Goal: Communication & Community: Answer question/provide support

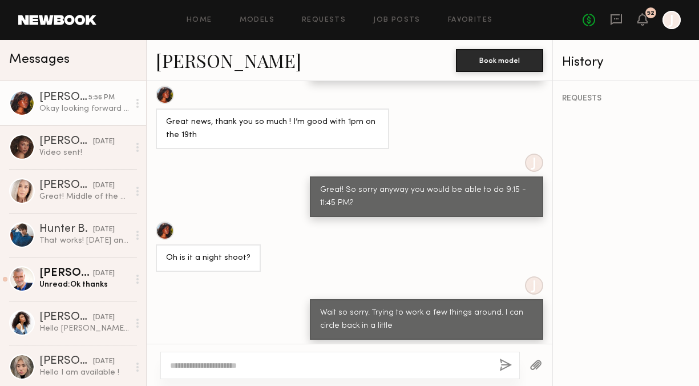
scroll to position [1136, 0]
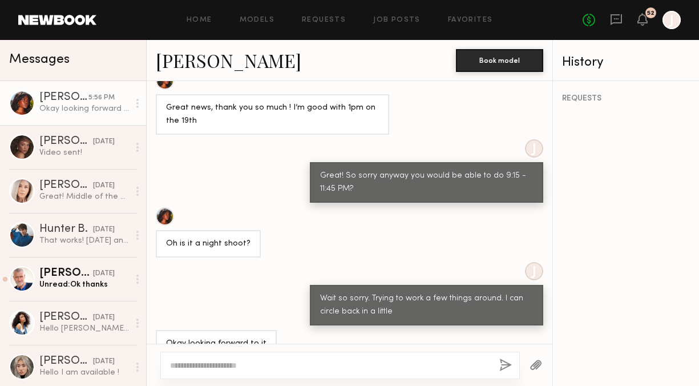
click at [309, 364] on textarea at bounding box center [330, 364] width 320 height 11
type textarea "**********"
click at [505, 360] on button "button" at bounding box center [505, 365] width 13 height 14
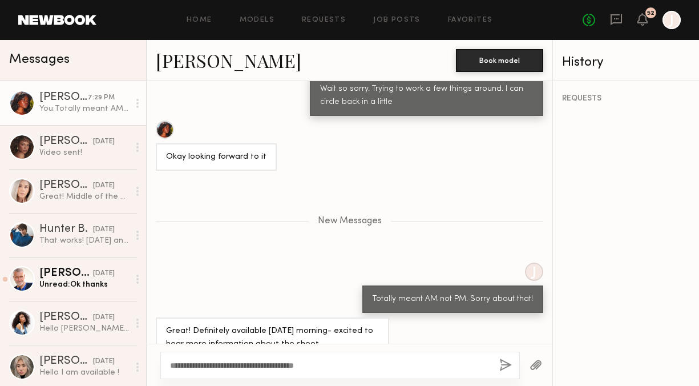
scroll to position [1344, 0]
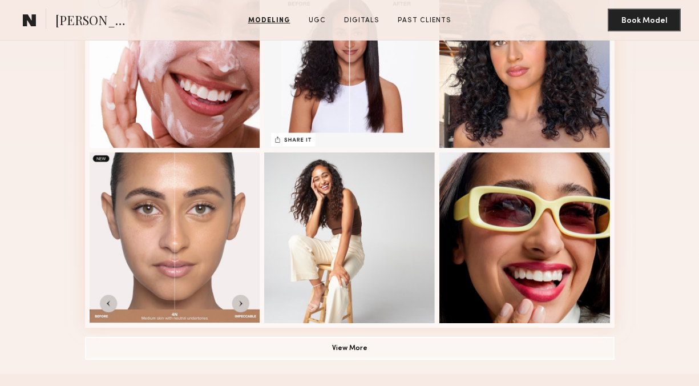
scroll to position [732, 0]
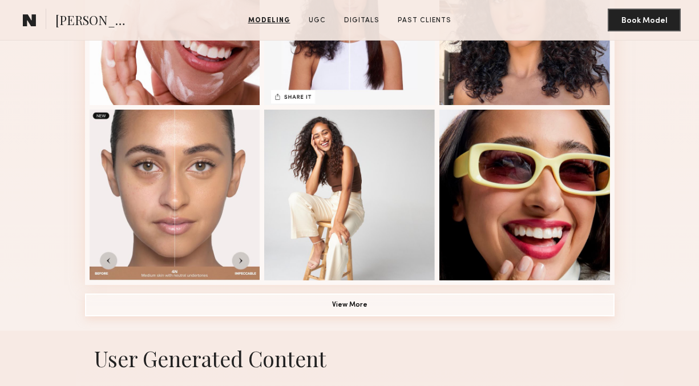
click at [424, 310] on button "View More" at bounding box center [349, 304] width 529 height 23
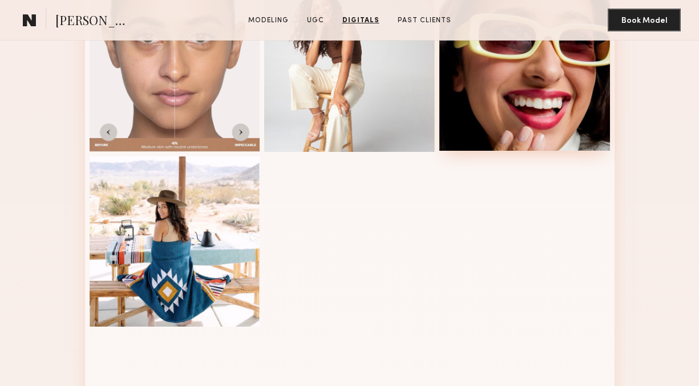
scroll to position [797, 0]
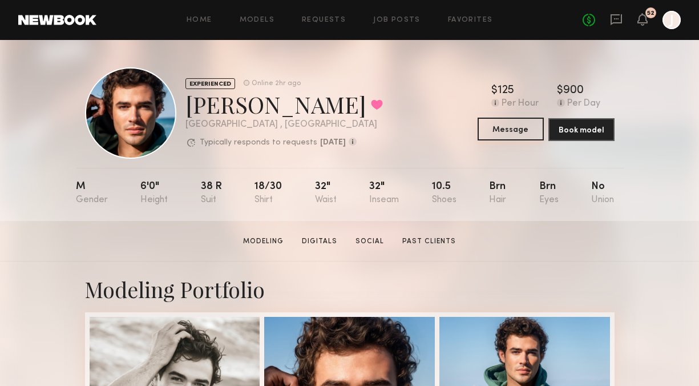
click at [512, 131] on button "Message" at bounding box center [510, 129] width 66 height 23
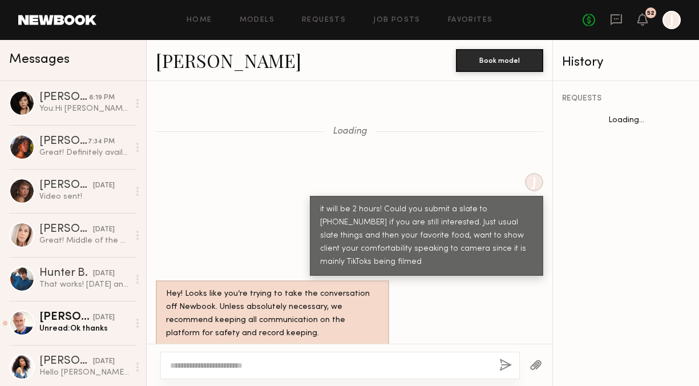
scroll to position [1752, 0]
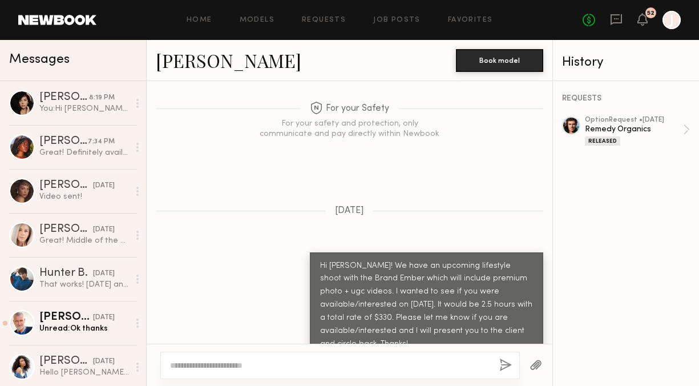
click at [267, 366] on textarea at bounding box center [330, 364] width 320 height 11
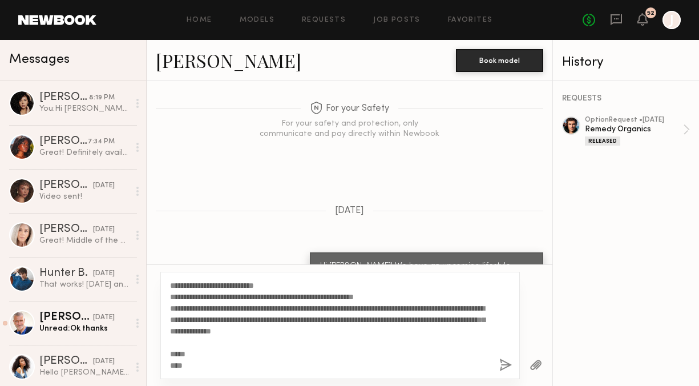
scroll to position [0, 0]
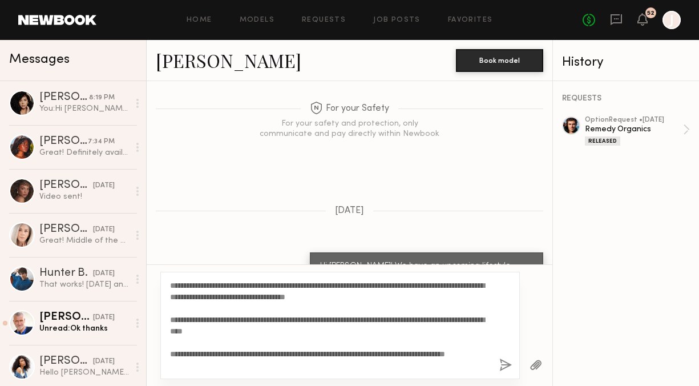
click at [197, 286] on textarea "**********" at bounding box center [330, 324] width 320 height 91
type textarea "**********"
click at [503, 363] on button "button" at bounding box center [505, 365] width 13 height 14
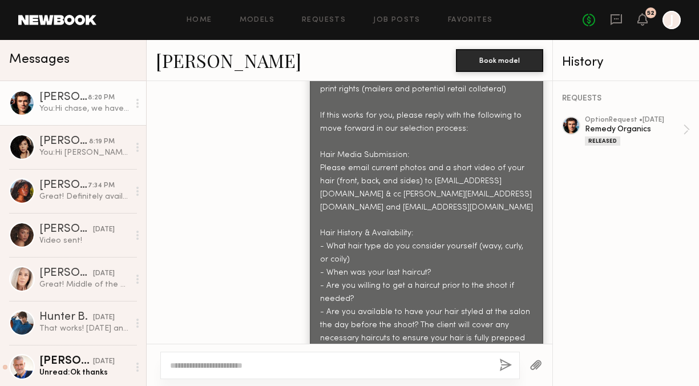
scroll to position [2404, 0]
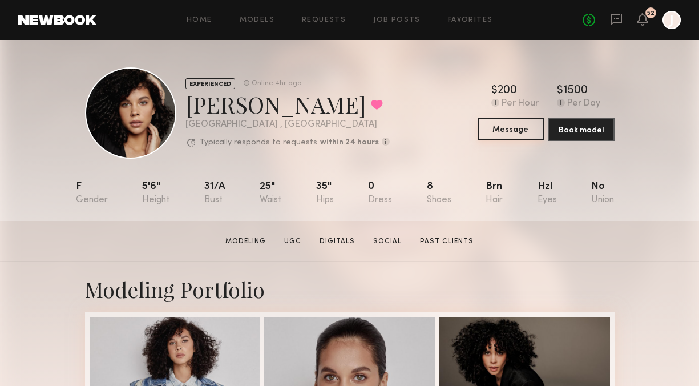
click at [490, 133] on button "Message" at bounding box center [510, 129] width 66 height 23
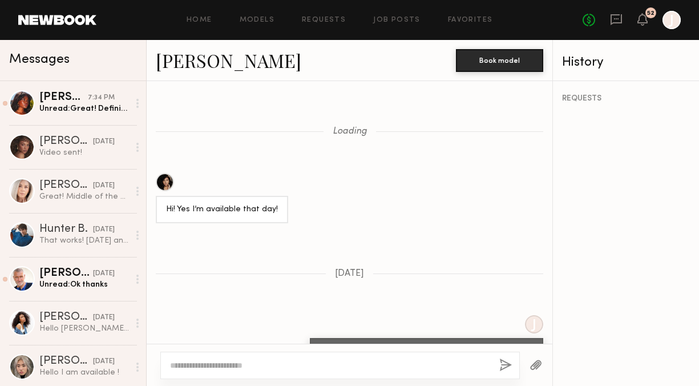
scroll to position [1205, 0]
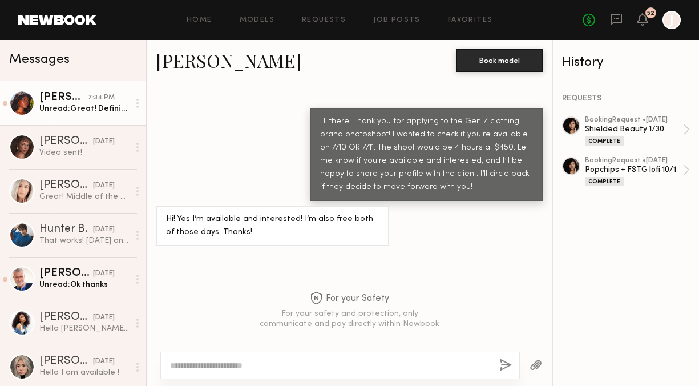
click at [78, 104] on div "Unread: Great! Definitely available on Friday morning- excited to hear more inf…" at bounding box center [84, 108] width 90 height 11
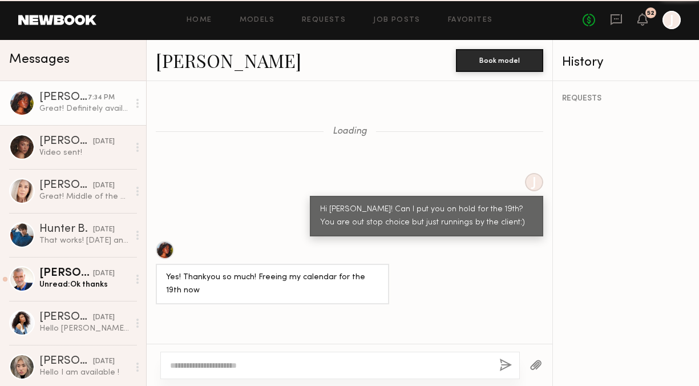
scroll to position [562, 0]
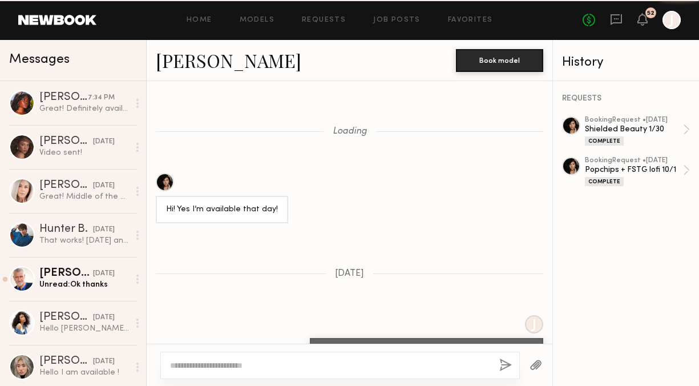
scroll to position [1205, 0]
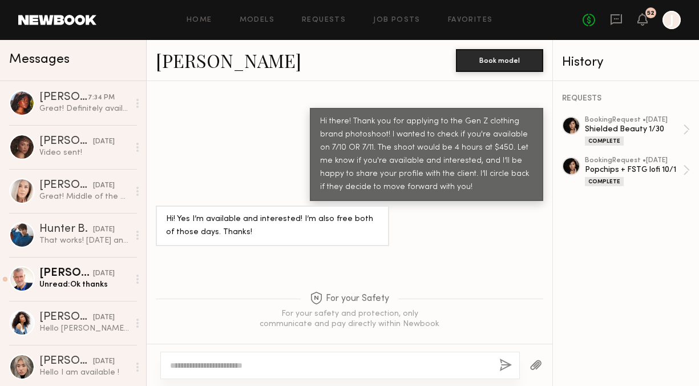
click at [344, 364] on textarea at bounding box center [330, 364] width 320 height 11
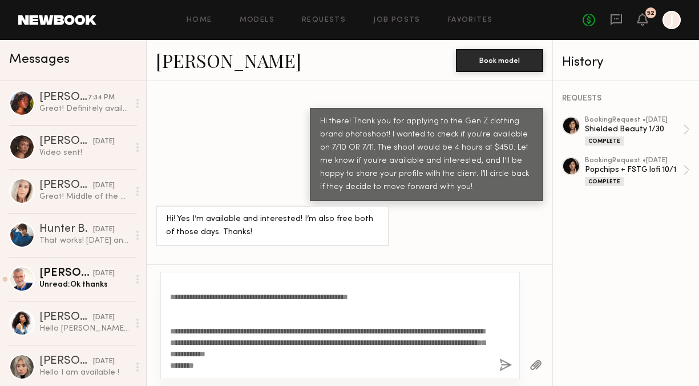
scroll to position [0, 0]
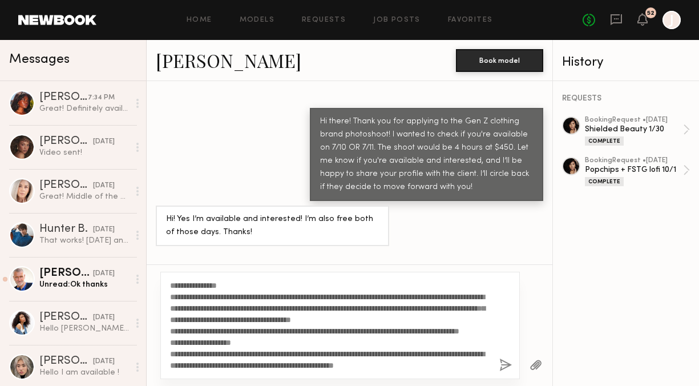
drag, startPoint x: 233, startPoint y: 285, endPoint x: 180, endPoint y: 287, distance: 53.1
click at [180, 287] on textarea "**********" at bounding box center [330, 324] width 320 height 91
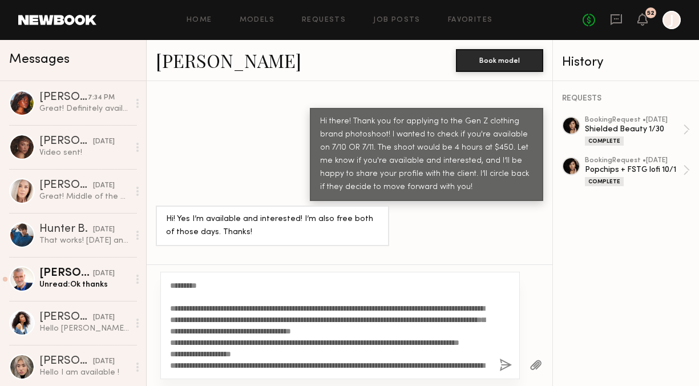
click at [363, 319] on textarea "**********" at bounding box center [330, 324] width 320 height 91
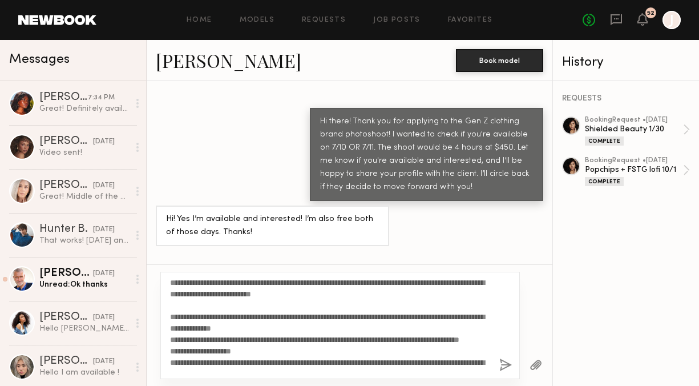
scroll to position [12, 0]
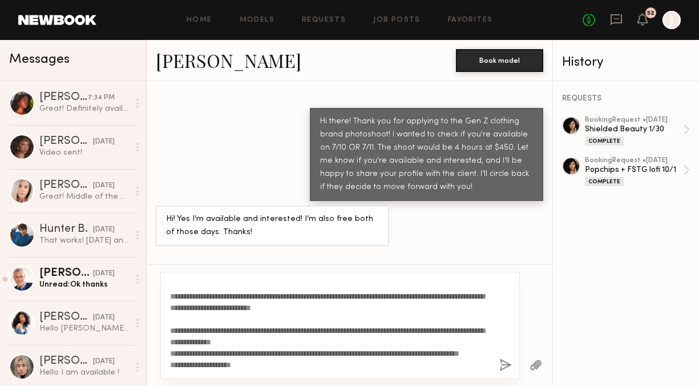
click at [286, 341] on textarea "**********" at bounding box center [330, 324] width 320 height 91
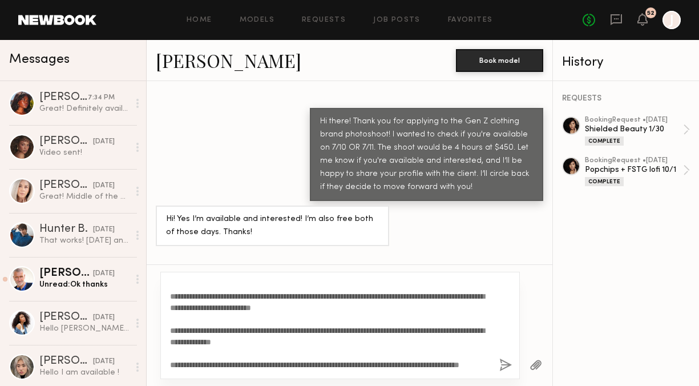
scroll to position [0, 0]
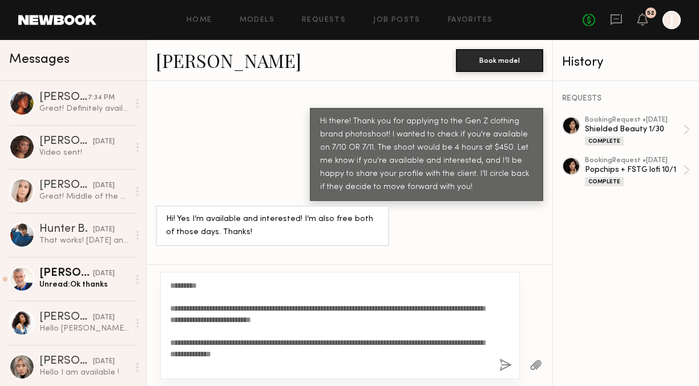
click at [294, 321] on textarea "**********" at bounding box center [330, 324] width 320 height 91
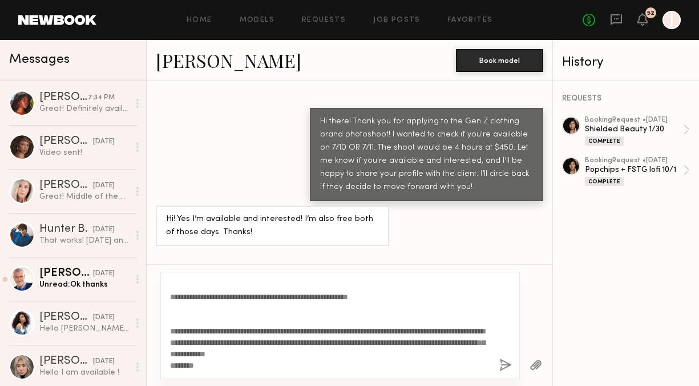
drag, startPoint x: 171, startPoint y: 282, endPoint x: 252, endPoint y: 366, distance: 117.0
click at [252, 366] on textarea "**********" at bounding box center [330, 324] width 320 height 91
click at [221, 359] on textarea "**********" at bounding box center [330, 324] width 320 height 91
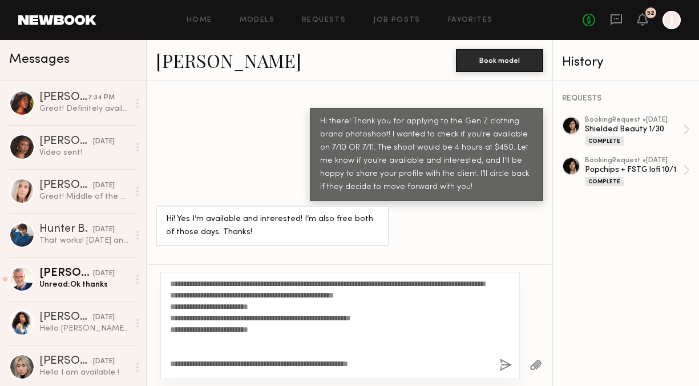
scroll to position [0, 0]
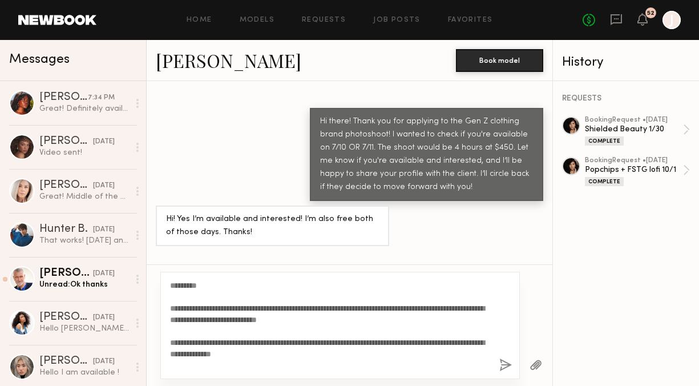
drag, startPoint x: 206, startPoint y: 363, endPoint x: 167, endPoint y: 255, distance: 115.1
click at [167, 255] on div "Loading Hi! Yes I’m available that day! 11/15/2024 J Hi there! I am reaching ou…" at bounding box center [350, 233] width 406 height 305
click at [257, 291] on textarea "**********" at bounding box center [330, 324] width 320 height 91
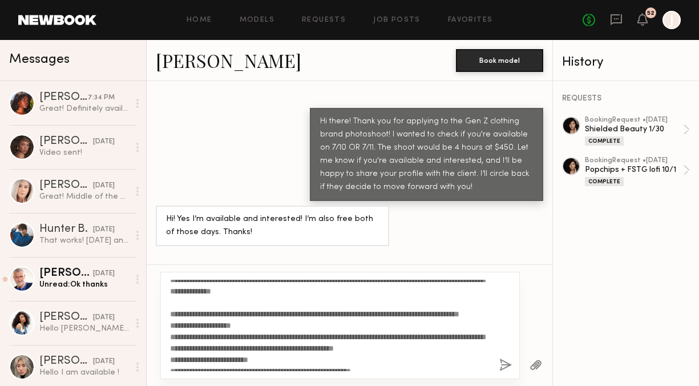
scroll to position [64, 0]
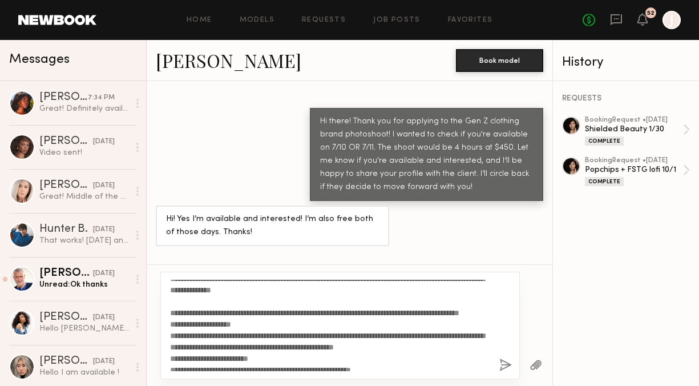
click at [244, 323] on textarea "**********" at bounding box center [330, 324] width 320 height 91
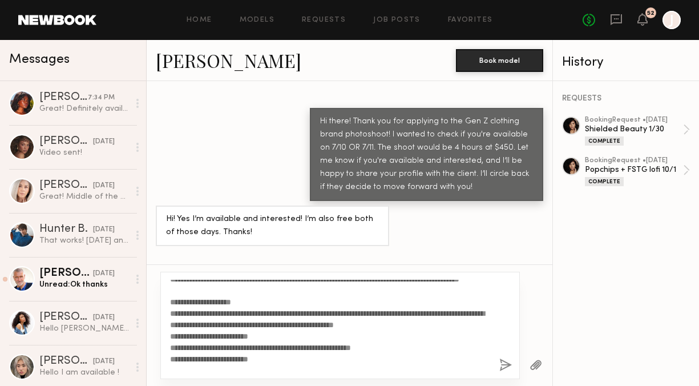
scroll to position [107, 0]
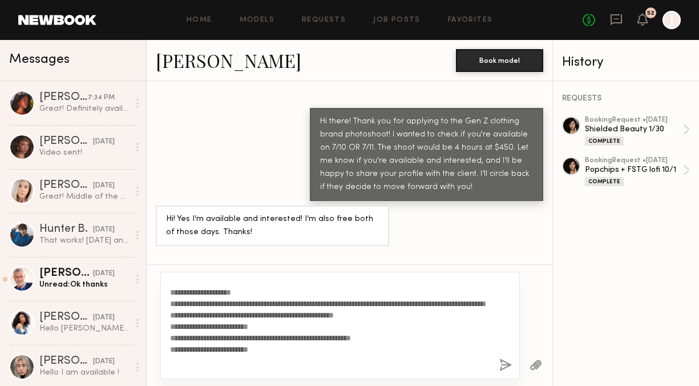
click at [269, 338] on textarea "**********" at bounding box center [330, 324] width 320 height 91
click at [487, 325] on textarea "**********" at bounding box center [330, 324] width 320 height 91
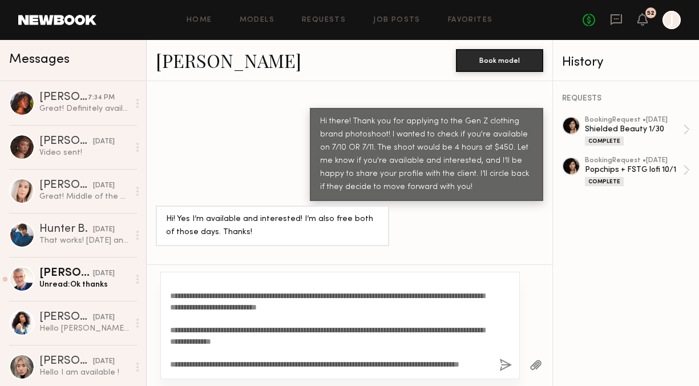
scroll to position [7, 0]
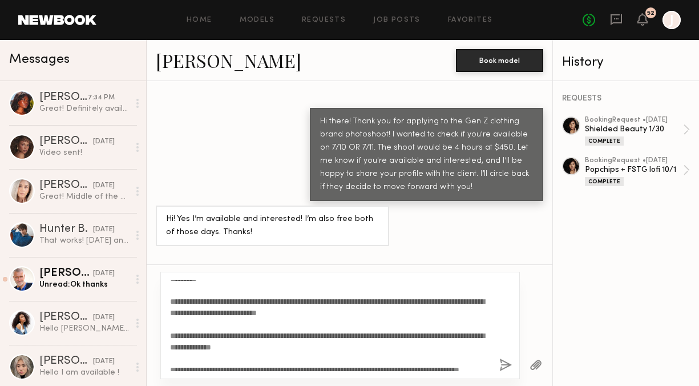
click at [171, 334] on textarea "**********" at bounding box center [330, 324] width 320 height 91
click at [192, 334] on textarea "**********" at bounding box center [330, 324] width 320 height 91
drag, startPoint x: 238, startPoint y: 334, endPoint x: 194, endPoint y: 335, distance: 44.5
click at [194, 335] on textarea "**********" at bounding box center [330, 324] width 320 height 91
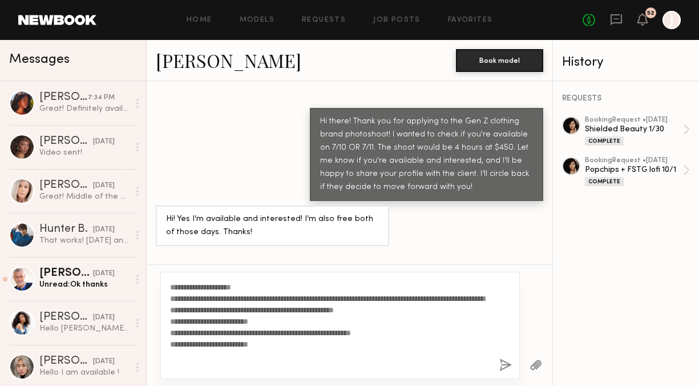
scroll to position [115, 0]
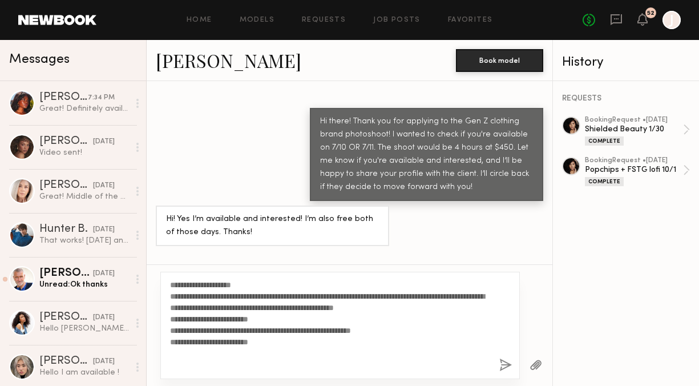
click at [475, 321] on textarea "**********" at bounding box center [330, 324] width 320 height 91
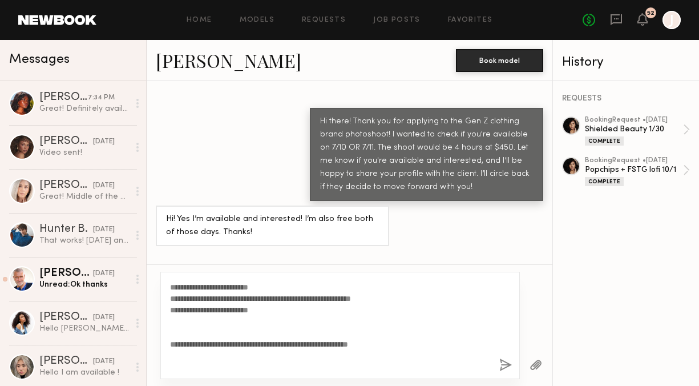
scroll to position [157, 0]
click at [262, 299] on textarea "**********" at bounding box center [330, 324] width 320 height 91
click at [171, 310] on textarea "**********" at bounding box center [330, 324] width 320 height 91
click at [378, 307] on textarea "**********" at bounding box center [330, 324] width 320 height 91
click at [171, 308] on textarea "**********" at bounding box center [330, 324] width 320 height 91
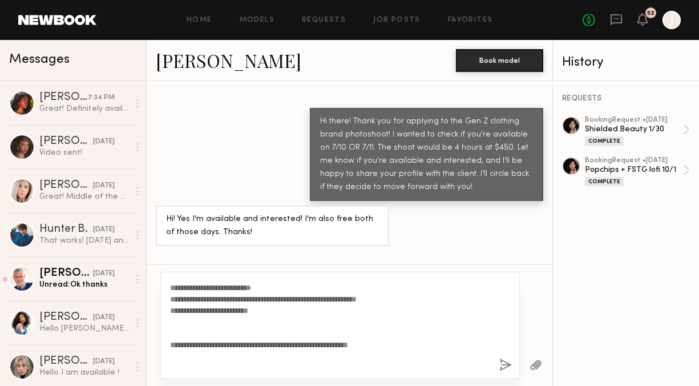
click at [170, 320] on textarea "**********" at bounding box center [330, 324] width 320 height 91
click at [170, 353] on textarea "**********" at bounding box center [330, 324] width 320 height 91
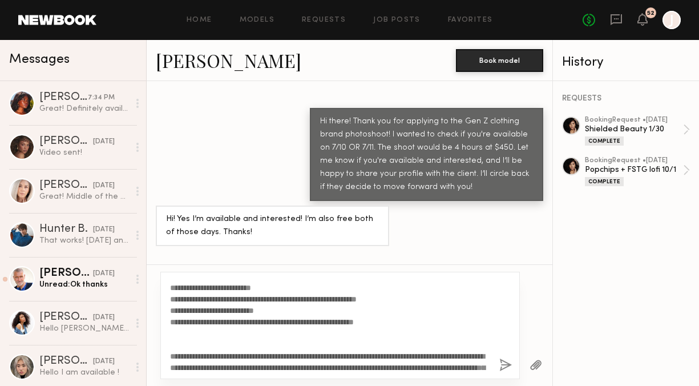
click at [170, 366] on textarea "**********" at bounding box center [330, 324] width 320 height 91
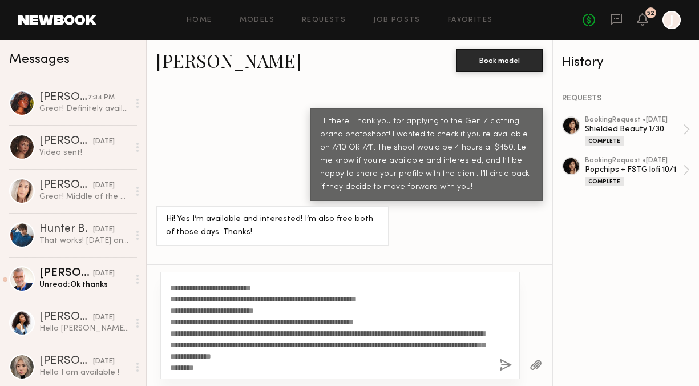
scroll to position [171, 0]
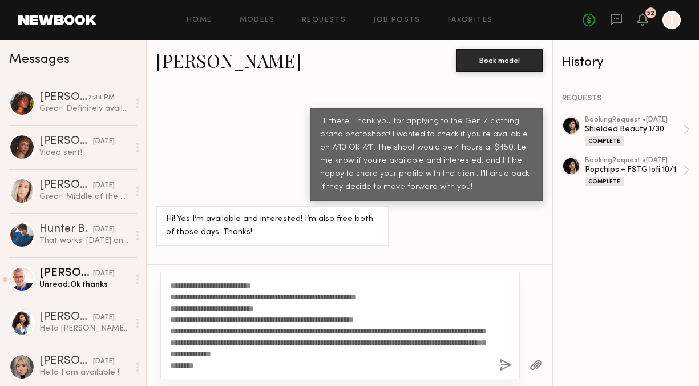
click at [382, 357] on textarea "**********" at bounding box center [330, 324] width 320 height 91
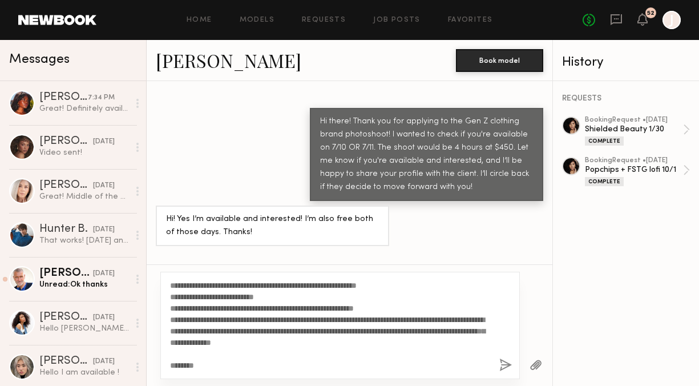
scroll to position [183, 0]
drag, startPoint x: 208, startPoint y: 364, endPoint x: 171, endPoint y: 364, distance: 36.5
click at [171, 364] on textarea "**********" at bounding box center [330, 324] width 320 height 91
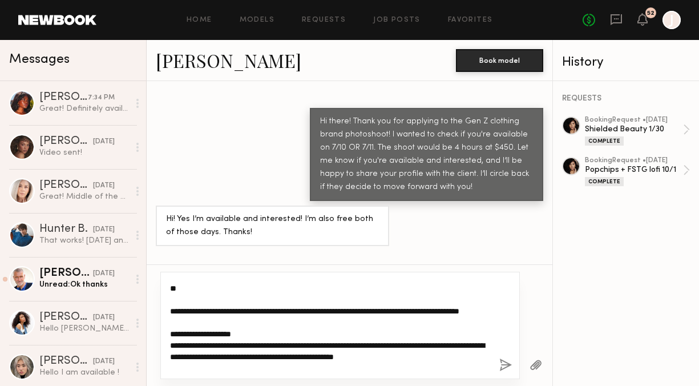
scroll to position [0, 0]
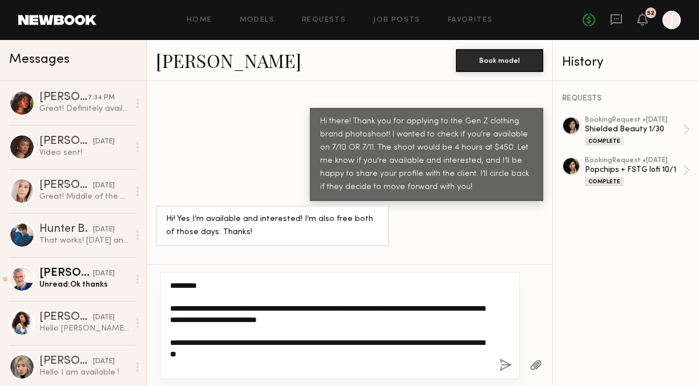
click at [170, 307] on textarea "**********" at bounding box center [330, 324] width 320 height 91
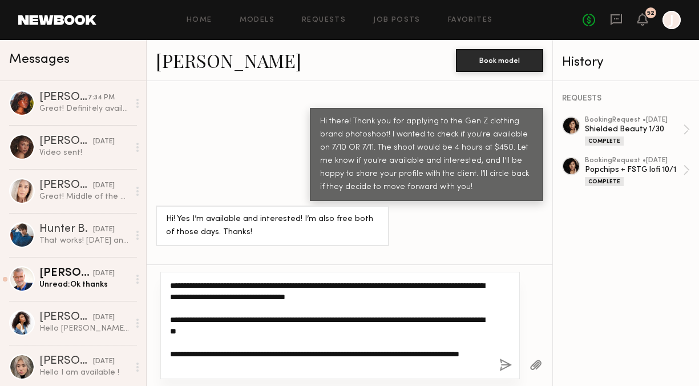
click at [209, 282] on textarea "**********" at bounding box center [330, 324] width 320 height 91
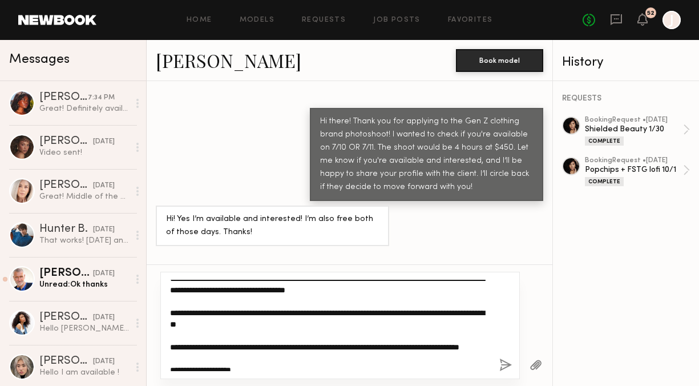
scroll to position [7, 0]
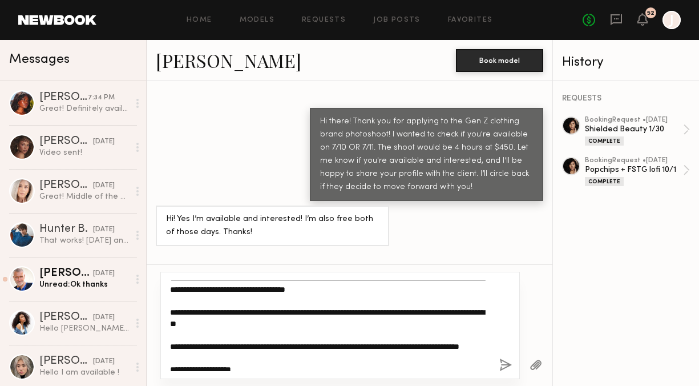
click at [198, 310] on textarea "**********" at bounding box center [330, 324] width 320 height 91
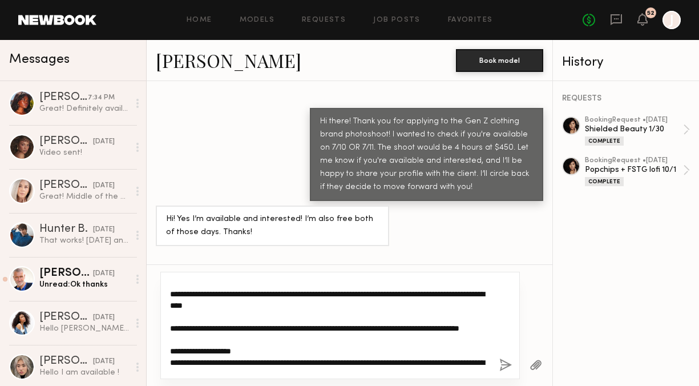
scroll to position [29, 0]
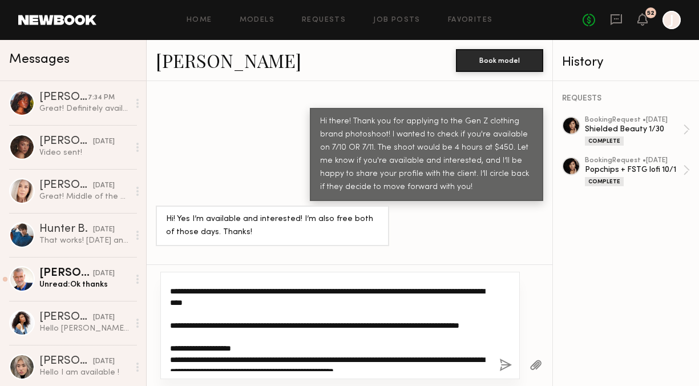
drag, startPoint x: 209, startPoint y: 323, endPoint x: 179, endPoint y: 321, distance: 30.9
click at [179, 321] on textarea "**********" at bounding box center [330, 324] width 320 height 91
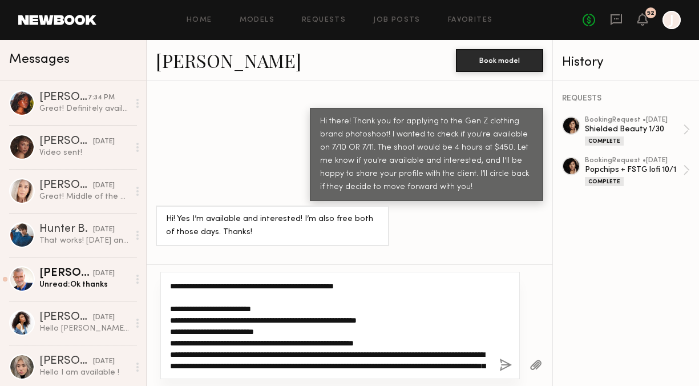
scroll to position [171, 0]
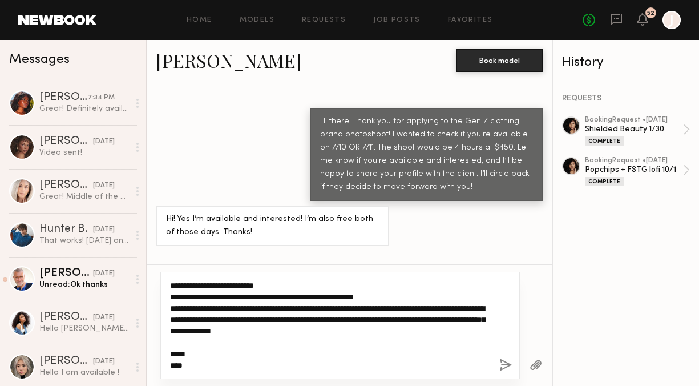
drag, startPoint x: 170, startPoint y: 284, endPoint x: 211, endPoint y: 399, distance: 122.3
click at [211, 385] on html "Home Models Requests Job Posts Favorites Sign Out No fees up to $5,000 52 J Mes…" at bounding box center [349, 193] width 699 height 386
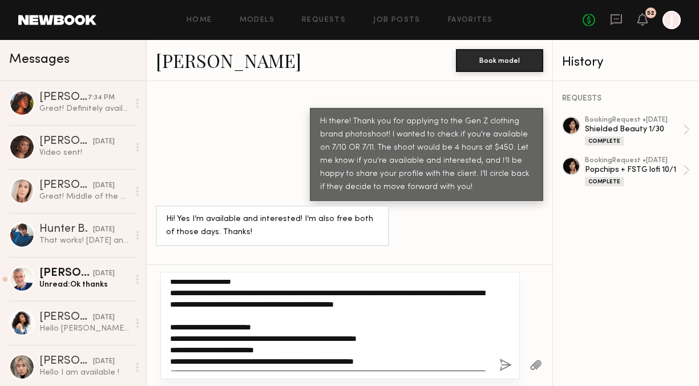
scroll to position [0, 0]
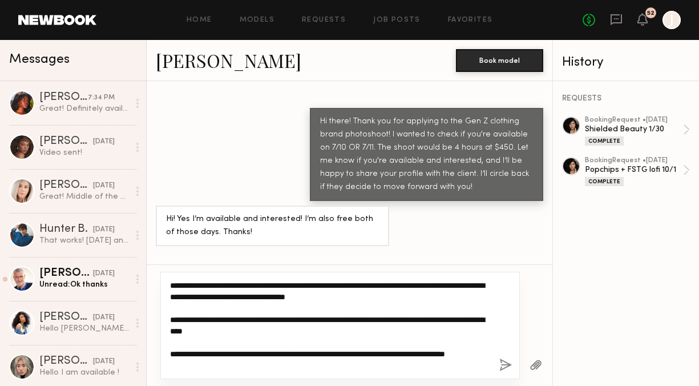
click at [276, 332] on textarea "**********" at bounding box center [330, 324] width 320 height 91
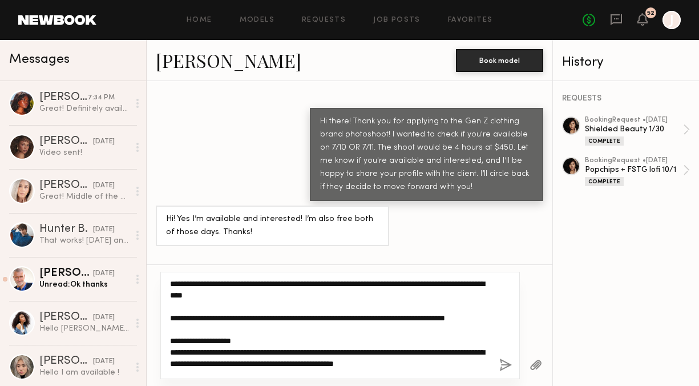
scroll to position [52, 0]
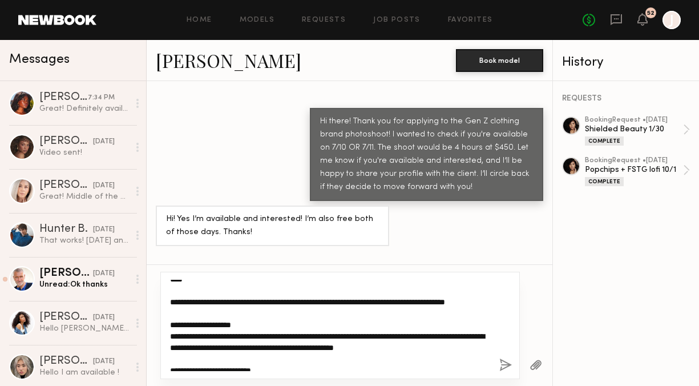
click at [256, 333] on textarea "**********" at bounding box center [330, 324] width 320 height 91
click at [173, 345] on textarea "**********" at bounding box center [330, 324] width 320 height 91
click at [253, 357] on textarea "**********" at bounding box center [330, 324] width 320 height 91
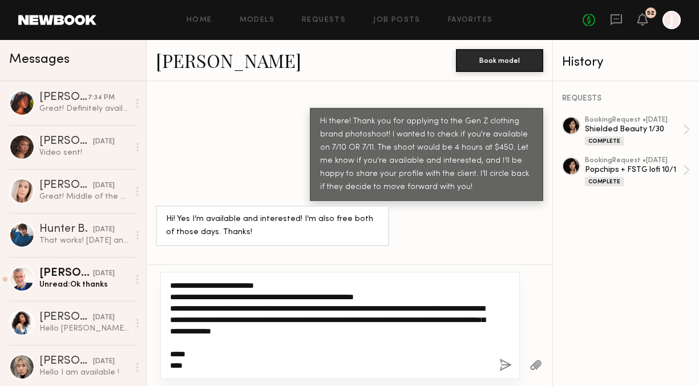
scroll to position [0, 0]
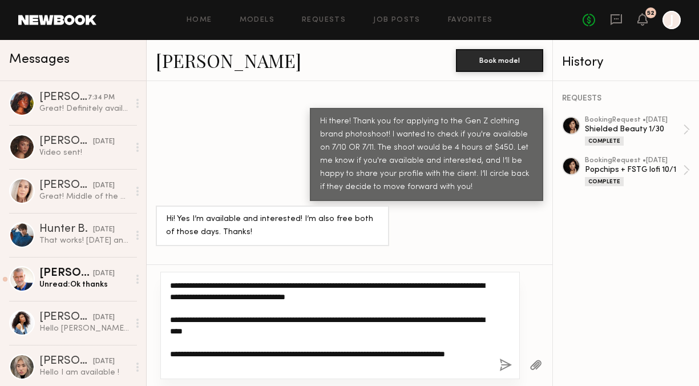
drag, startPoint x: 189, startPoint y: 364, endPoint x: 170, endPoint y: 229, distance: 137.1
click at [170, 228] on div "Loading Hi! Yes I’m available that day! 11/15/2024 J Hi there! I am reaching ou…" at bounding box center [350, 233] width 406 height 305
type textarea "**********"
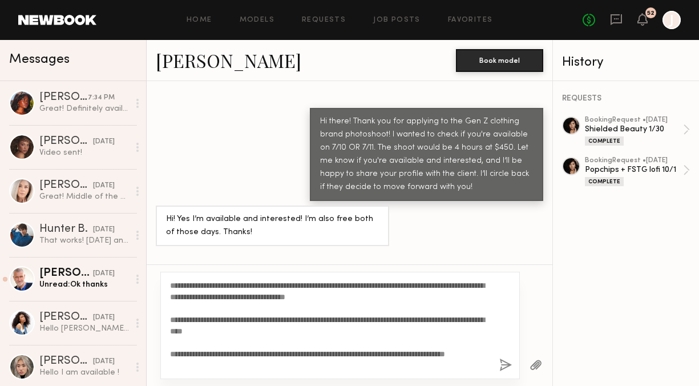
click at [511, 361] on button "button" at bounding box center [505, 365] width 13 height 14
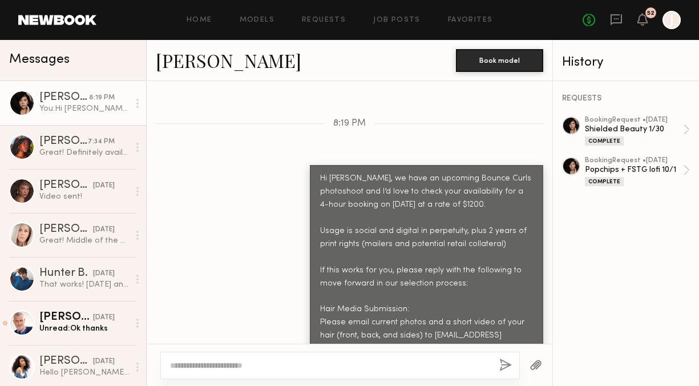
scroll to position [1563, 0]
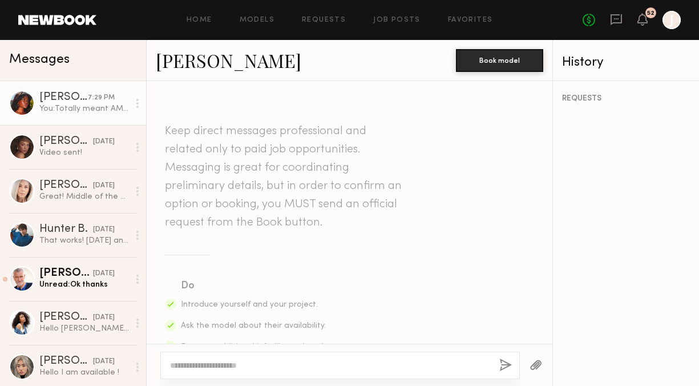
scroll to position [1344, 0]
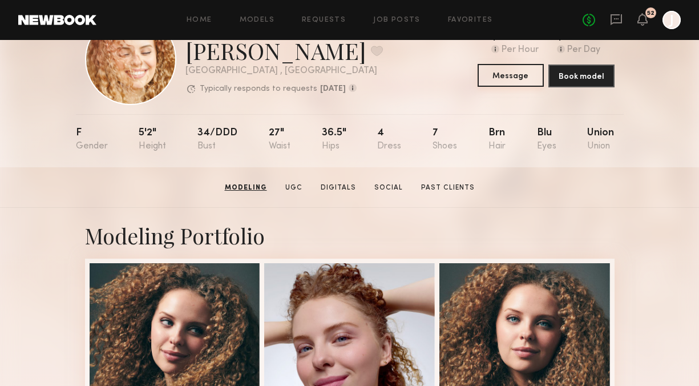
scroll to position [3, 0]
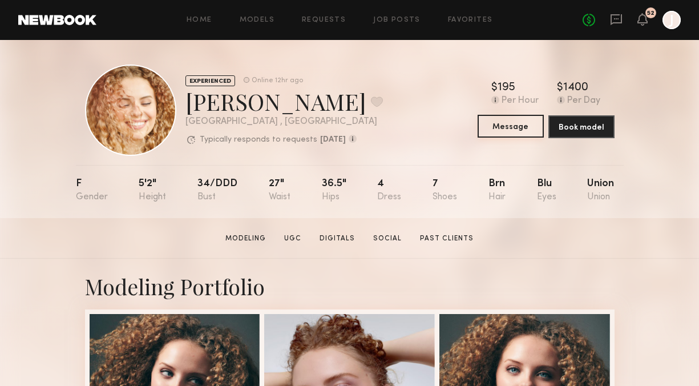
click at [499, 122] on button "Message" at bounding box center [510, 126] width 66 height 23
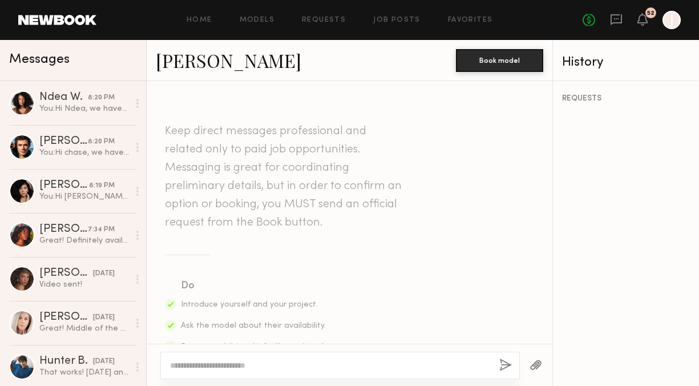
scroll to position [1085, 0]
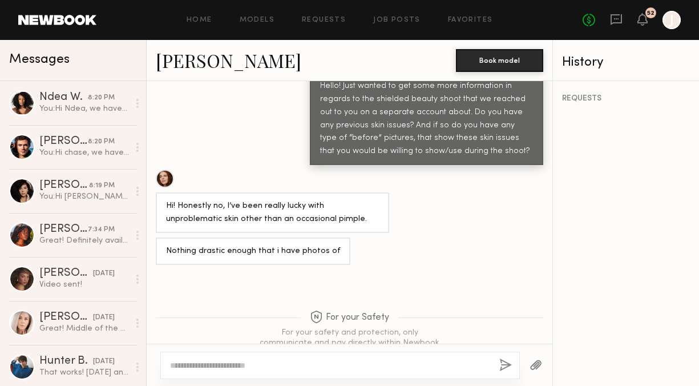
click at [294, 368] on textarea at bounding box center [330, 364] width 320 height 11
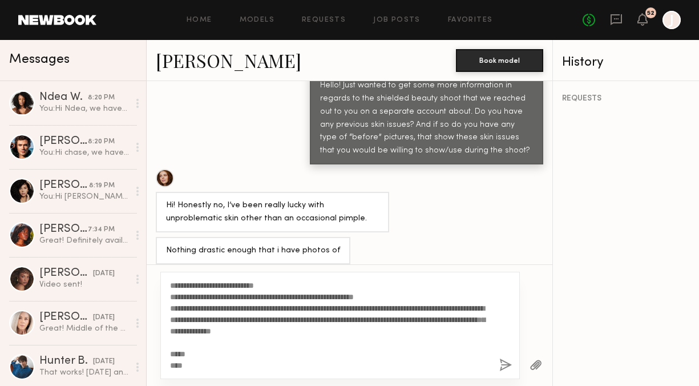
scroll to position [0, 0]
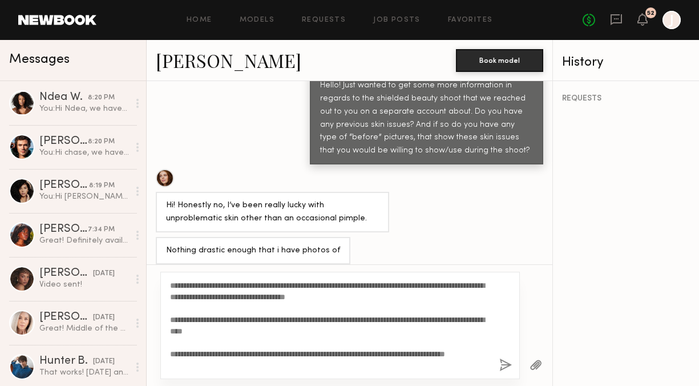
click at [198, 286] on textarea "**********" at bounding box center [330, 324] width 320 height 91
type textarea "**********"
click at [502, 365] on button "button" at bounding box center [505, 365] width 13 height 14
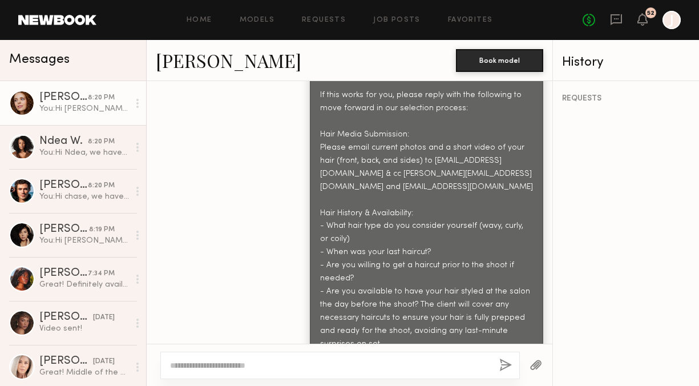
scroll to position [1715, 0]
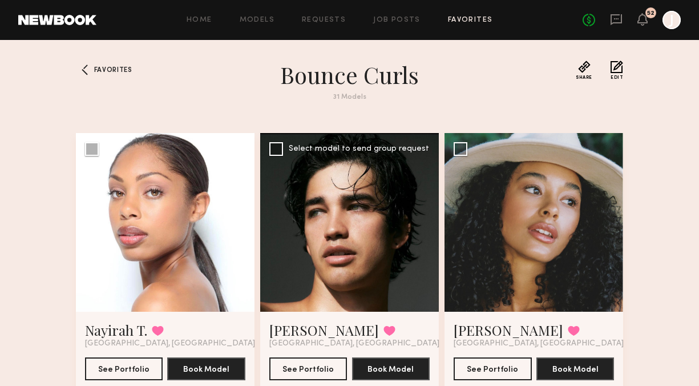
scroll to position [50, 0]
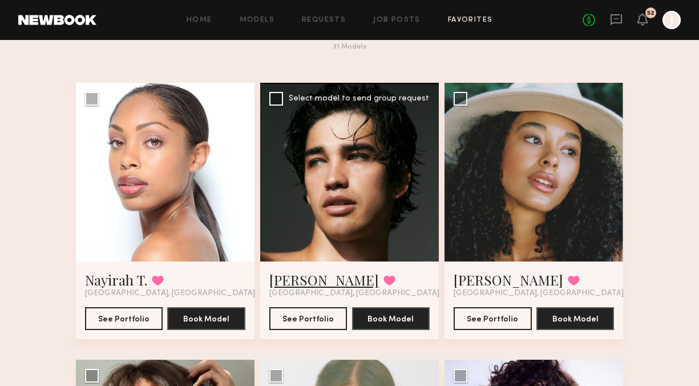
click at [302, 283] on link "Jessey S." at bounding box center [324, 279] width 110 height 18
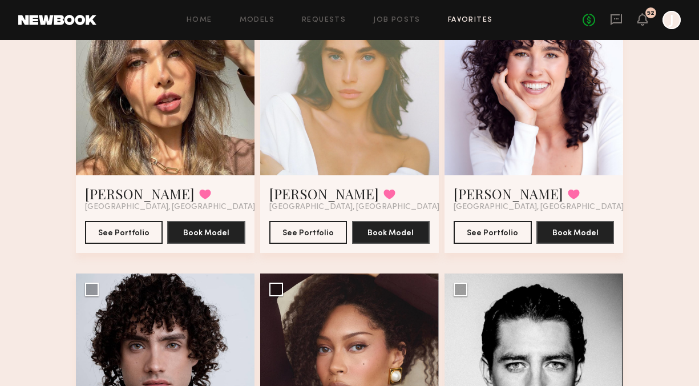
scroll to position [615, 0]
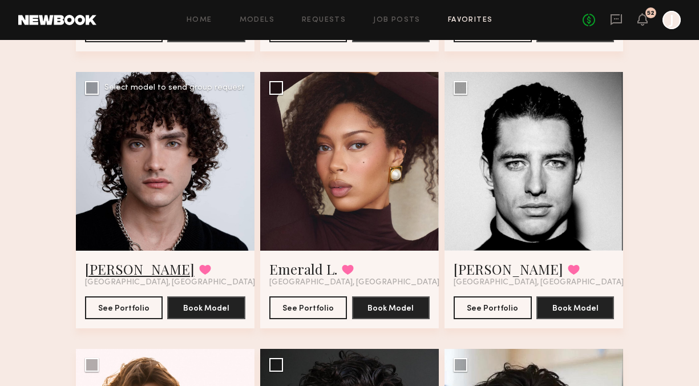
click at [111, 268] on link "Beau A." at bounding box center [140, 269] width 110 height 18
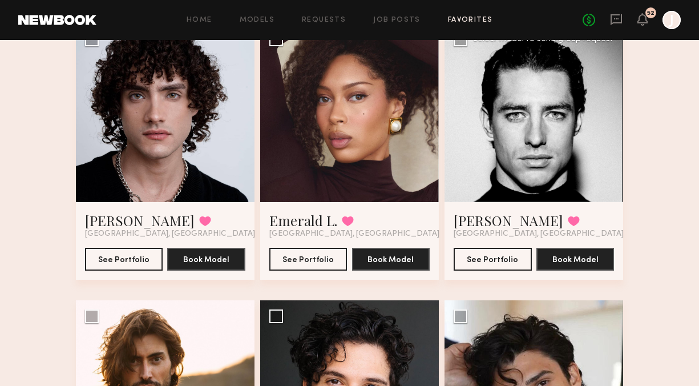
scroll to position [665, 0]
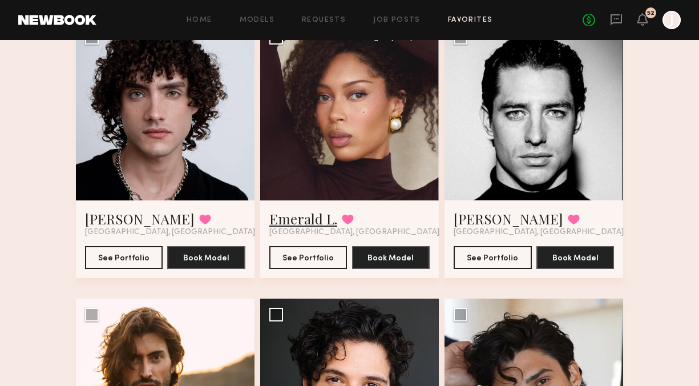
click at [302, 218] on link "Emerald L." at bounding box center [303, 218] width 68 height 18
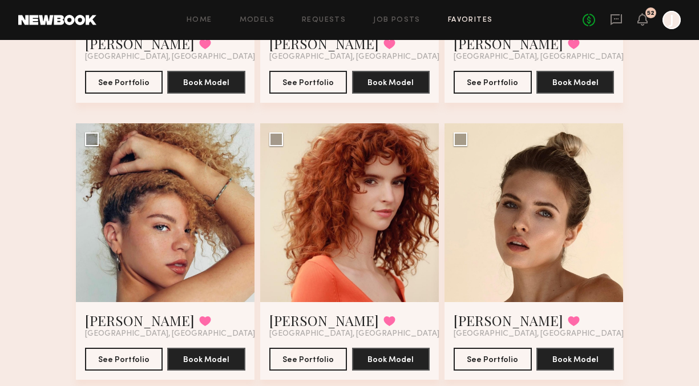
scroll to position [1416, 0]
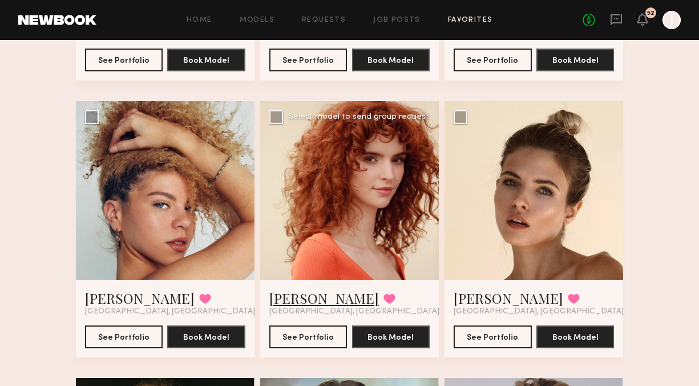
click at [284, 299] on link "Juliette C." at bounding box center [324, 298] width 110 height 18
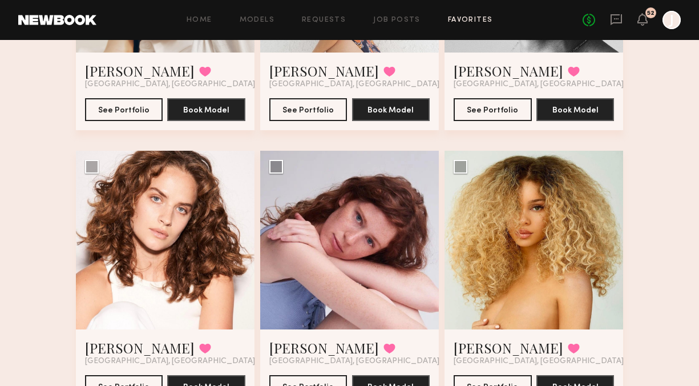
scroll to position [2314, 0]
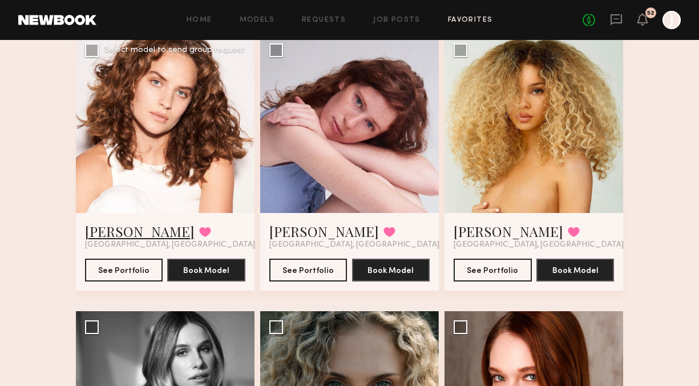
click at [113, 232] on link "[PERSON_NAME]" at bounding box center [140, 231] width 110 height 18
click at [486, 230] on link "Sadie R." at bounding box center [508, 231] width 110 height 18
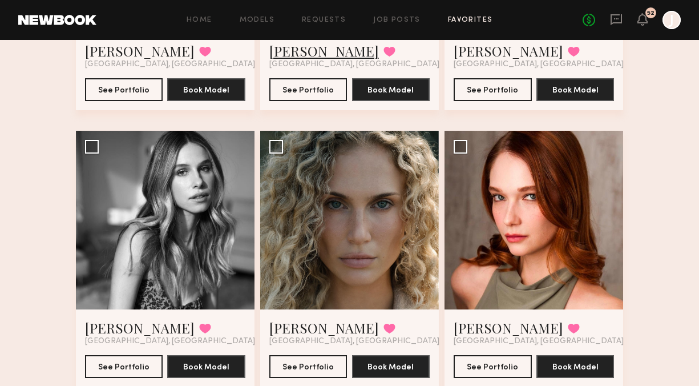
scroll to position [2616, 0]
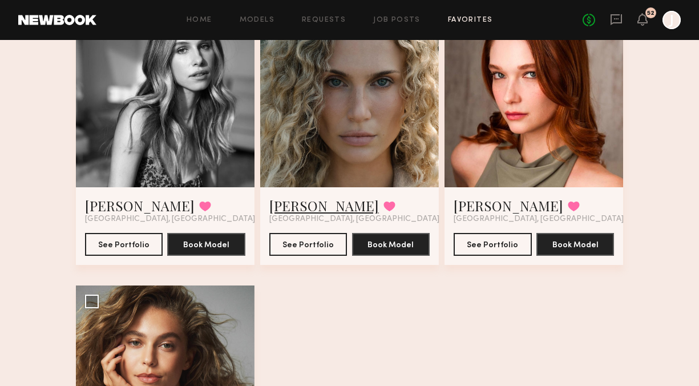
click at [299, 204] on link "Bailey K." at bounding box center [324, 205] width 110 height 18
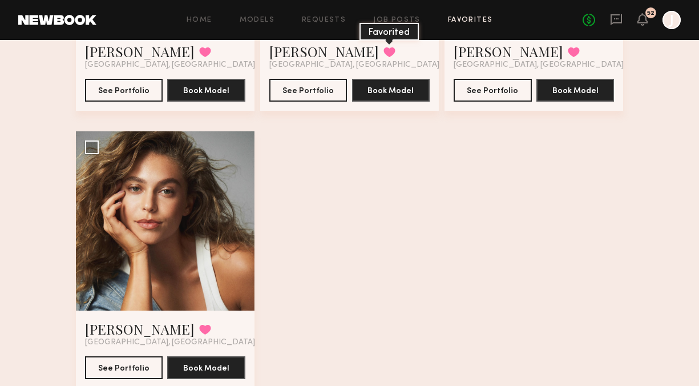
scroll to position [2771, 0]
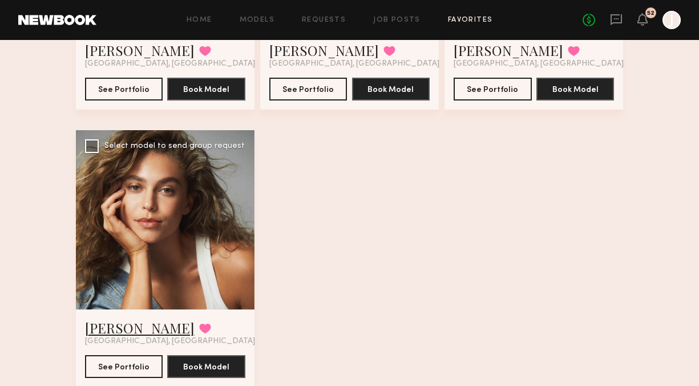
click at [111, 326] on link "Mariana P." at bounding box center [140, 327] width 110 height 18
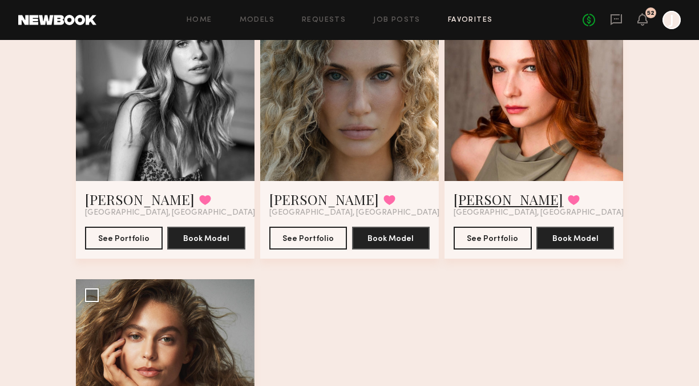
click at [474, 197] on link "Katie F." at bounding box center [508, 199] width 110 height 18
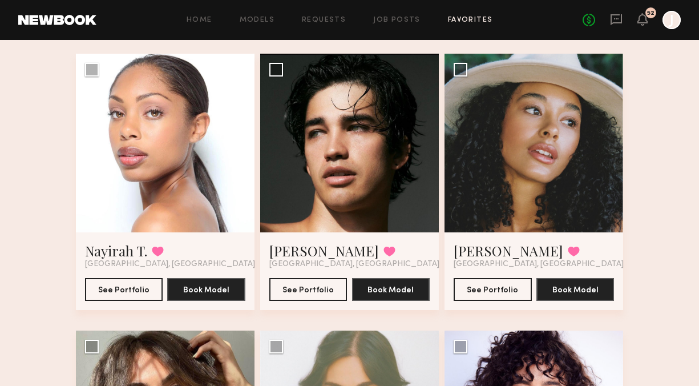
scroll to position [0, 0]
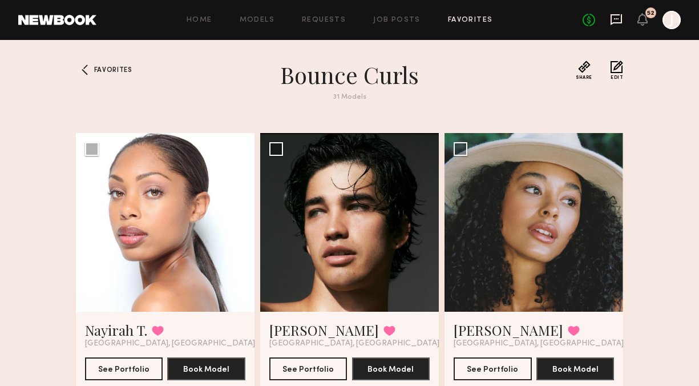
click at [620, 19] on icon at bounding box center [616, 19] width 13 height 13
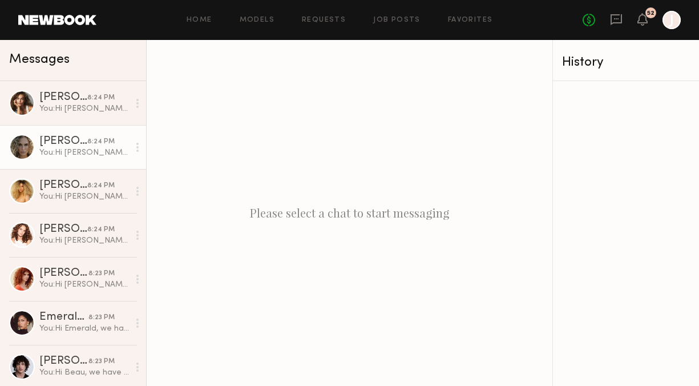
click at [73, 141] on div "[PERSON_NAME]" at bounding box center [63, 141] width 48 height 11
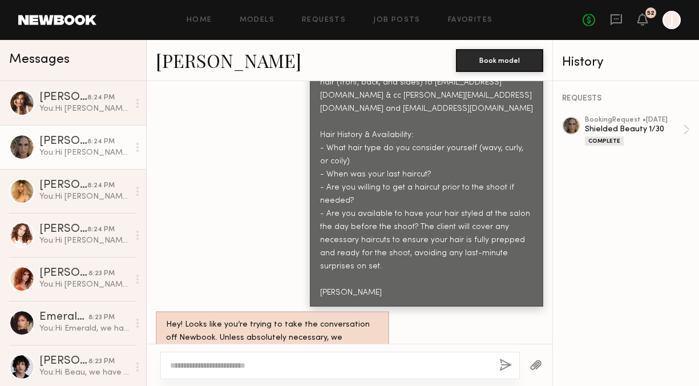
click at [257, 13] on div "Home Models Requests Job Posts Favorites Sign Out No fees up to $5,000 52 J" at bounding box center [388, 20] width 584 height 18
click at [257, 18] on link "Models" at bounding box center [257, 20] width 35 height 7
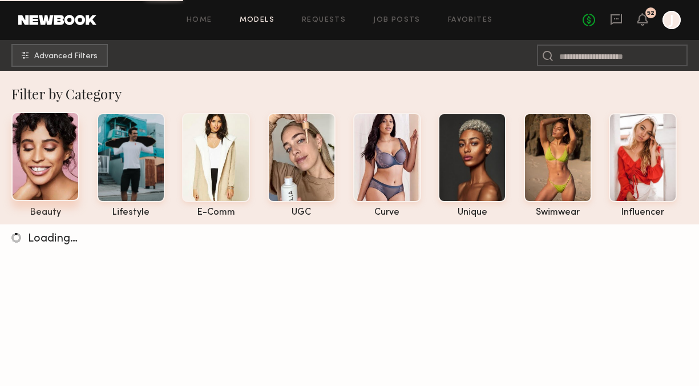
click at [63, 155] on div at bounding box center [45, 156] width 68 height 89
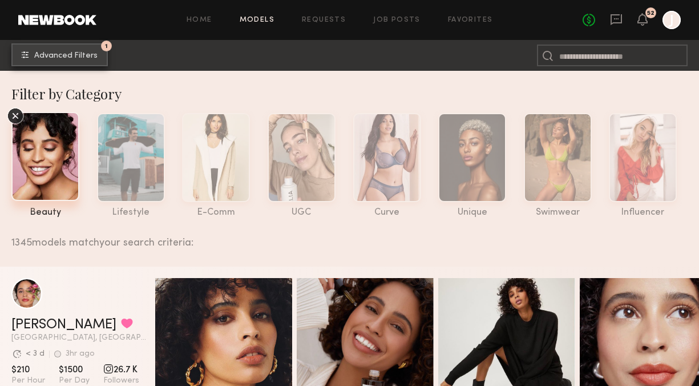
click at [67, 57] on span "Advanced Filters" at bounding box center [65, 56] width 63 height 8
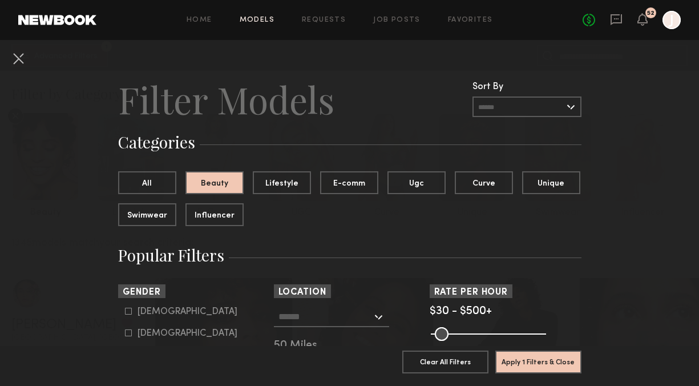
scroll to position [44, 0]
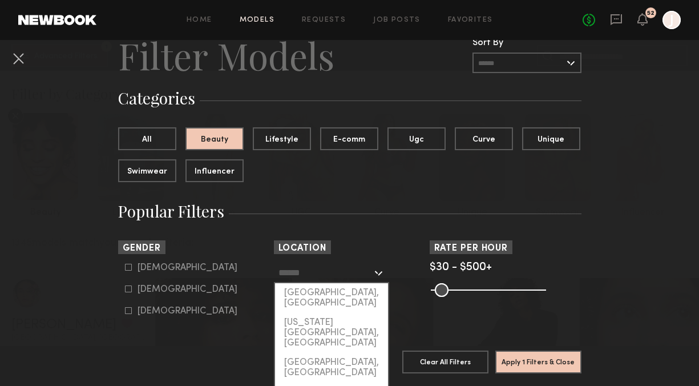
click at [305, 277] on input "text" at bounding box center [325, 271] width 94 height 19
click at [303, 292] on div "[GEOGRAPHIC_DATA], [GEOGRAPHIC_DATA]" at bounding box center [331, 298] width 113 height 30
type input "**********"
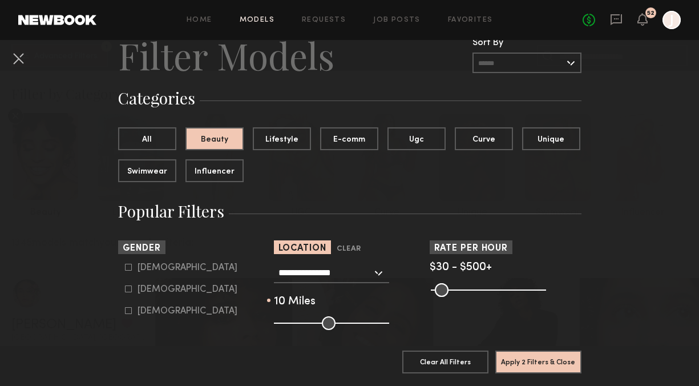
drag, startPoint x: 323, startPoint y: 322, endPoint x: 286, endPoint y: 321, distance: 37.1
type input "**"
click at [286, 321] on input "range" at bounding box center [331, 323] width 115 height 14
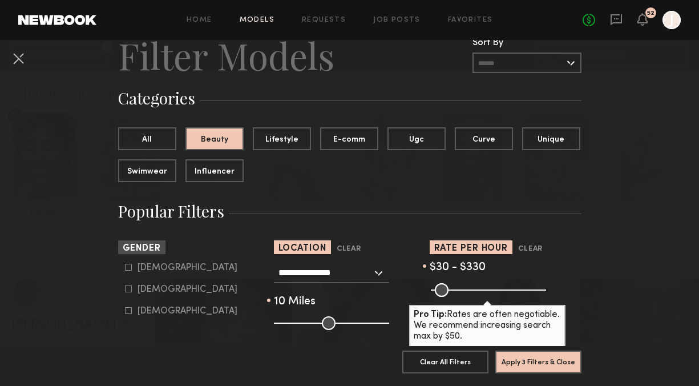
drag, startPoint x: 542, startPoint y: 288, endPoint x: 501, endPoint y: 293, distance: 41.3
type input "***"
click at [501, 293] on input "range" at bounding box center [488, 290] width 115 height 14
click at [129, 289] on icon at bounding box center [128, 288] width 7 height 7
type input "**"
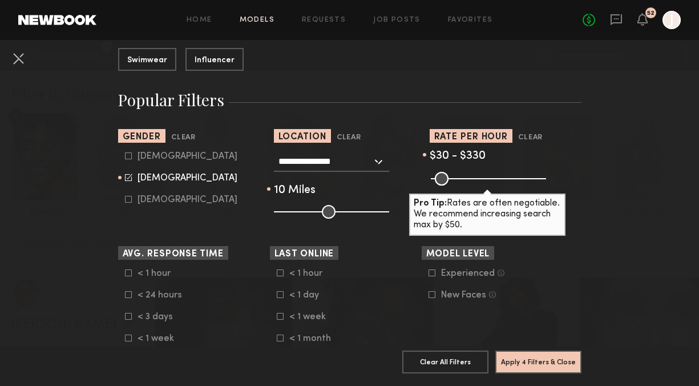
scroll to position [459, 0]
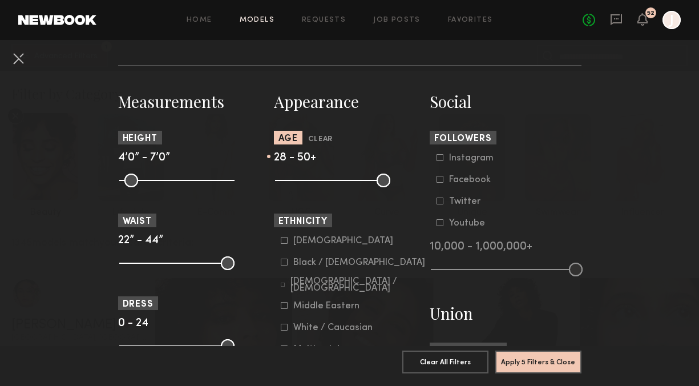
drag, startPoint x: 279, startPoint y: 180, endPoint x: 313, endPoint y: 181, distance: 33.1
type input "**"
click at [313, 181] on input "range" at bounding box center [332, 180] width 115 height 14
drag, startPoint x: 388, startPoint y: 180, endPoint x: 335, endPoint y: 179, distance: 53.1
type input "**"
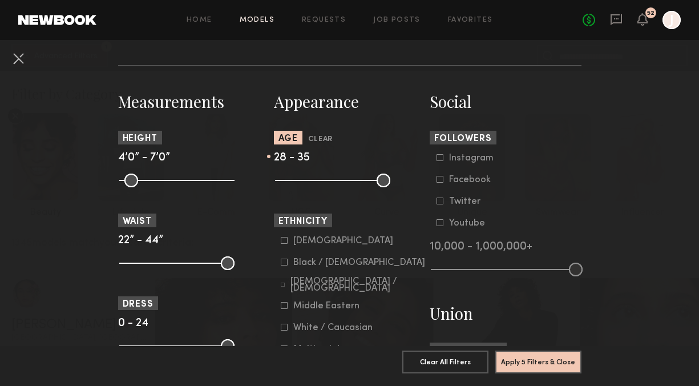
click at [335, 179] on input "range" at bounding box center [332, 180] width 115 height 14
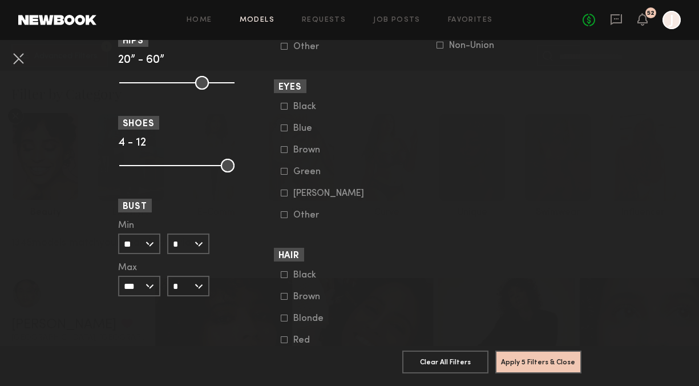
scroll to position [912, 0]
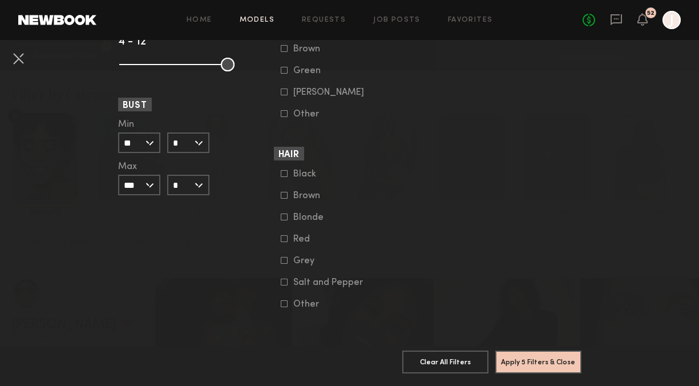
click at [282, 240] on icon at bounding box center [284, 238] width 7 height 7
click at [282, 216] on icon at bounding box center [284, 216] width 7 height 7
click at [284, 195] on icon at bounding box center [284, 195] width 7 height 7
click at [540, 360] on button "Apply 6 Filters & Close" at bounding box center [538, 361] width 86 height 23
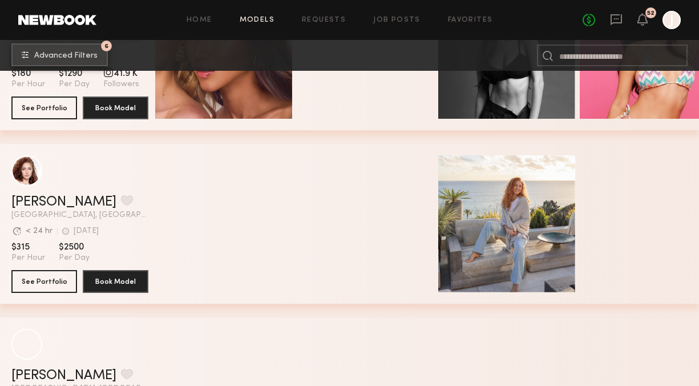
scroll to position [11759, 0]
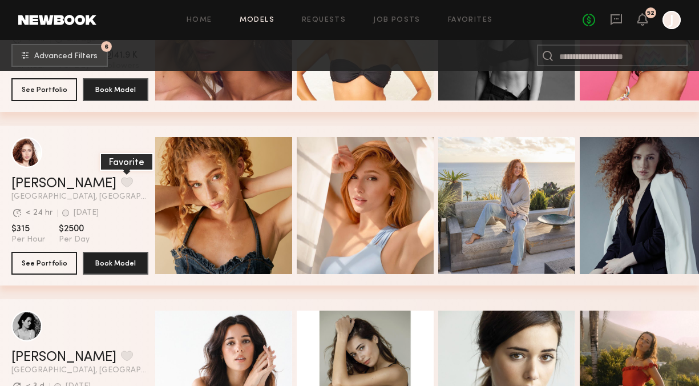
click at [121, 179] on button "grid" at bounding box center [127, 182] width 12 height 10
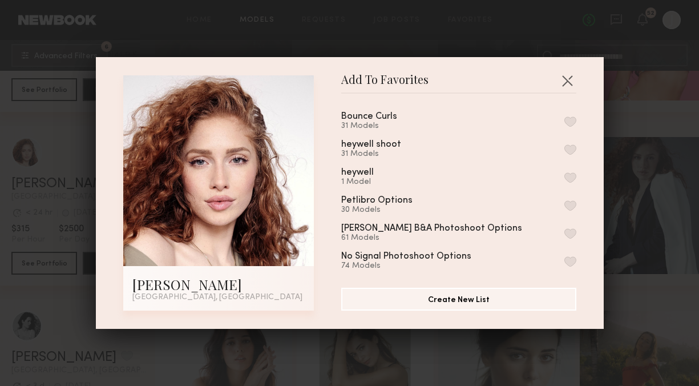
click at [570, 120] on button "button" at bounding box center [570, 121] width 12 height 10
click at [566, 78] on button "button" at bounding box center [567, 80] width 18 height 18
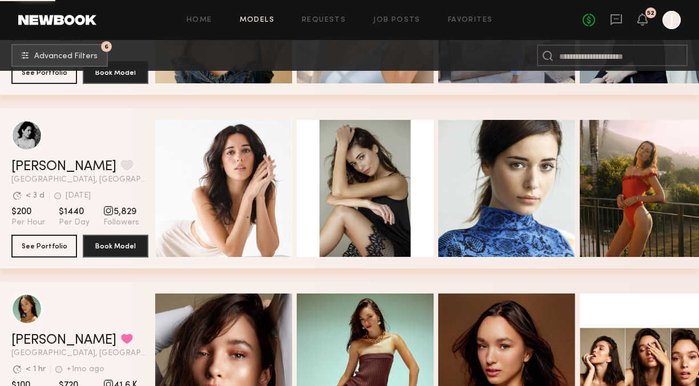
scroll to position [11948, 0]
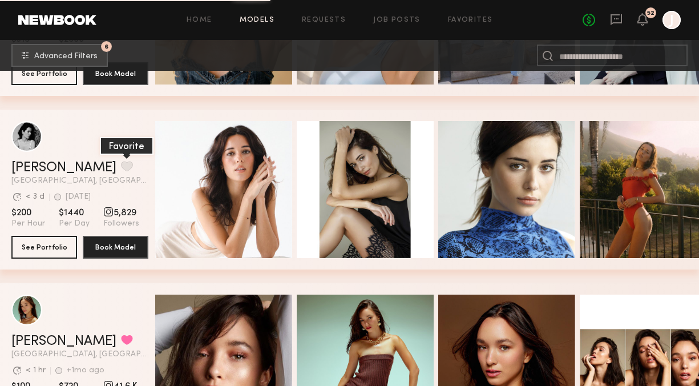
click at [121, 168] on button "grid" at bounding box center [127, 166] width 12 height 10
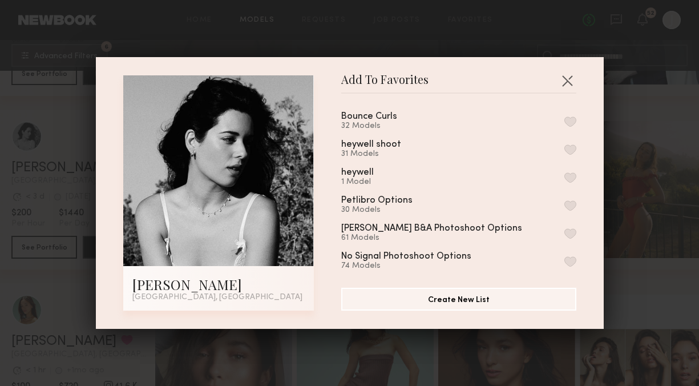
click at [569, 123] on button "button" at bounding box center [570, 121] width 12 height 10
click at [566, 83] on button "button" at bounding box center [567, 80] width 18 height 18
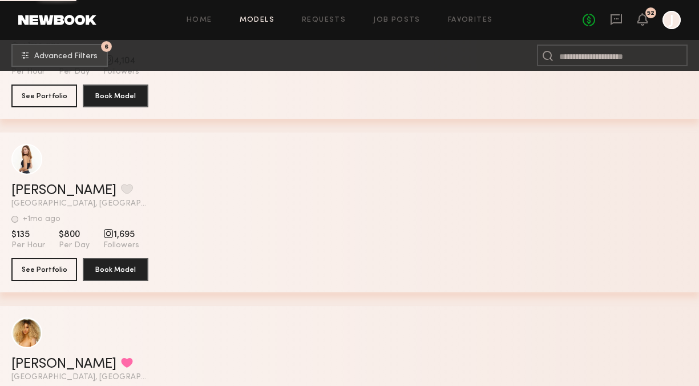
scroll to position [16437, 0]
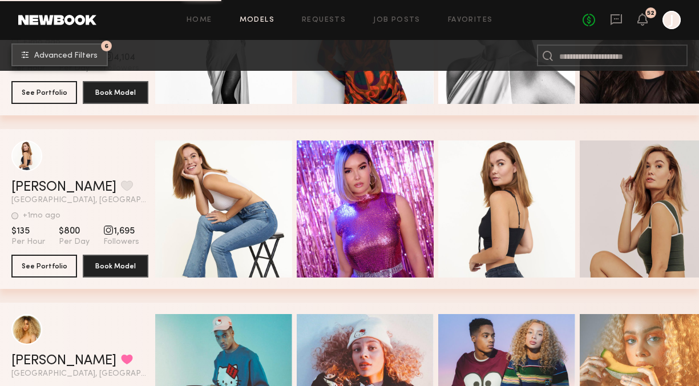
click at [48, 52] on span "Advanced Filters" at bounding box center [65, 56] width 63 height 8
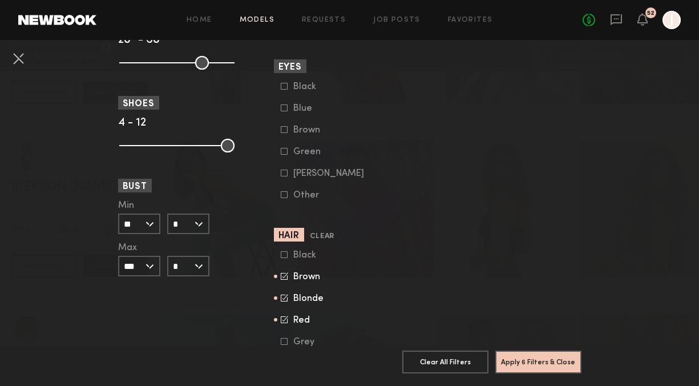
scroll to position [912, 0]
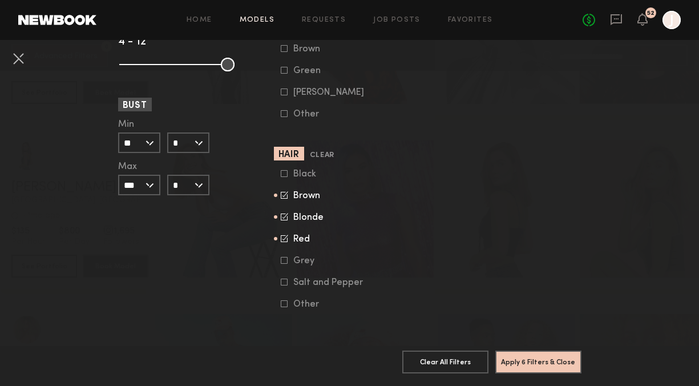
click at [283, 195] on icon at bounding box center [285, 194] width 6 height 6
click at [517, 356] on button "Apply 6 Filters & Close" at bounding box center [538, 361] width 86 height 23
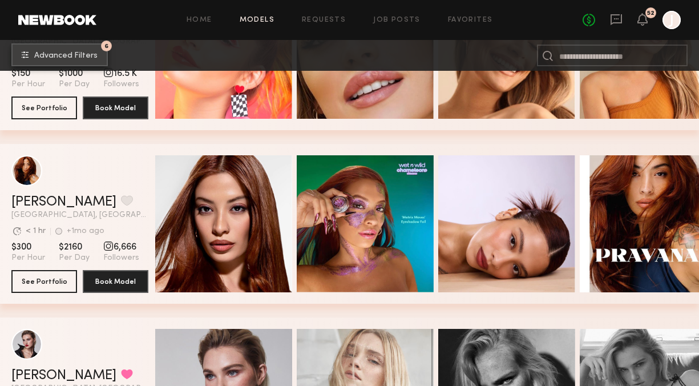
scroll to position [6750, 0]
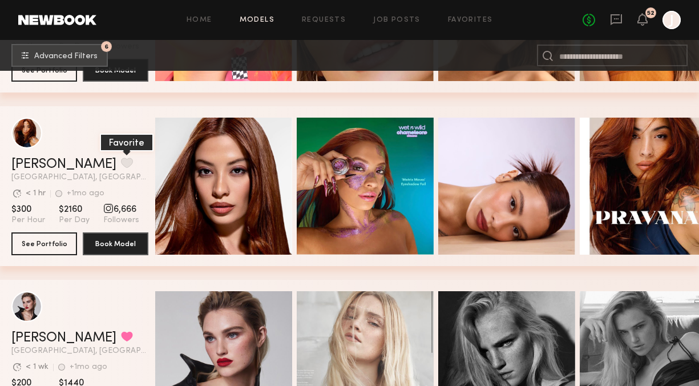
click at [121, 163] on button "grid" at bounding box center [127, 162] width 12 height 10
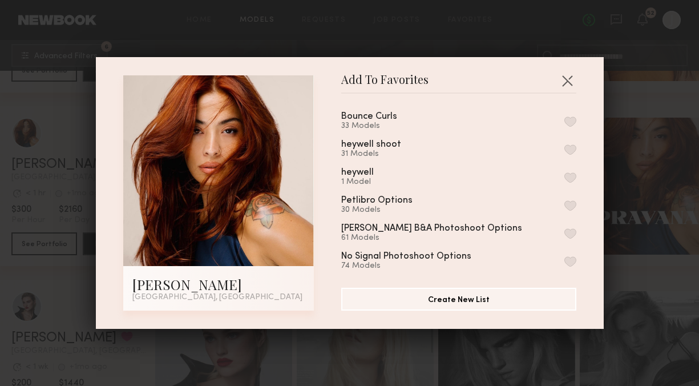
click at [572, 123] on button "button" at bounding box center [570, 121] width 12 height 10
click at [568, 82] on button "button" at bounding box center [567, 80] width 18 height 18
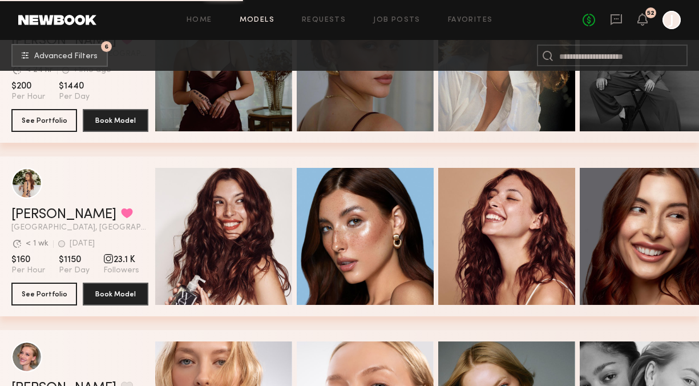
scroll to position [7915, 0]
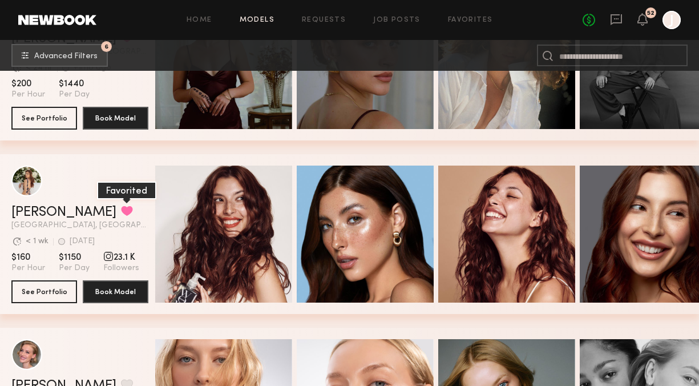
click at [121, 210] on button "grid" at bounding box center [127, 210] width 12 height 10
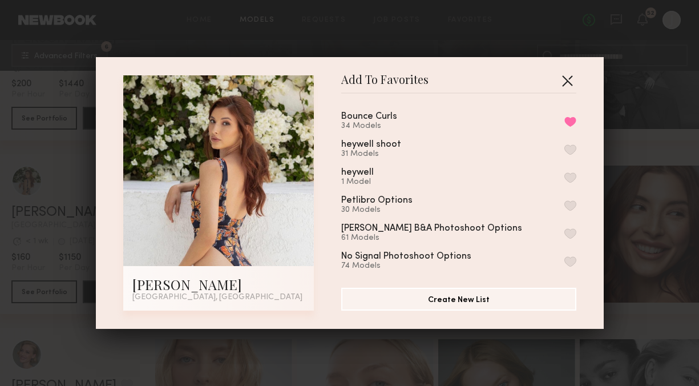
click at [566, 79] on button "button" at bounding box center [567, 80] width 18 height 18
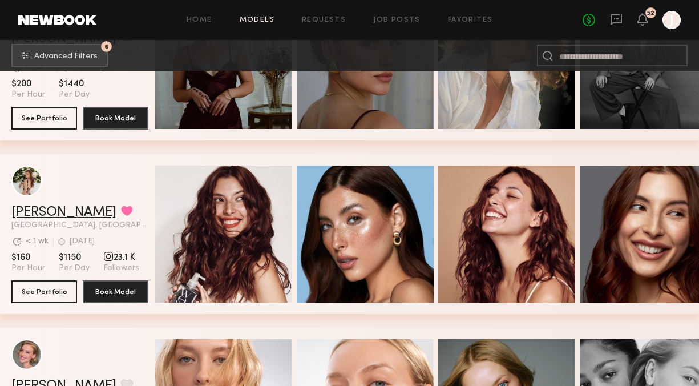
click at [31, 213] on link "Aly Rae S." at bounding box center [63, 212] width 105 height 14
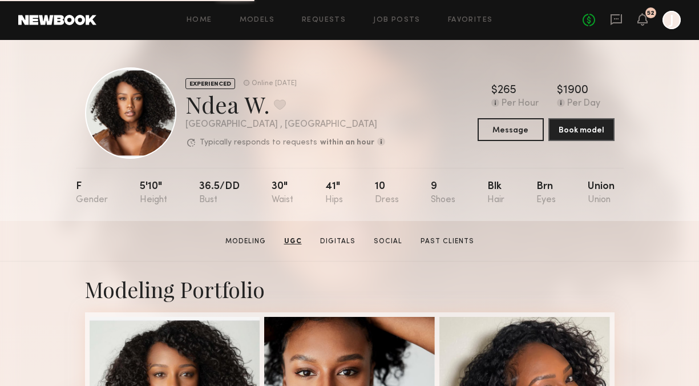
click at [492, 114] on div "$ Typical rate set by model. Can vary by project & usage. 265 Per Hour $ Typica…" at bounding box center [545, 113] width 137 height 56
click at [509, 128] on button "Message" at bounding box center [510, 129] width 66 height 23
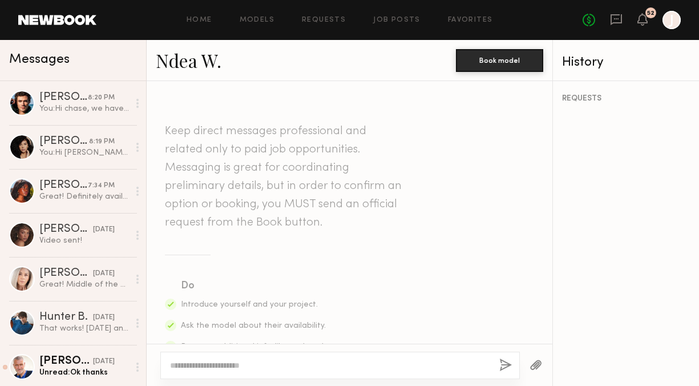
click at [286, 360] on textarea at bounding box center [330, 364] width 320 height 11
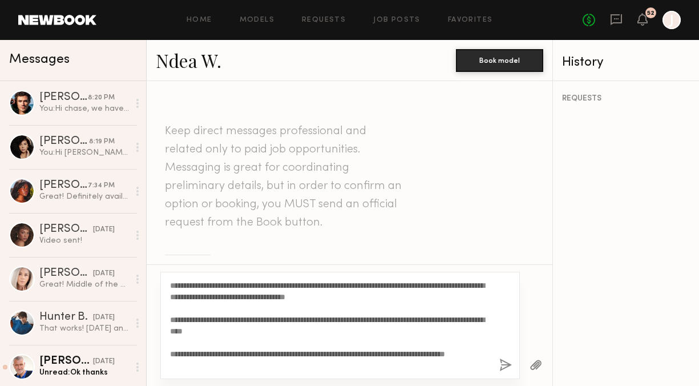
click at [198, 287] on textarea "**********" at bounding box center [330, 324] width 320 height 91
type textarea "**********"
click at [505, 366] on button "button" at bounding box center [505, 365] width 13 height 14
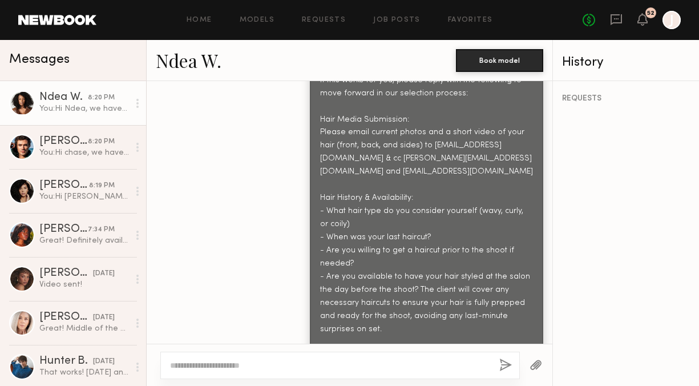
scroll to position [605, 0]
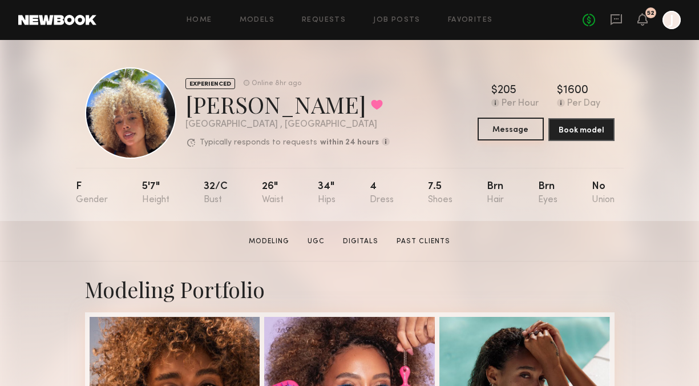
click at [491, 129] on button "Message" at bounding box center [510, 129] width 66 height 23
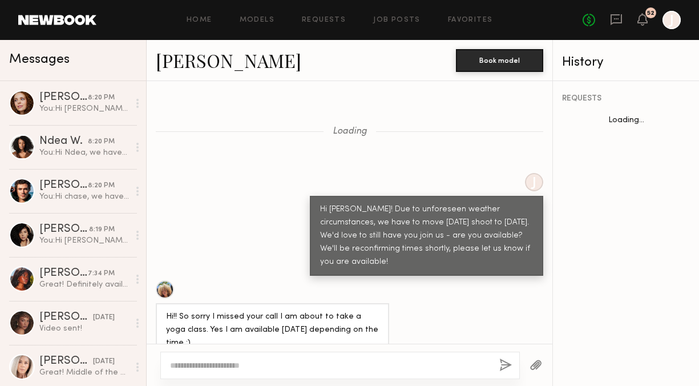
scroll to position [1988, 0]
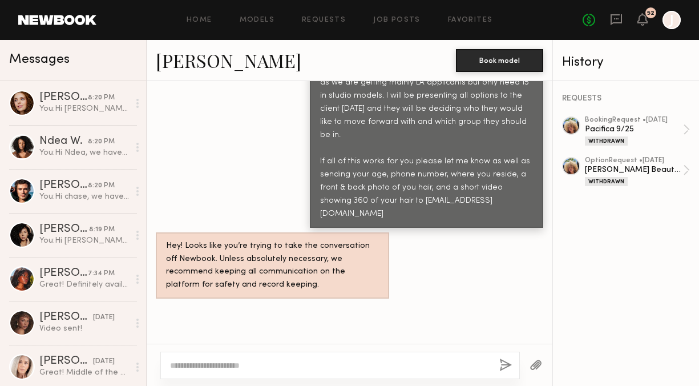
click at [299, 362] on textarea at bounding box center [330, 364] width 320 height 11
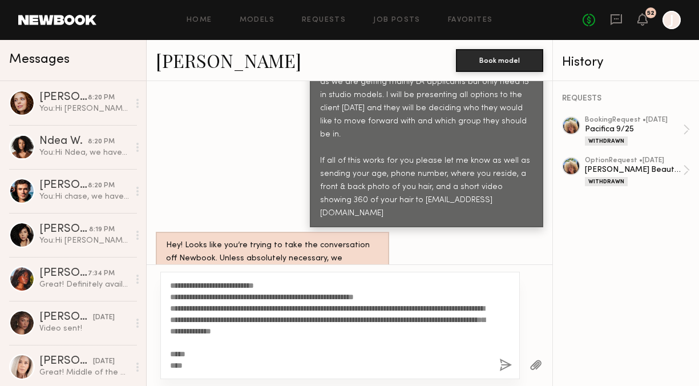
scroll to position [0, 0]
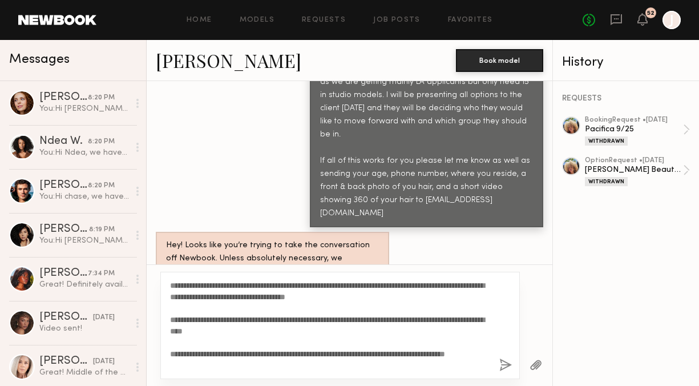
click at [198, 286] on textarea "**********" at bounding box center [330, 324] width 320 height 91
type textarea "**********"
click at [502, 363] on button "button" at bounding box center [505, 365] width 13 height 14
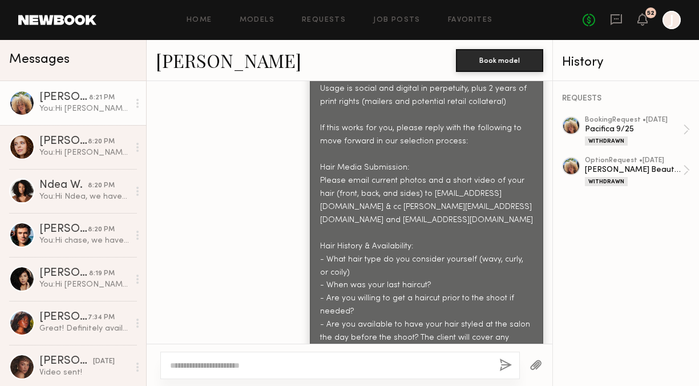
scroll to position [2618, 0]
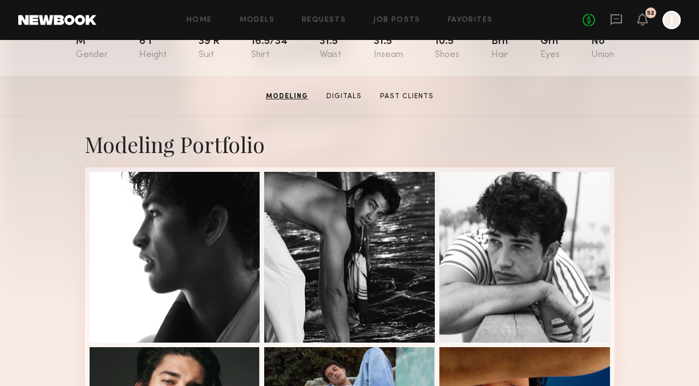
scroll to position [144, 0]
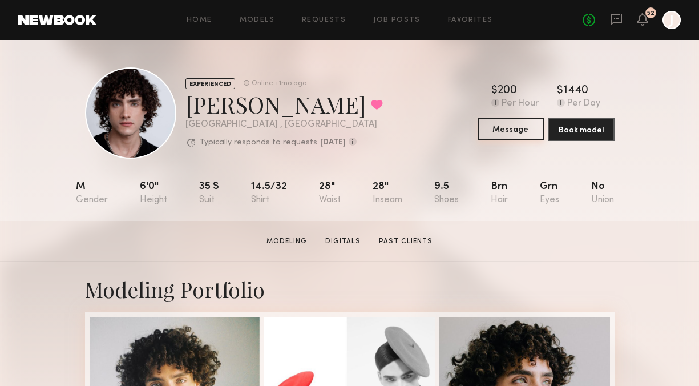
click at [496, 128] on button "Message" at bounding box center [510, 129] width 66 height 23
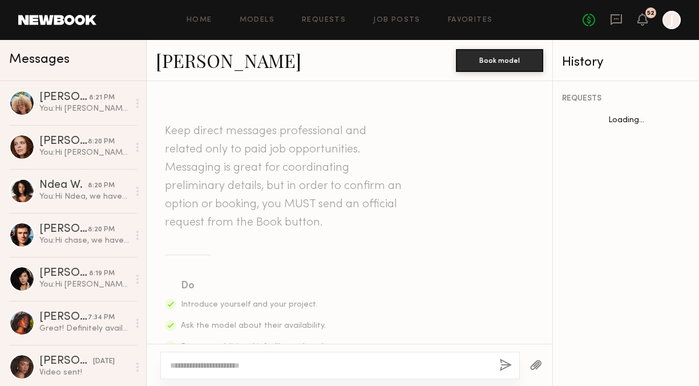
scroll to position [786, 0]
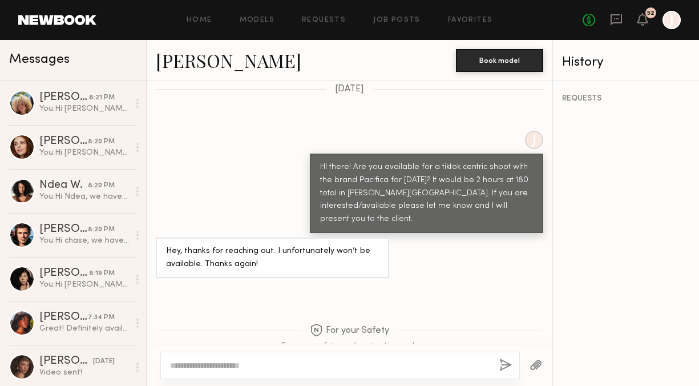
click at [241, 371] on div at bounding box center [339, 364] width 359 height 27
click at [241, 364] on textarea at bounding box center [330, 364] width 320 height 11
paste textarea "**********"
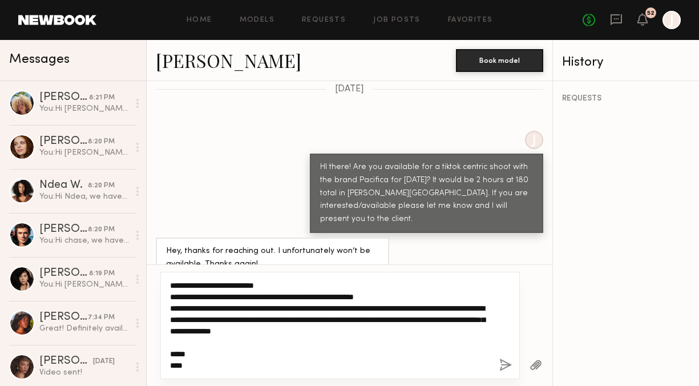
scroll to position [0, 0]
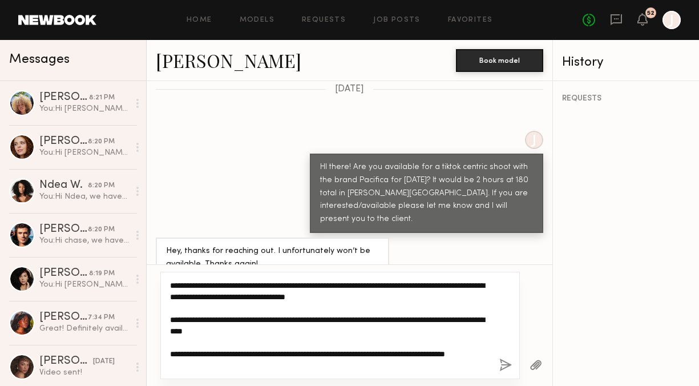
click at [198, 286] on textarea "**********" at bounding box center [330, 324] width 320 height 91
type textarea "**********"
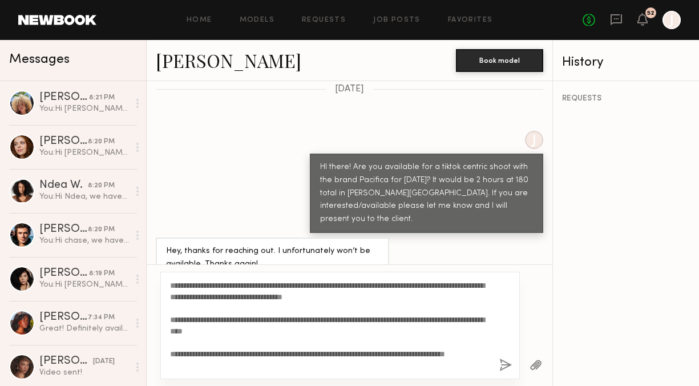
click at [504, 365] on button "button" at bounding box center [505, 365] width 13 height 14
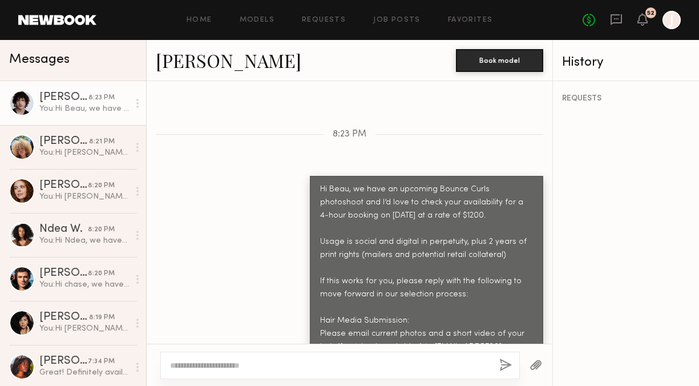
scroll to position [1192, 0]
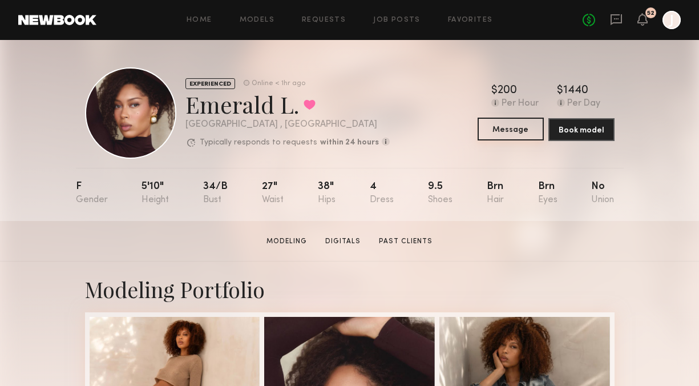
click at [495, 129] on button "Message" at bounding box center [510, 129] width 66 height 23
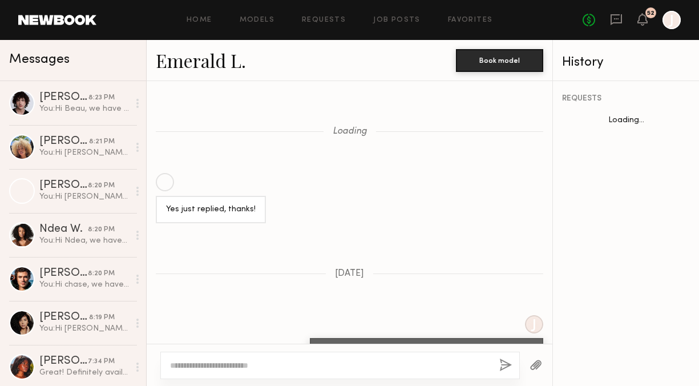
scroll to position [834, 0]
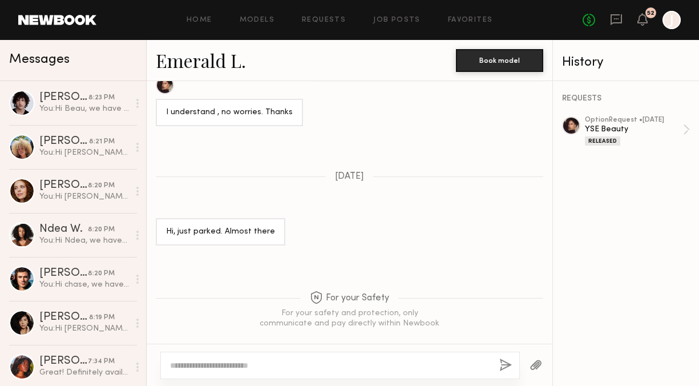
click at [276, 366] on textarea at bounding box center [330, 364] width 320 height 11
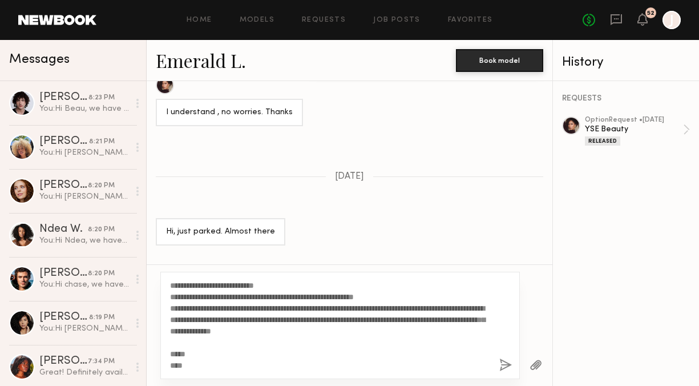
scroll to position [0, 0]
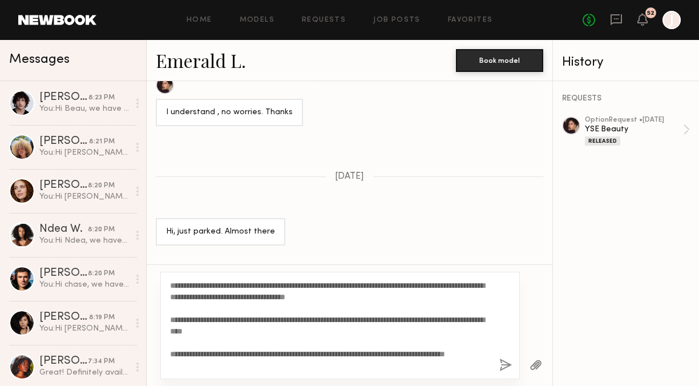
click at [198, 286] on textarea "**********" at bounding box center [330, 324] width 320 height 91
type textarea "**********"
click at [507, 362] on button "button" at bounding box center [505, 365] width 13 height 14
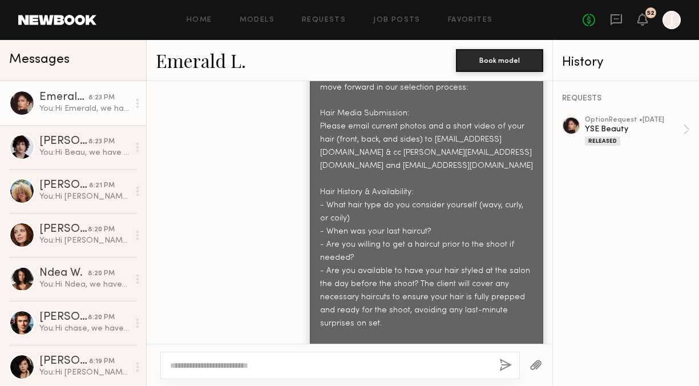
scroll to position [1378, 0]
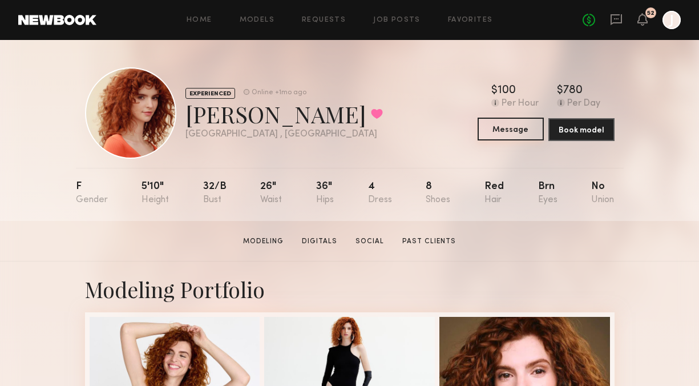
click at [507, 133] on button "Message" at bounding box center [510, 129] width 66 height 23
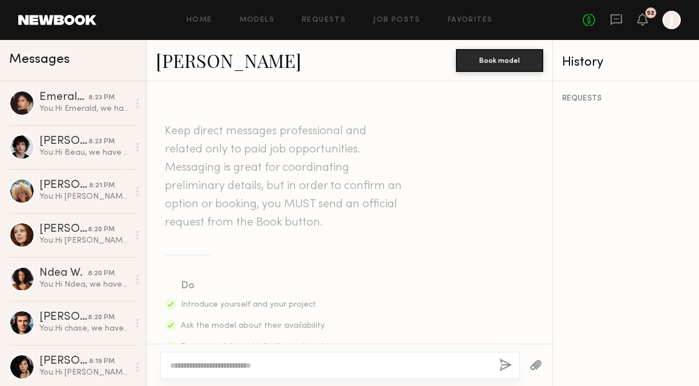
scroll to position [1734, 0]
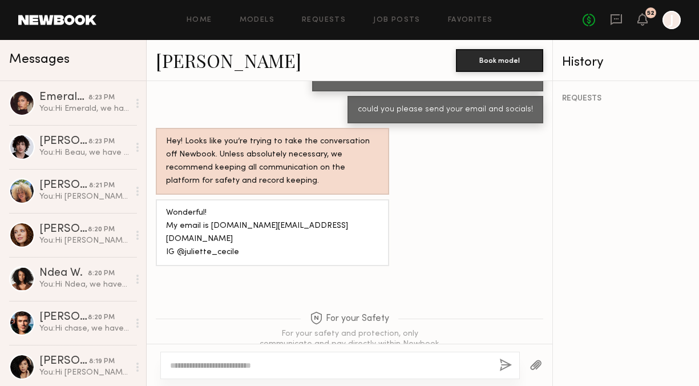
click at [278, 363] on textarea at bounding box center [330, 364] width 320 height 11
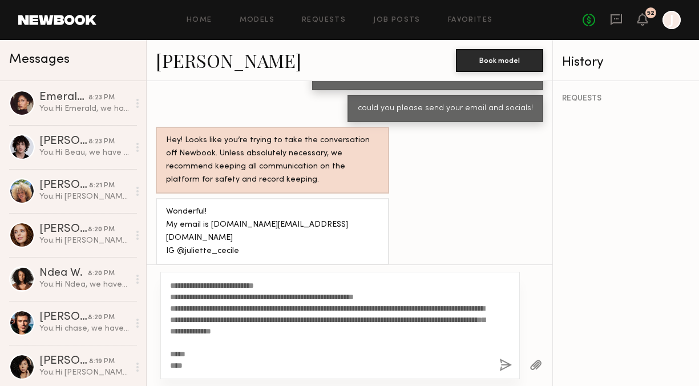
scroll to position [0, 0]
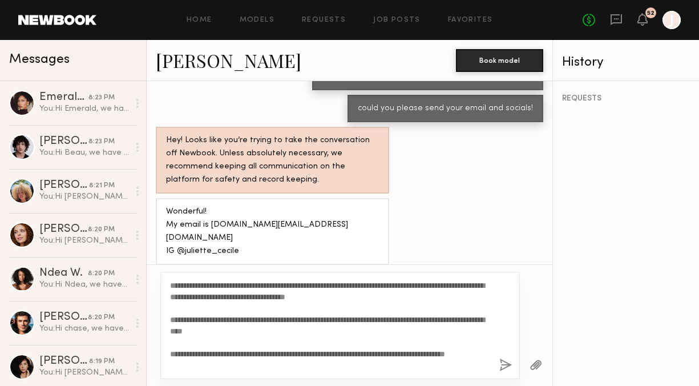
click at [198, 287] on textarea "**********" at bounding box center [330, 324] width 320 height 91
click at [398, 294] on textarea "**********" at bounding box center [330, 324] width 320 height 91
click at [405, 299] on textarea "**********" at bounding box center [330, 324] width 320 height 91
type textarea "**********"
click at [505, 363] on button "button" at bounding box center [505, 365] width 13 height 14
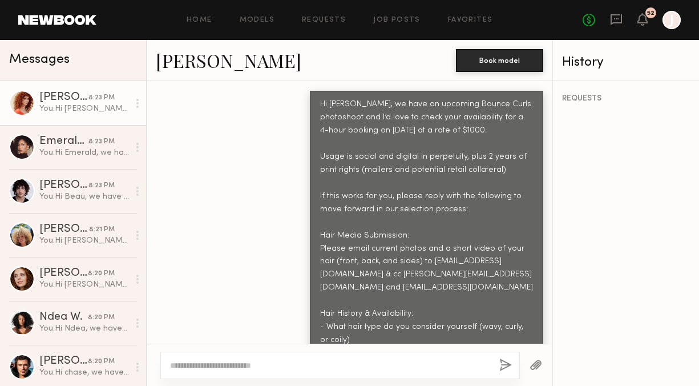
scroll to position [2021, 0]
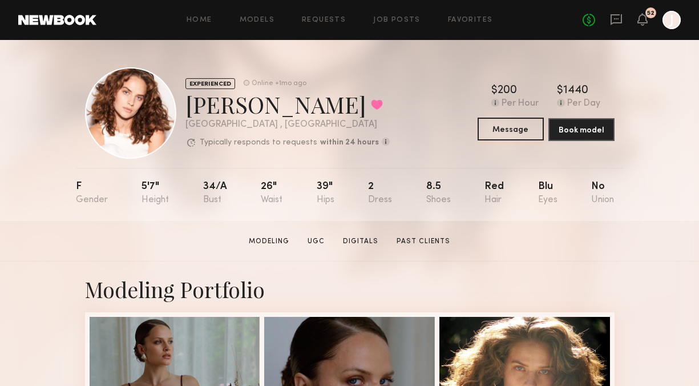
click at [513, 137] on button "Message" at bounding box center [510, 129] width 66 height 23
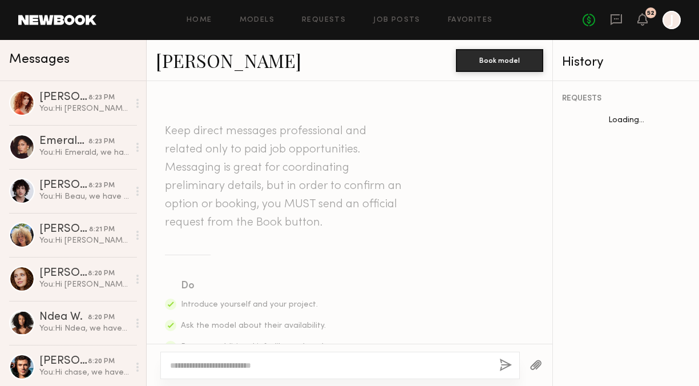
scroll to position [720, 0]
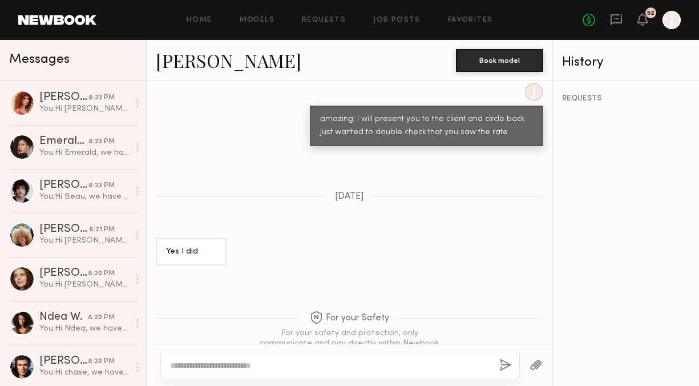
click at [350, 366] on textarea at bounding box center [330, 364] width 320 height 11
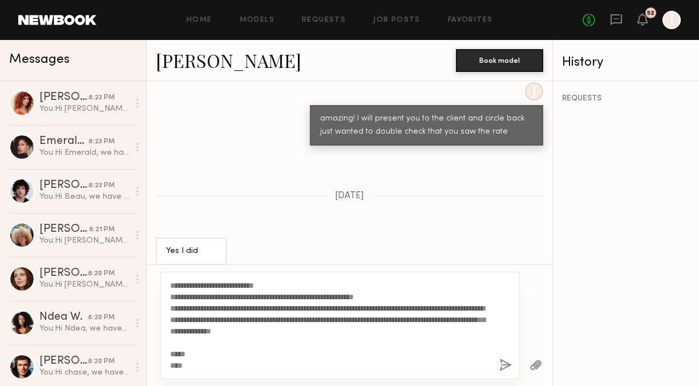
scroll to position [0, 0]
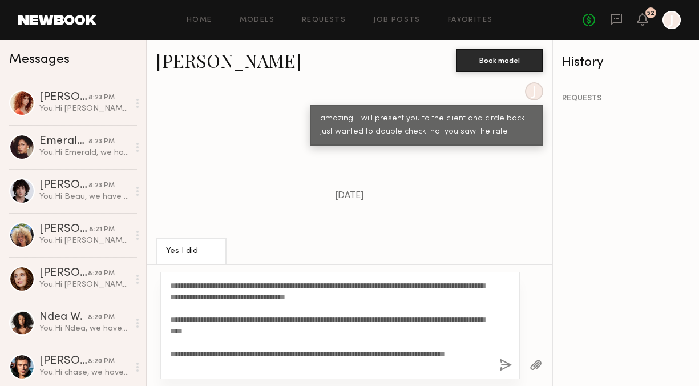
click at [198, 286] on textarea "**********" at bounding box center [330, 324] width 320 height 91
type textarea "**********"
click at [506, 362] on button "button" at bounding box center [505, 365] width 13 height 14
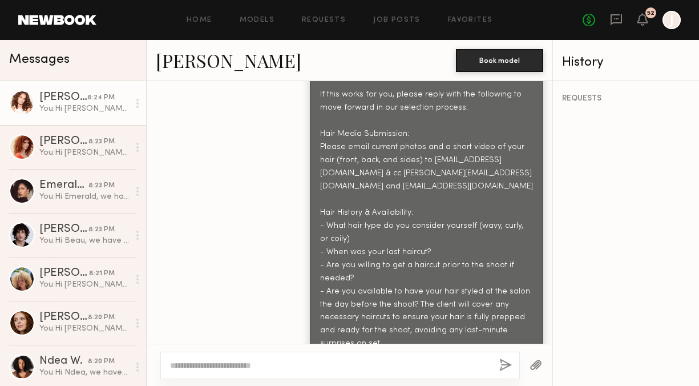
scroll to position [1373, 0]
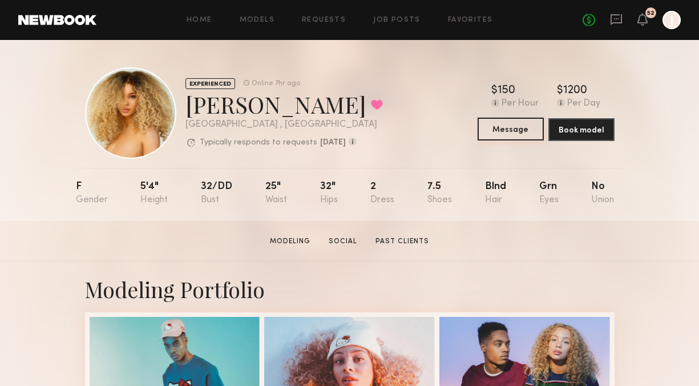
click at [507, 129] on button "Message" at bounding box center [510, 129] width 66 height 23
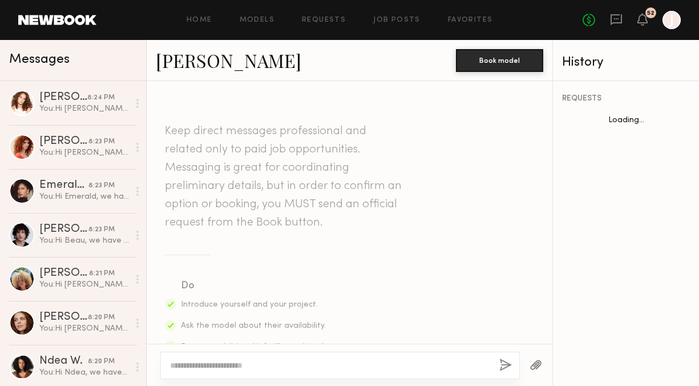
scroll to position [970, 0]
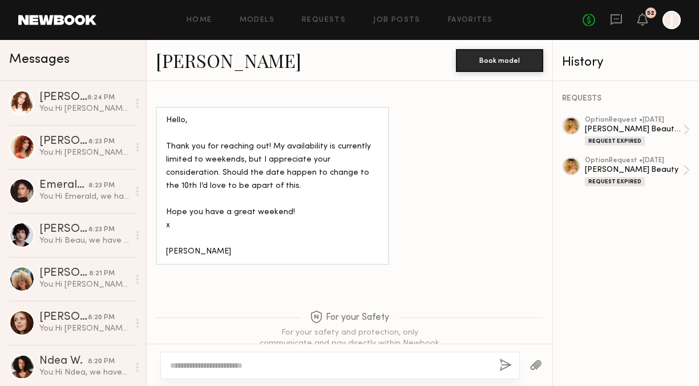
click at [312, 367] on textarea at bounding box center [330, 364] width 320 height 11
click at [255, 361] on textarea at bounding box center [330, 364] width 320 height 11
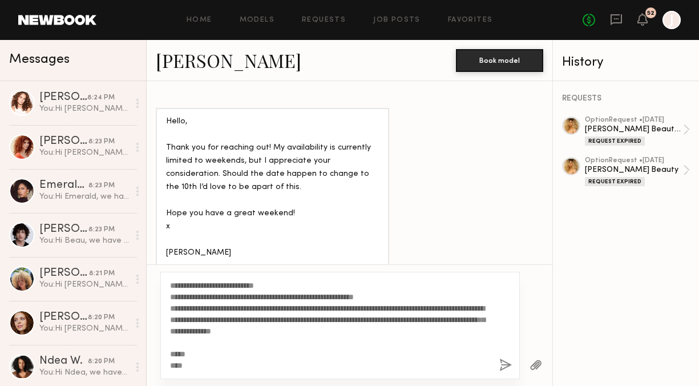
scroll to position [0, 0]
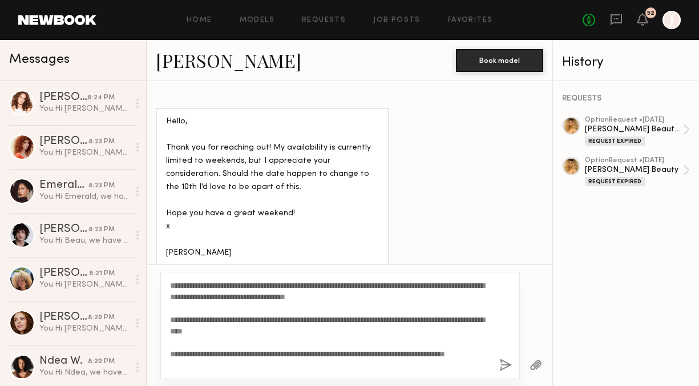
click at [197, 285] on textarea "**********" at bounding box center [330, 324] width 320 height 91
type textarea "**********"
click at [500, 364] on button "button" at bounding box center [505, 365] width 13 height 14
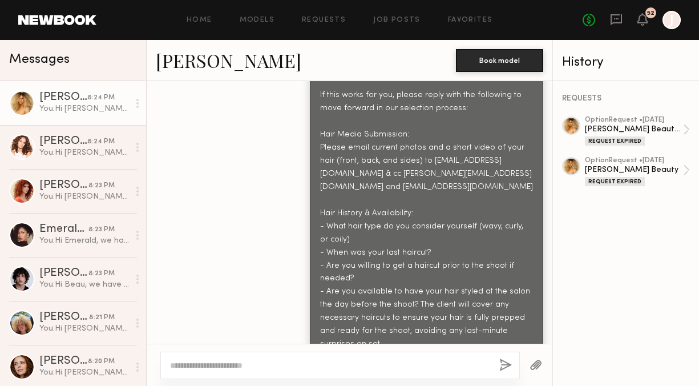
scroll to position [1623, 0]
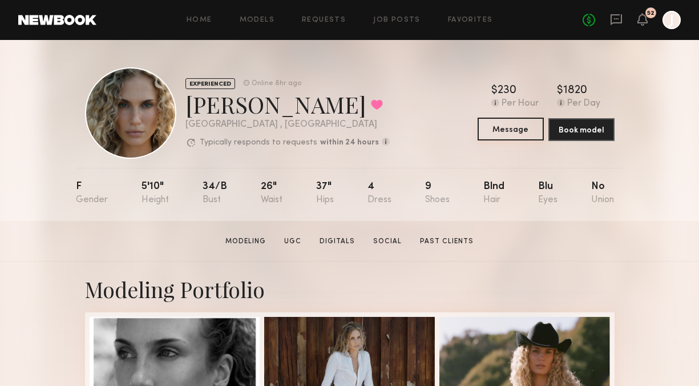
click at [502, 132] on button "Message" at bounding box center [510, 129] width 66 height 23
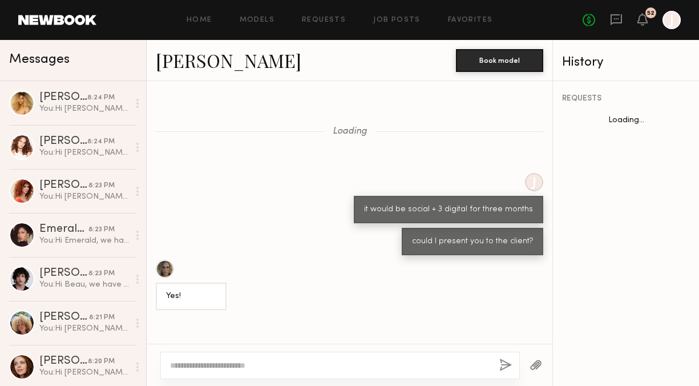
scroll to position [1275, 0]
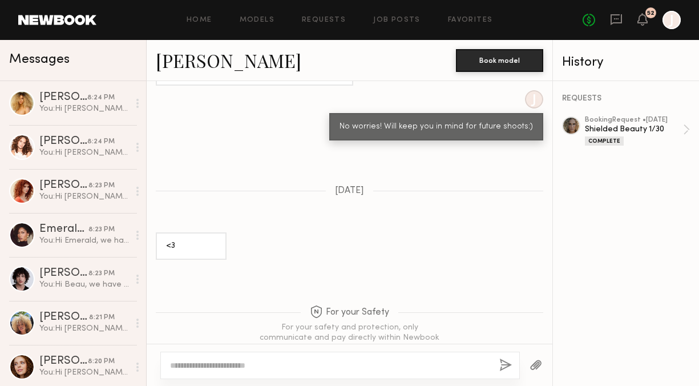
click at [277, 367] on textarea at bounding box center [330, 364] width 320 height 11
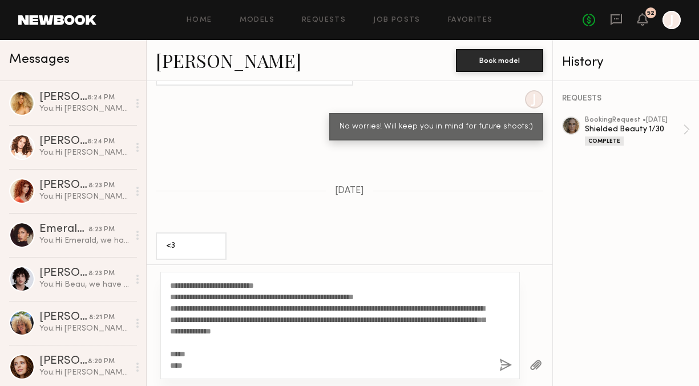
scroll to position [0, 0]
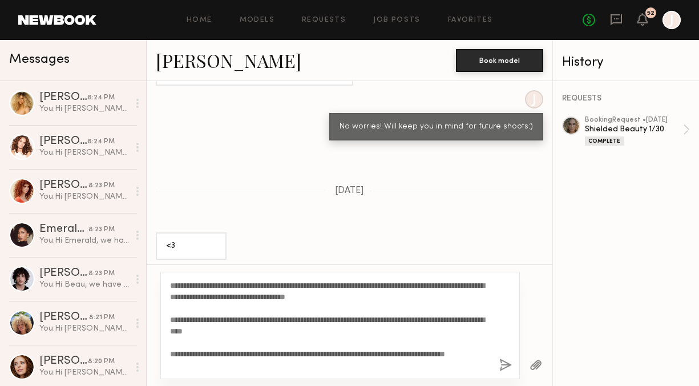
click at [197, 286] on textarea "**********" at bounding box center [330, 324] width 320 height 91
type textarea "**********"
click at [505, 364] on button "button" at bounding box center [505, 365] width 13 height 14
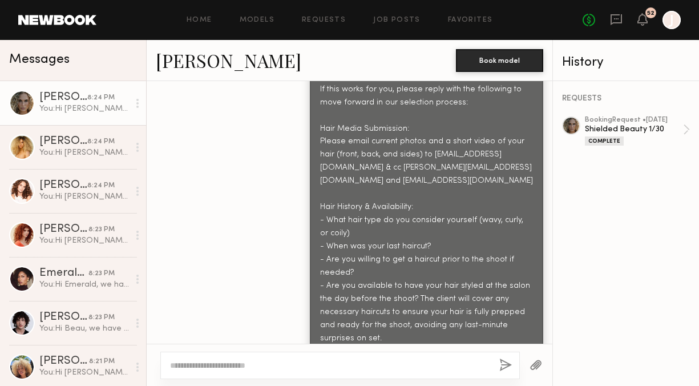
scroll to position [1928, 0]
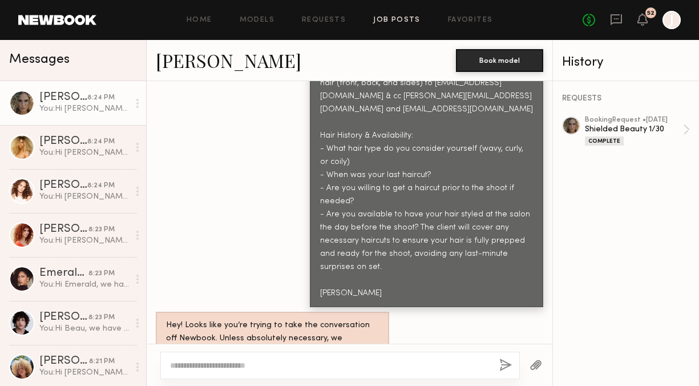
click at [403, 21] on link "Job Posts" at bounding box center [396, 20] width 47 height 7
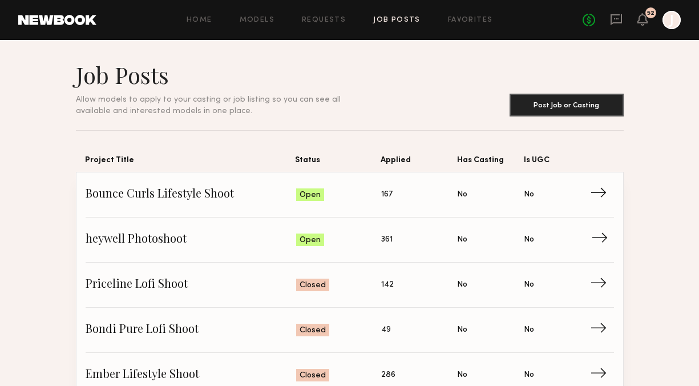
click at [596, 232] on span "→" at bounding box center [602, 239] width 23 height 17
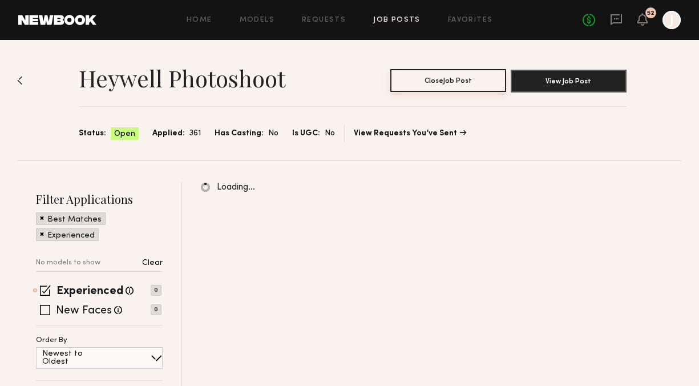
click at [440, 78] on button "Close Job Post" at bounding box center [448, 80] width 116 height 23
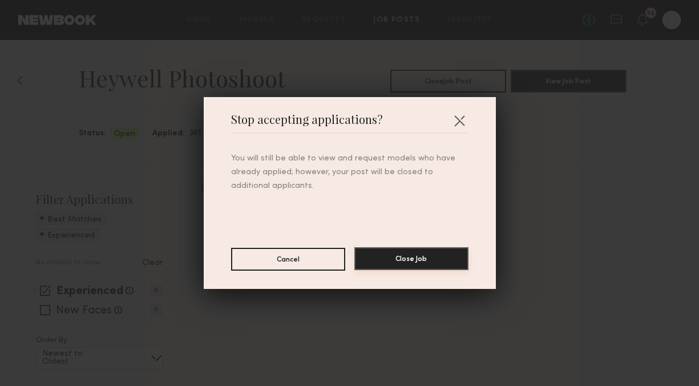
click at [407, 256] on button "Close Job" at bounding box center [411, 258] width 114 height 23
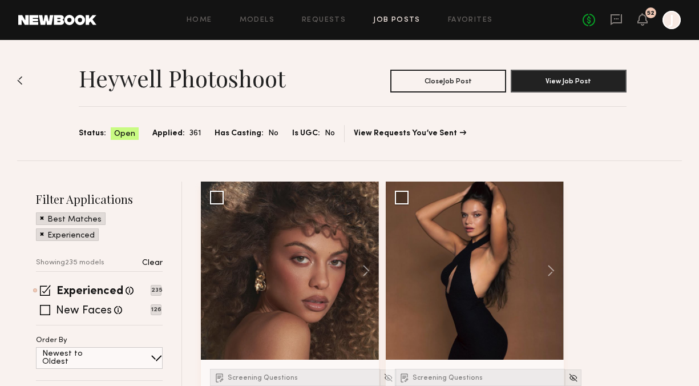
click at [396, 17] on link "Job Posts" at bounding box center [396, 20] width 47 height 7
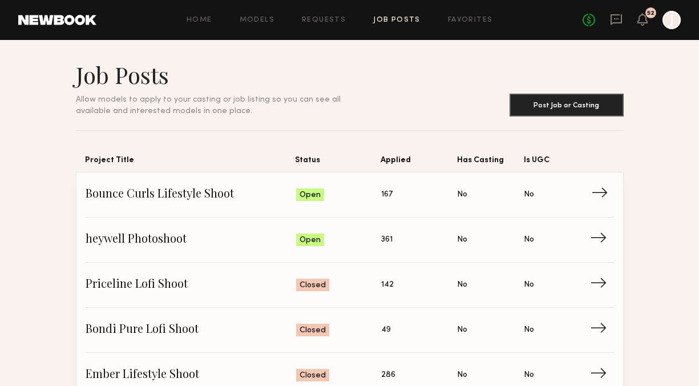
click at [605, 195] on span "→" at bounding box center [602, 194] width 23 height 17
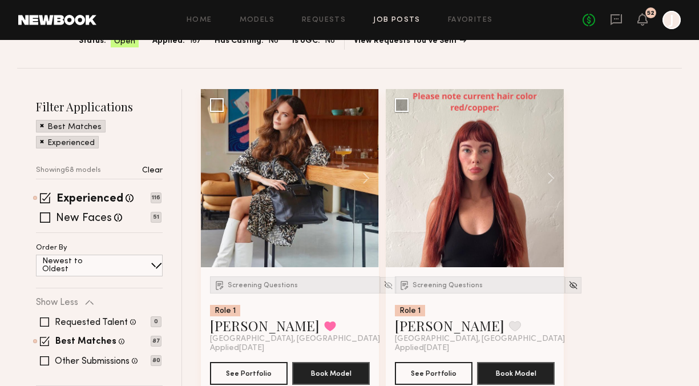
scroll to position [119, 0]
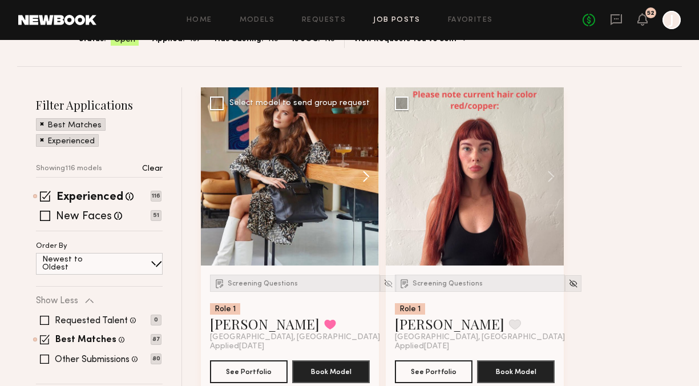
click at [356, 168] on button at bounding box center [360, 176] width 37 height 178
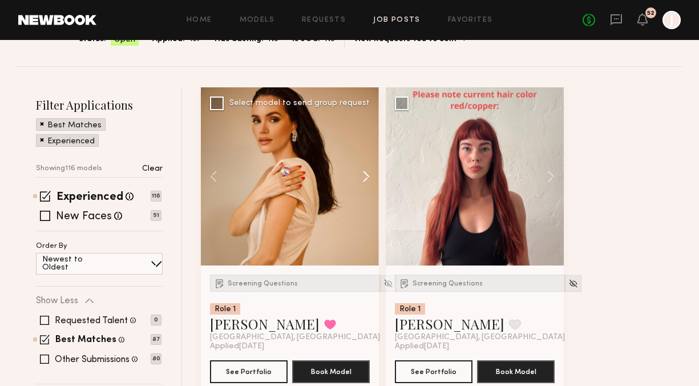
click at [359, 168] on button at bounding box center [360, 176] width 37 height 178
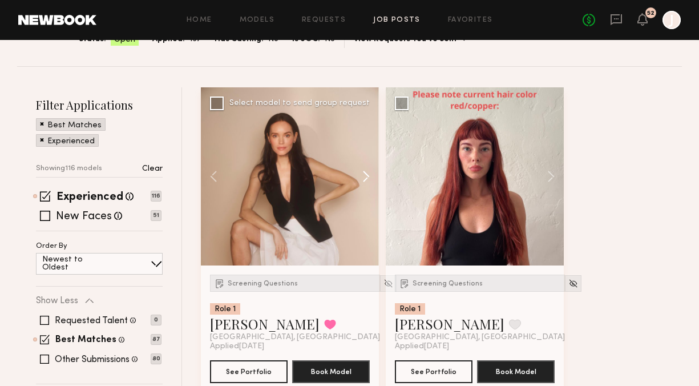
click at [359, 168] on button at bounding box center [360, 176] width 37 height 178
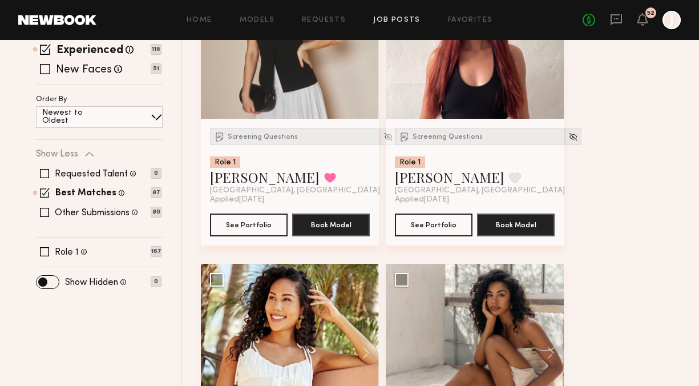
scroll to position [362, 0]
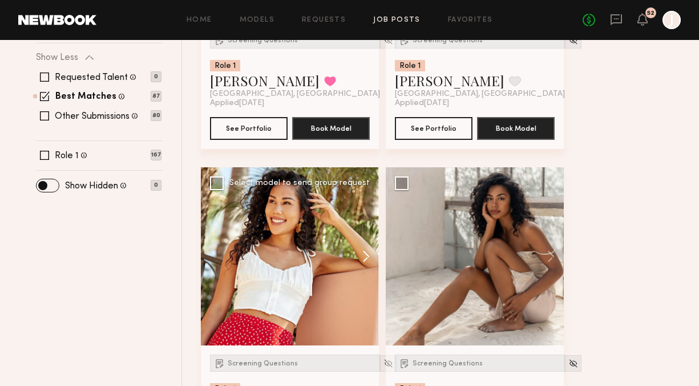
click at [366, 252] on button at bounding box center [360, 256] width 37 height 178
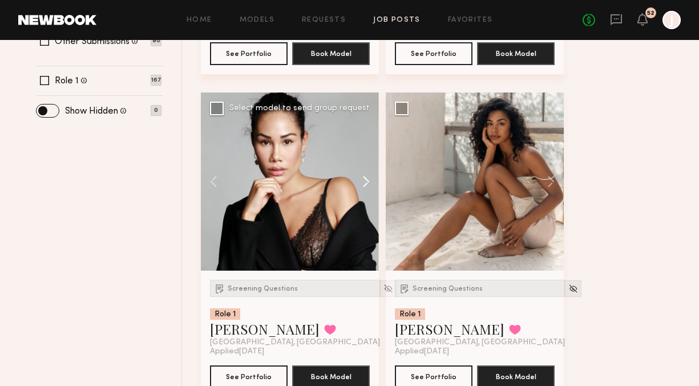
scroll to position [453, 0]
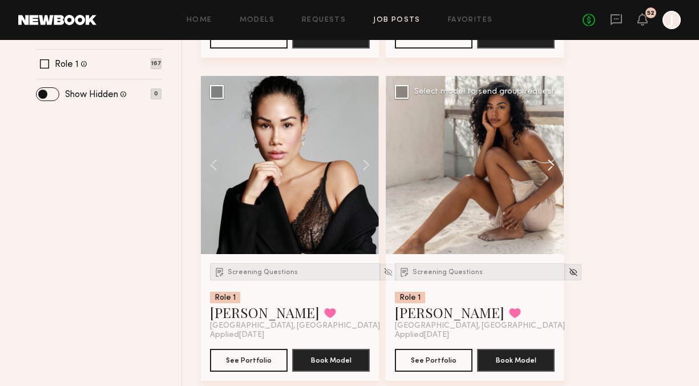
click at [557, 172] on button at bounding box center [545, 165] width 37 height 178
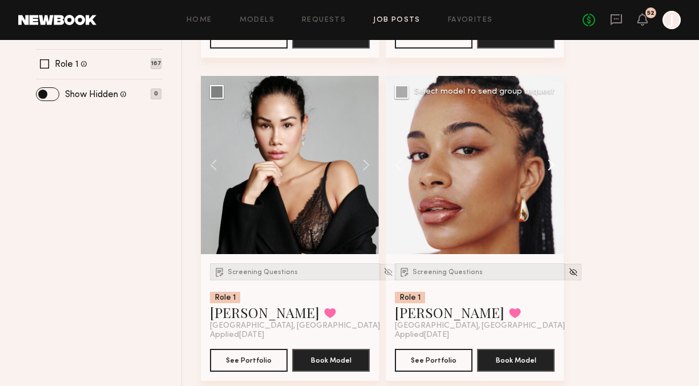
click at [553, 169] on button at bounding box center [545, 165] width 37 height 178
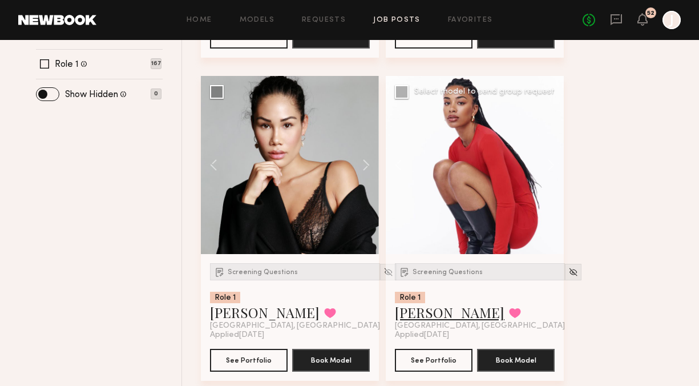
click at [430, 314] on link "Chloe W." at bounding box center [450, 312] width 110 height 18
click at [363, 166] on button at bounding box center [360, 165] width 37 height 178
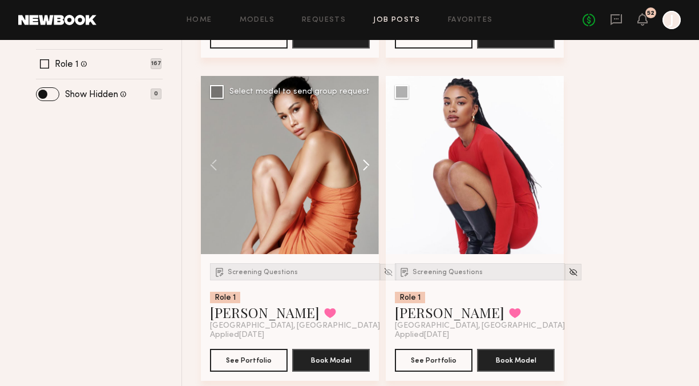
click at [364, 166] on button at bounding box center [360, 165] width 37 height 178
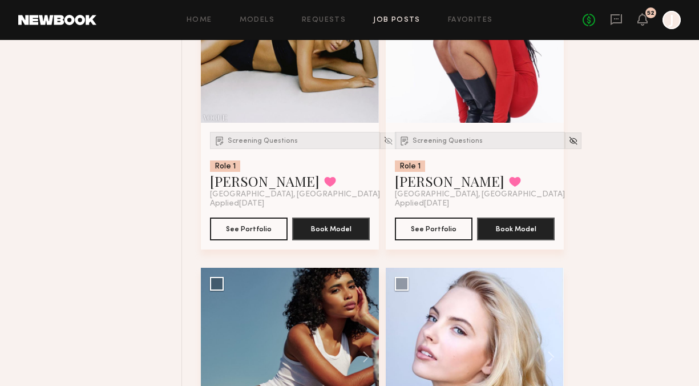
scroll to position [739, 0]
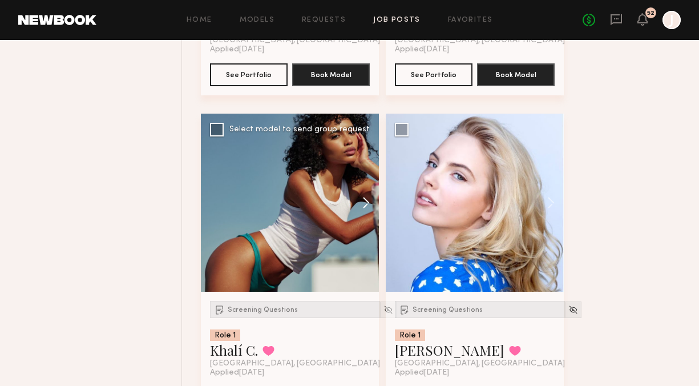
click at [365, 193] on button at bounding box center [360, 203] width 37 height 178
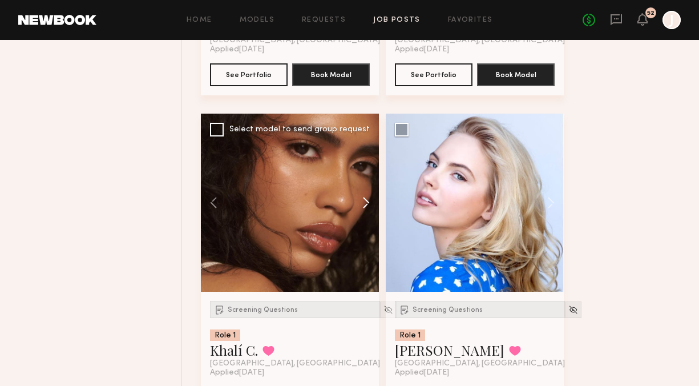
click at [365, 193] on button at bounding box center [360, 203] width 37 height 178
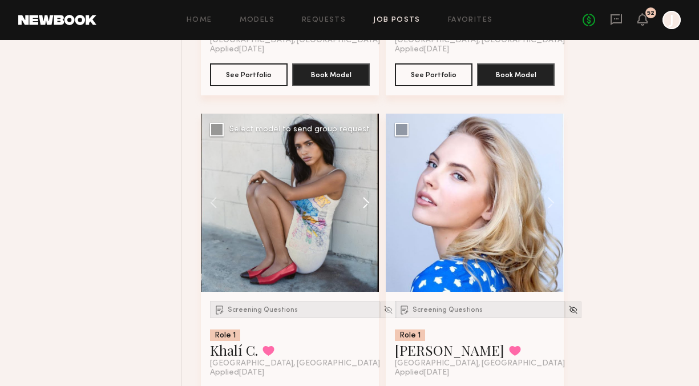
click at [365, 193] on button at bounding box center [360, 203] width 37 height 178
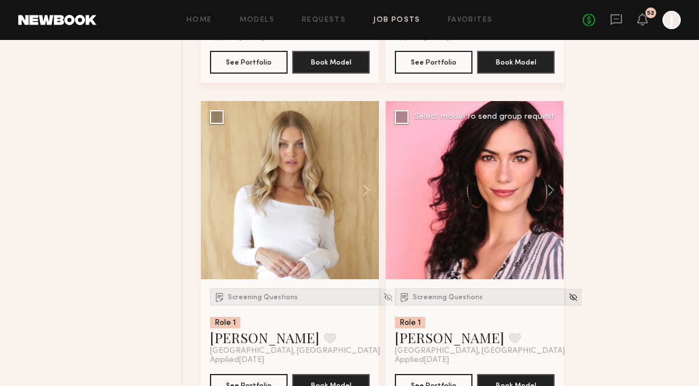
scroll to position [1079, 0]
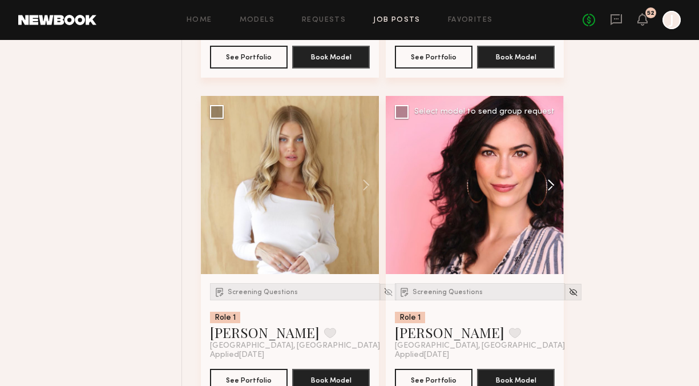
click at [546, 180] on button at bounding box center [545, 185] width 37 height 178
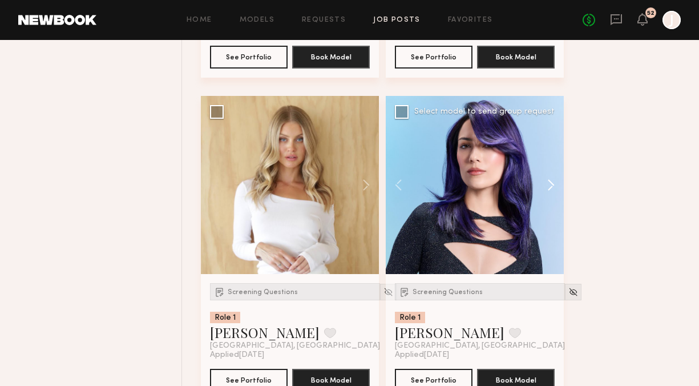
click at [546, 180] on button at bounding box center [545, 185] width 37 height 178
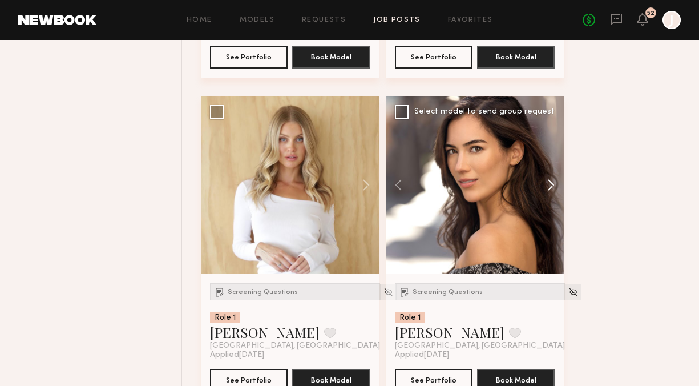
click at [546, 180] on button at bounding box center [545, 185] width 37 height 178
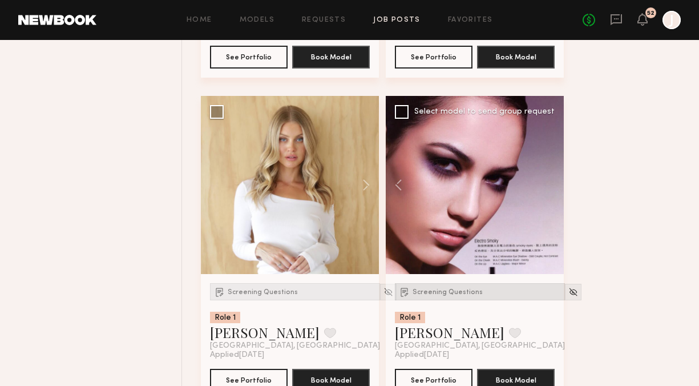
click at [467, 291] on span "Screening Questions" at bounding box center [447, 292] width 70 height 7
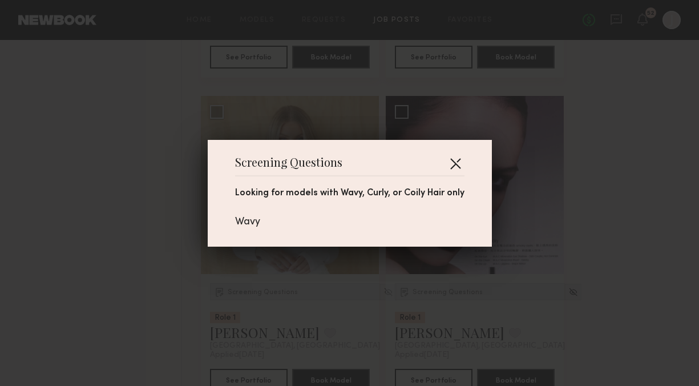
click at [457, 162] on button "button" at bounding box center [455, 163] width 18 height 18
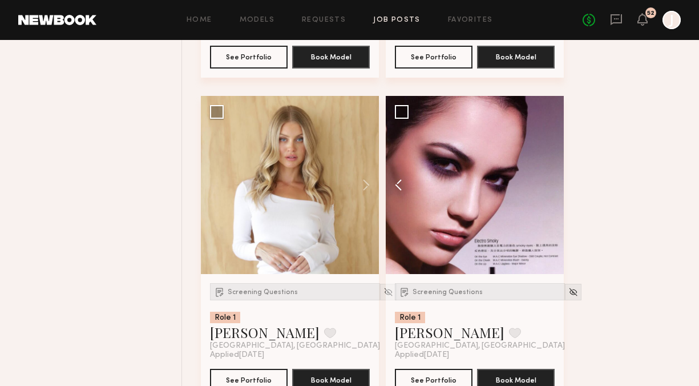
click at [398, 183] on button at bounding box center [404, 185] width 37 height 178
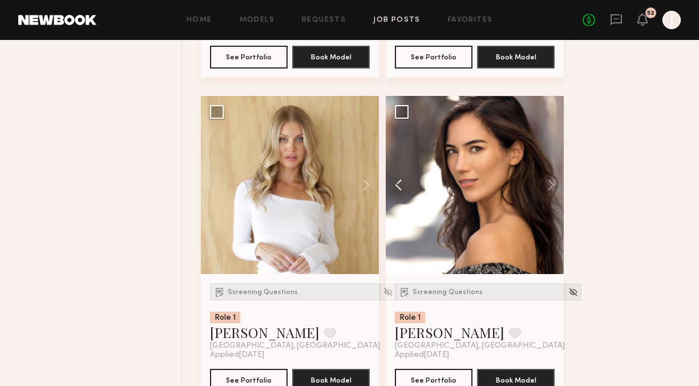
click at [398, 183] on button at bounding box center [404, 185] width 37 height 178
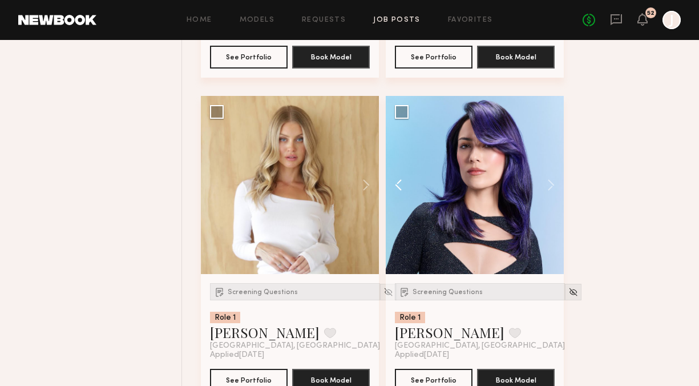
click at [398, 183] on button at bounding box center [404, 185] width 37 height 178
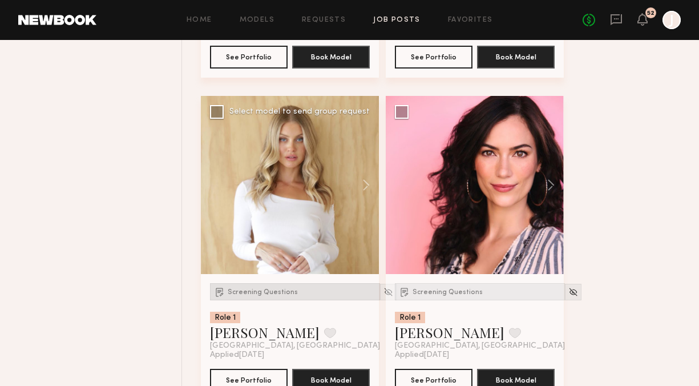
click at [293, 286] on div "Screening Questions" at bounding box center [295, 291] width 170 height 17
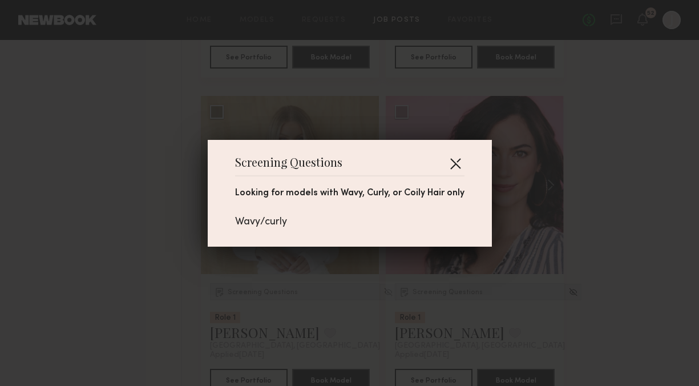
click at [452, 164] on button "button" at bounding box center [455, 163] width 18 height 18
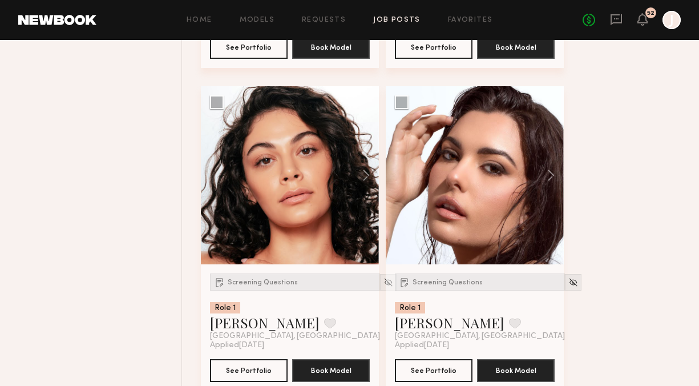
scroll to position [1407, 0]
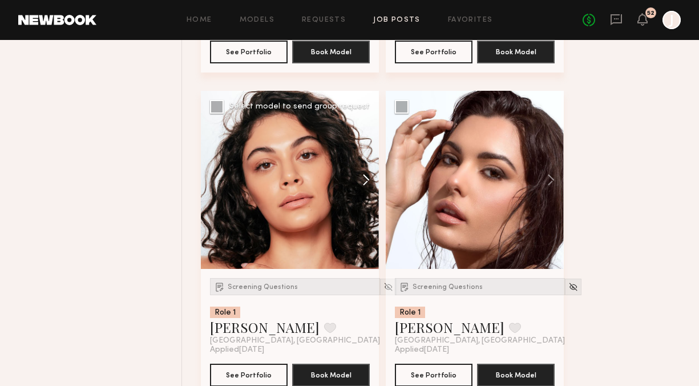
click at [363, 184] on button at bounding box center [360, 180] width 37 height 178
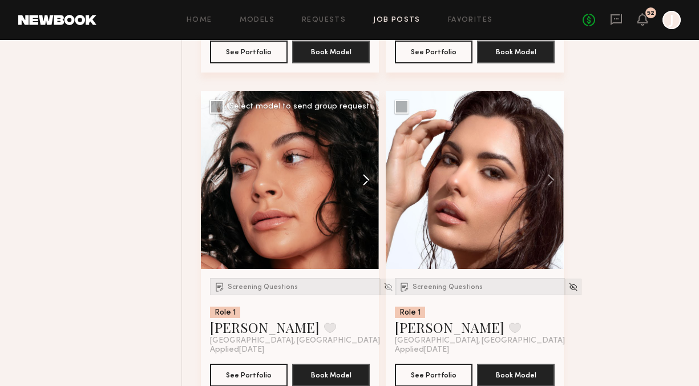
click at [364, 184] on button at bounding box center [360, 180] width 37 height 178
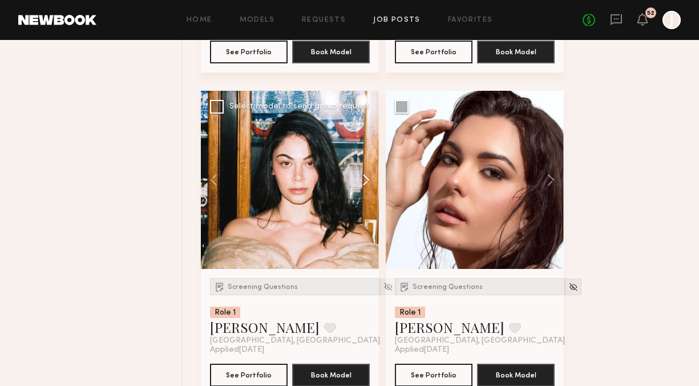
click at [366, 183] on button at bounding box center [360, 180] width 37 height 178
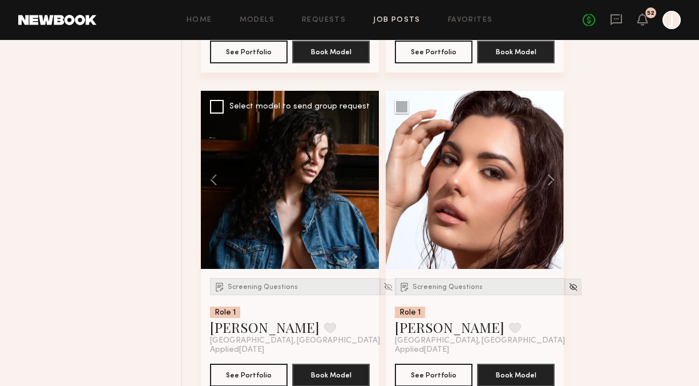
click at [367, 180] on div at bounding box center [290, 180] width 178 height 178
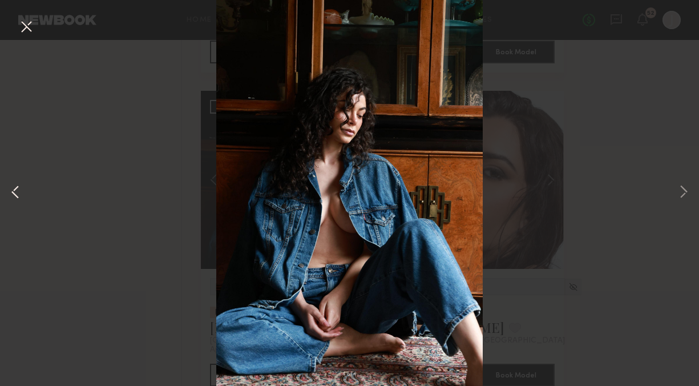
click at [15, 191] on button at bounding box center [16, 193] width 14 height 309
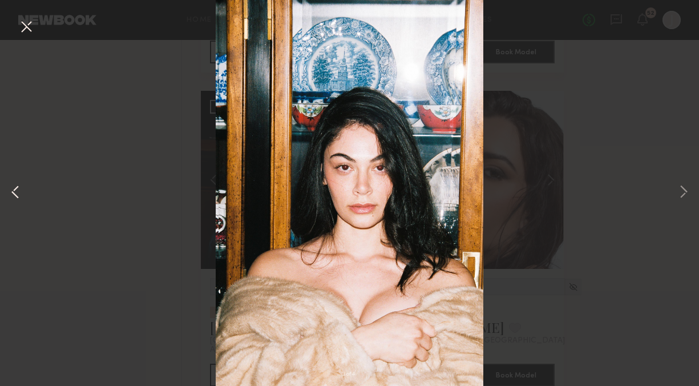
click at [15, 191] on button at bounding box center [16, 193] width 14 height 309
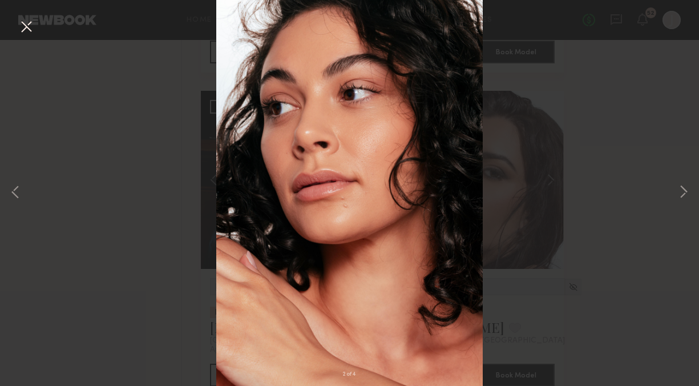
click at [25, 15] on div "2 of 4" at bounding box center [349, 193] width 699 height 386
click at [27, 30] on button at bounding box center [26, 27] width 18 height 21
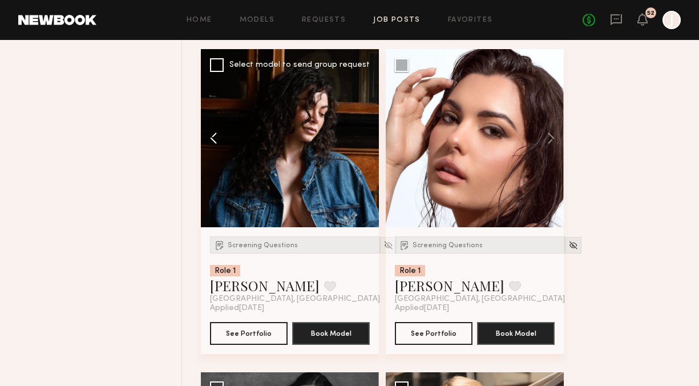
scroll to position [1450, 0]
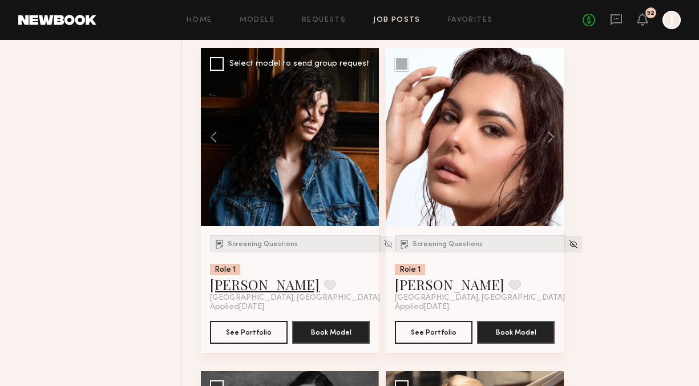
click at [226, 284] on link "Ellie L." at bounding box center [265, 284] width 110 height 18
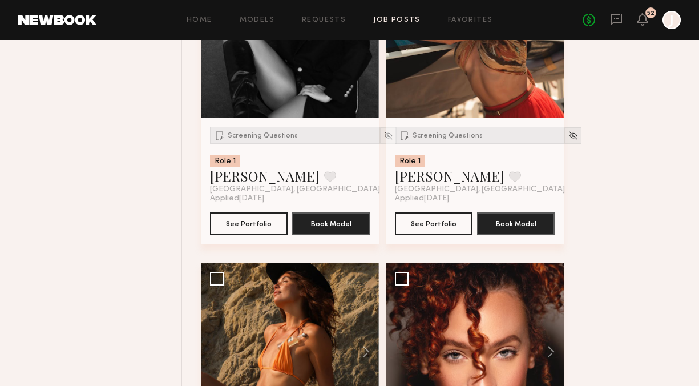
scroll to position [1963, 0]
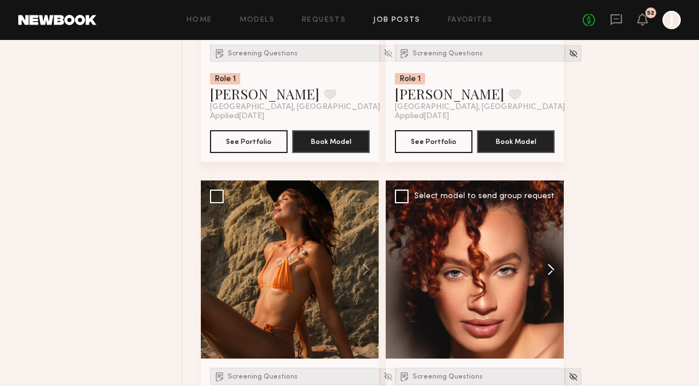
click at [554, 276] on button at bounding box center [545, 269] width 37 height 178
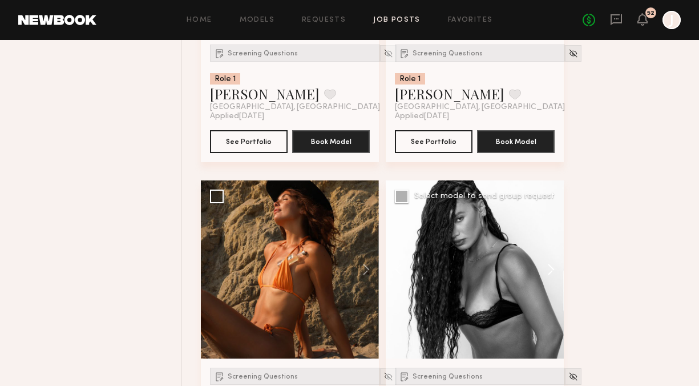
click at [554, 274] on button at bounding box center [545, 269] width 37 height 178
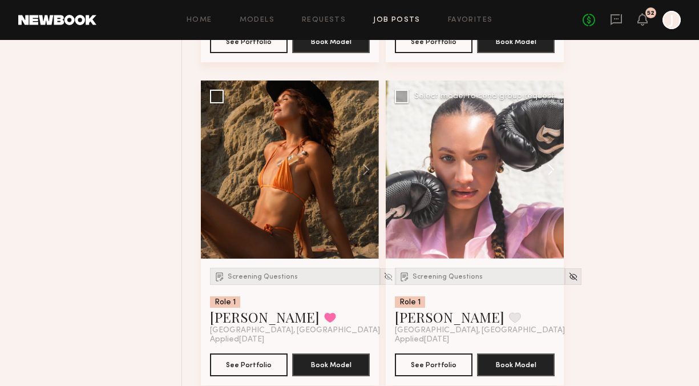
scroll to position [2076, 0]
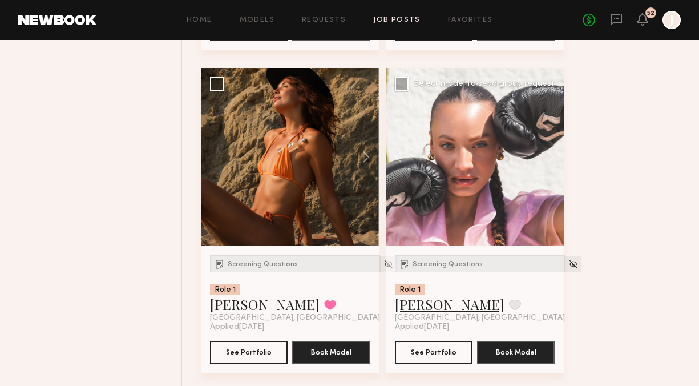
click at [422, 312] on link "Ashley B." at bounding box center [450, 304] width 110 height 18
click at [366, 155] on button at bounding box center [360, 157] width 37 height 178
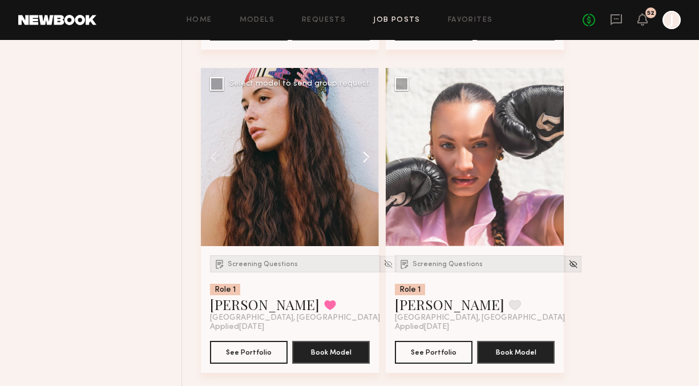
click at [366, 155] on button at bounding box center [360, 157] width 37 height 178
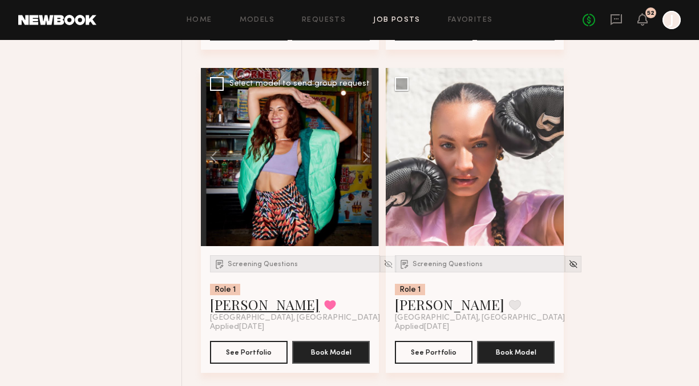
click at [244, 307] on link "Jasmine G." at bounding box center [265, 304] width 110 height 18
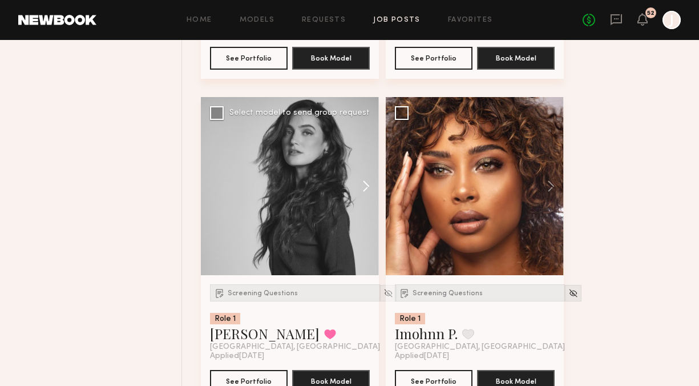
scroll to position [2695, 0]
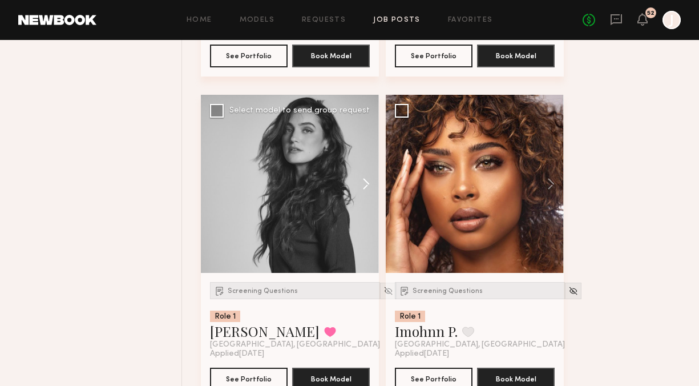
click at [367, 185] on button at bounding box center [360, 184] width 37 height 178
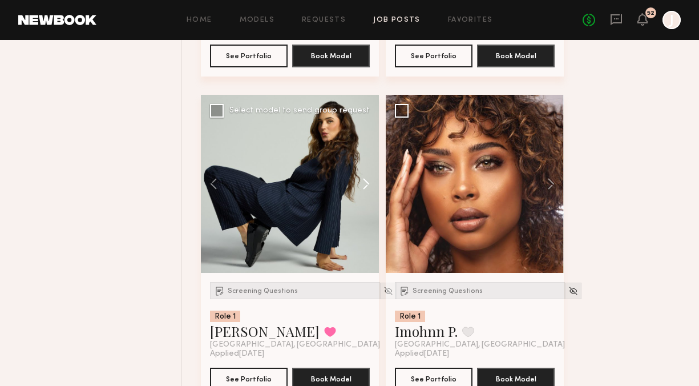
click at [367, 185] on button at bounding box center [360, 184] width 37 height 178
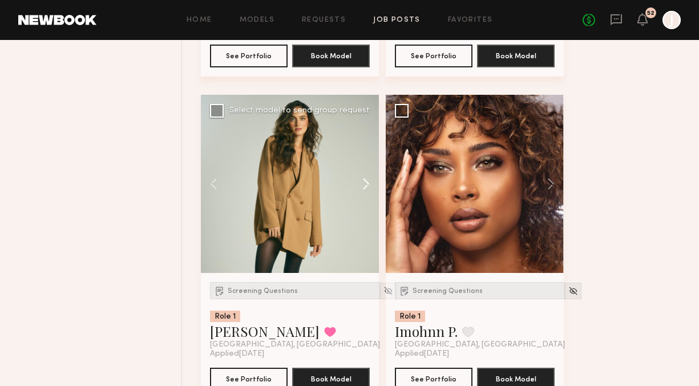
click at [366, 187] on button at bounding box center [360, 184] width 37 height 178
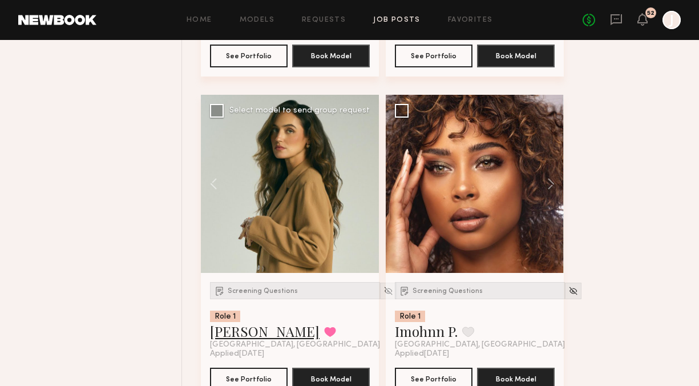
click at [239, 334] on link "Nicole Z." at bounding box center [265, 331] width 110 height 18
click at [549, 192] on button at bounding box center [545, 184] width 37 height 178
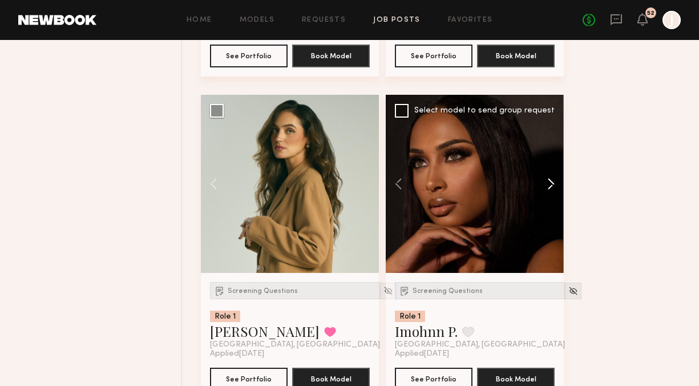
click at [550, 191] on button at bounding box center [545, 184] width 37 height 178
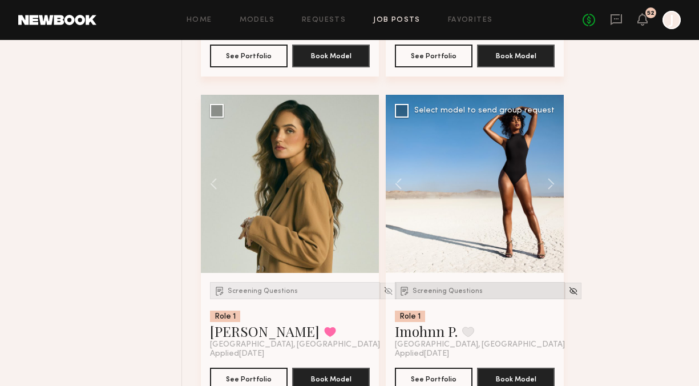
click at [442, 296] on div "Screening Questions" at bounding box center [480, 290] width 170 height 17
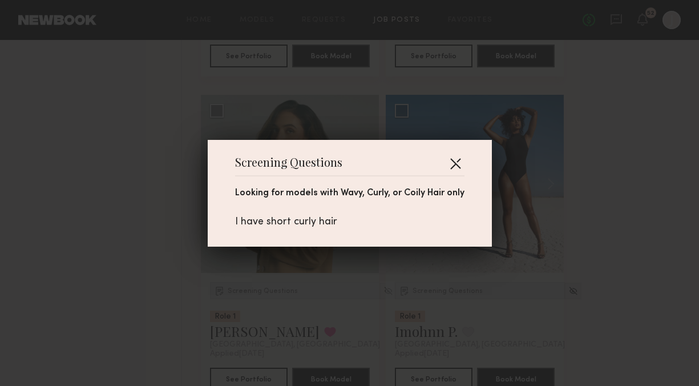
click at [457, 161] on button "button" at bounding box center [455, 163] width 18 height 18
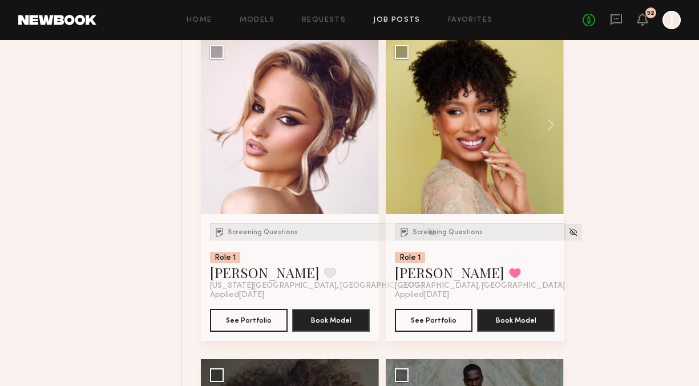
scroll to position [3062, 0]
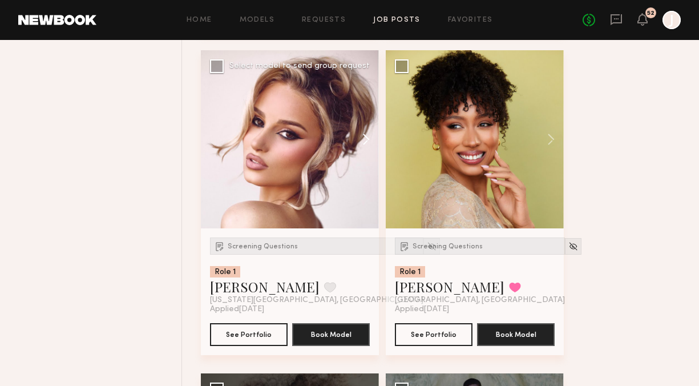
click at [365, 144] on button at bounding box center [360, 139] width 37 height 178
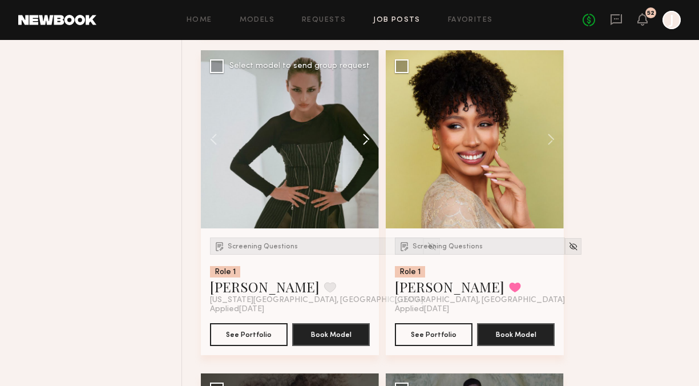
click at [365, 144] on button at bounding box center [360, 139] width 37 height 178
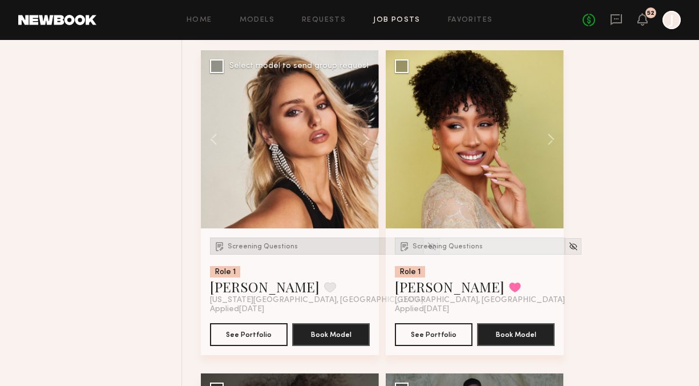
click at [285, 248] on span "Screening Questions" at bounding box center [263, 246] width 70 height 7
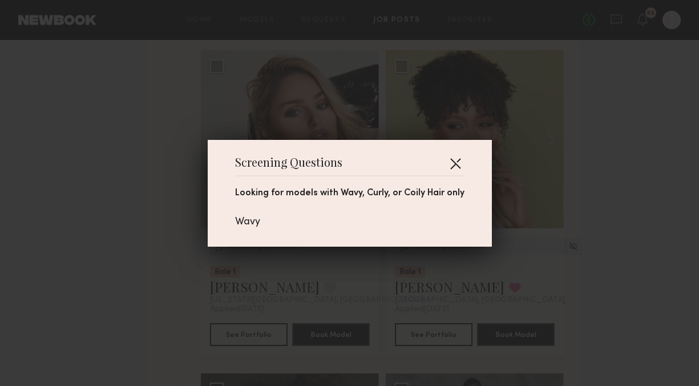
click at [456, 155] on button "button" at bounding box center [455, 163] width 18 height 18
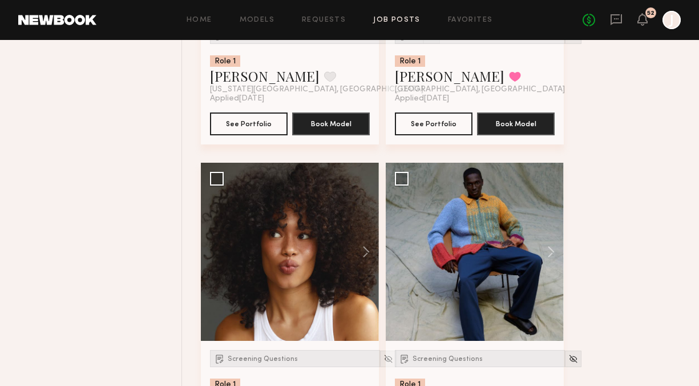
scroll to position [3360, 0]
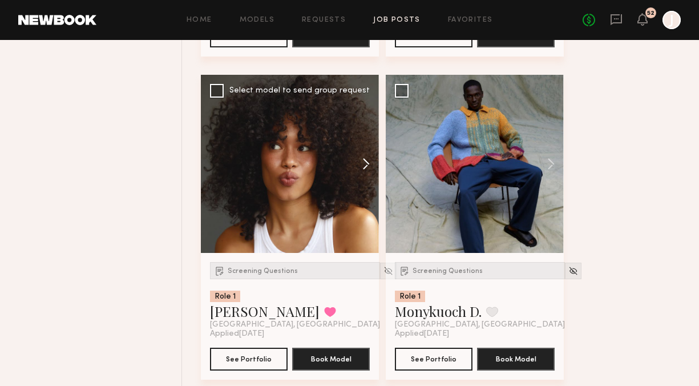
click at [370, 170] on button at bounding box center [360, 164] width 37 height 178
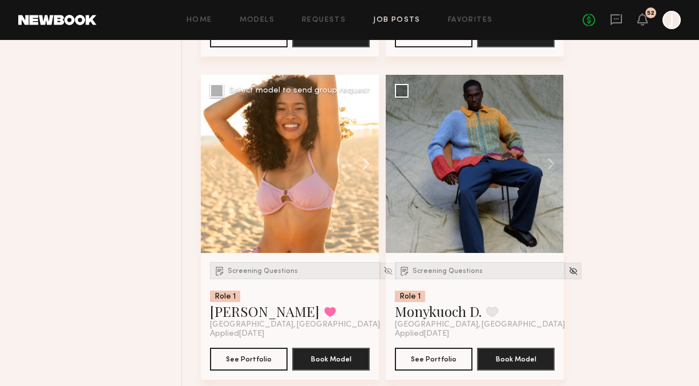
click at [370, 169] on button at bounding box center [360, 164] width 37 height 178
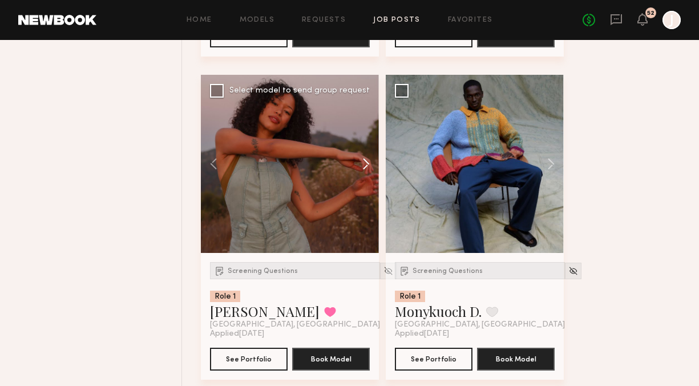
click at [370, 169] on button at bounding box center [360, 164] width 37 height 178
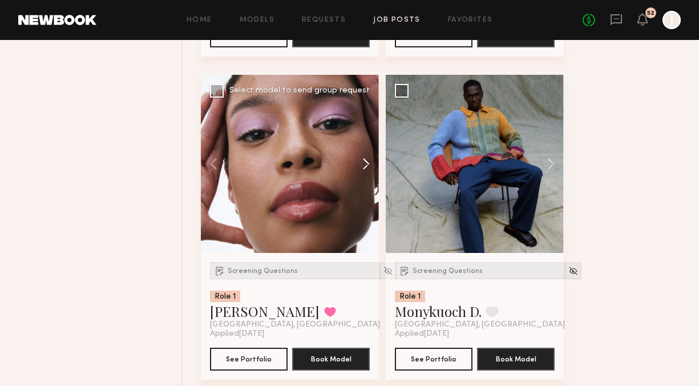
click at [370, 169] on button at bounding box center [360, 164] width 37 height 178
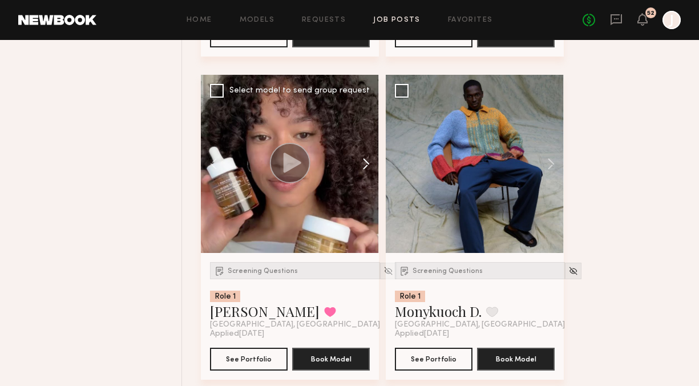
click at [370, 169] on button at bounding box center [360, 164] width 37 height 178
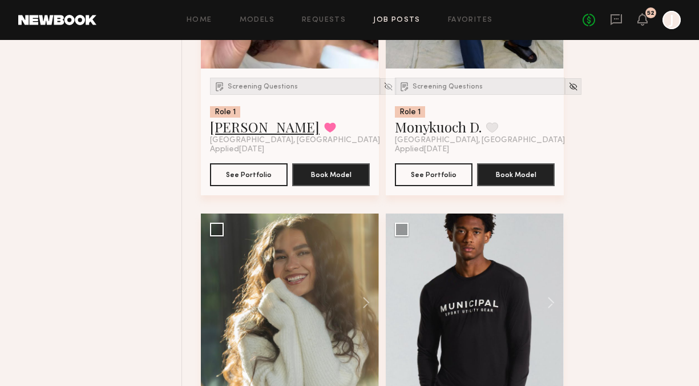
scroll to position [3643, 0]
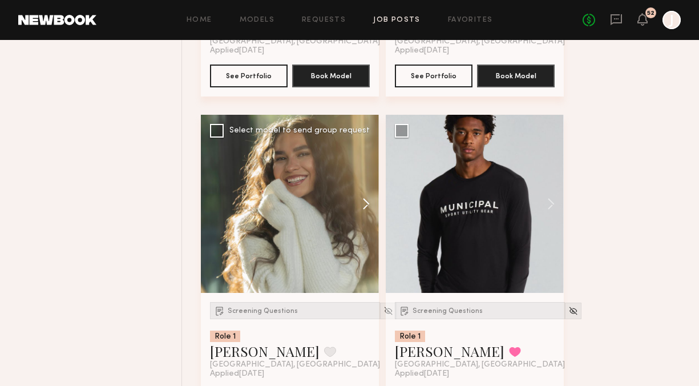
click at [364, 208] on button at bounding box center [360, 204] width 37 height 178
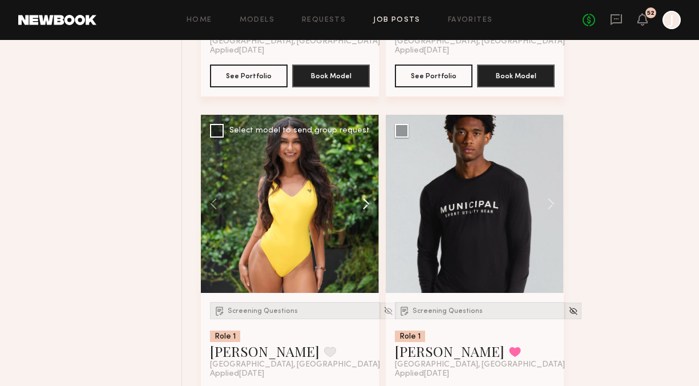
click at [364, 208] on button at bounding box center [360, 204] width 37 height 178
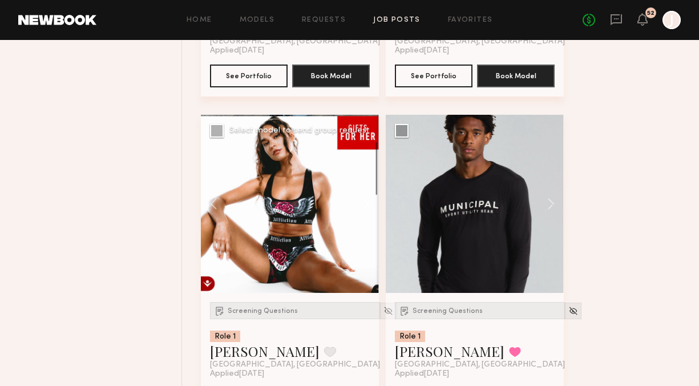
click at [364, 208] on button at bounding box center [360, 204] width 37 height 178
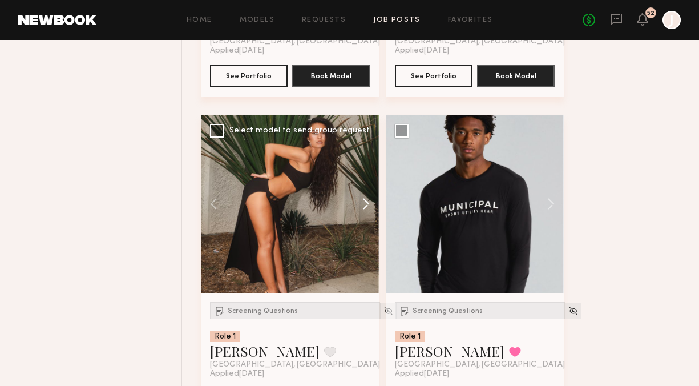
click at [364, 208] on button at bounding box center [360, 204] width 37 height 178
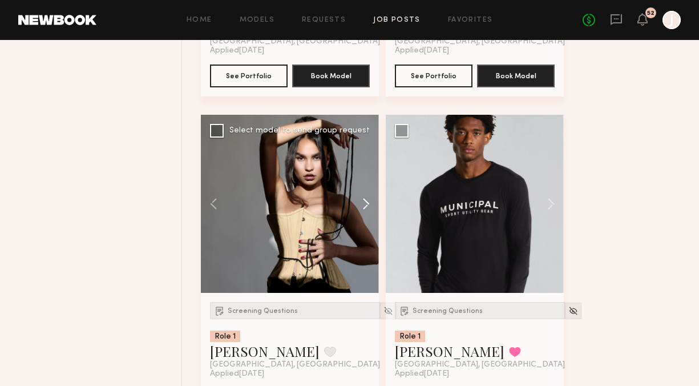
click at [364, 208] on button at bounding box center [360, 204] width 37 height 178
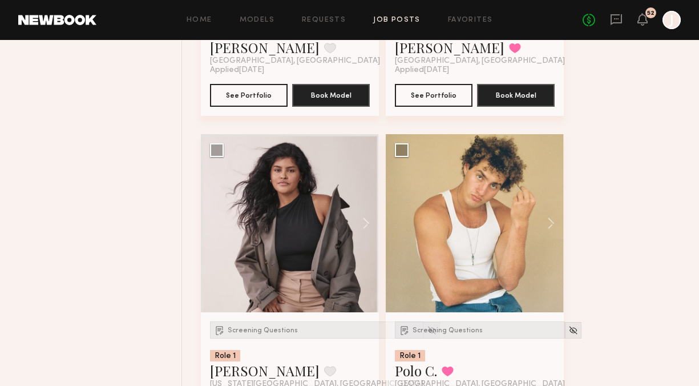
scroll to position [3981, 0]
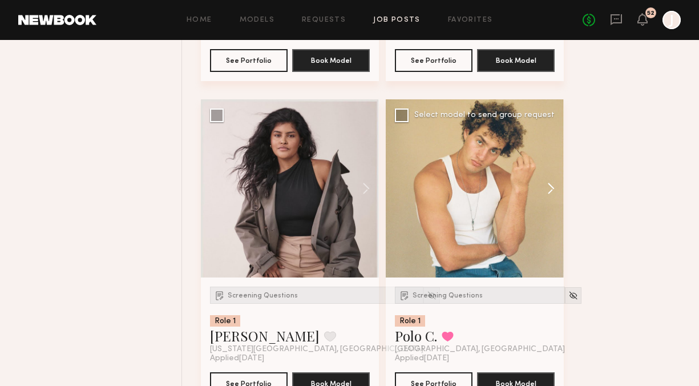
click at [552, 181] on button at bounding box center [545, 188] width 37 height 178
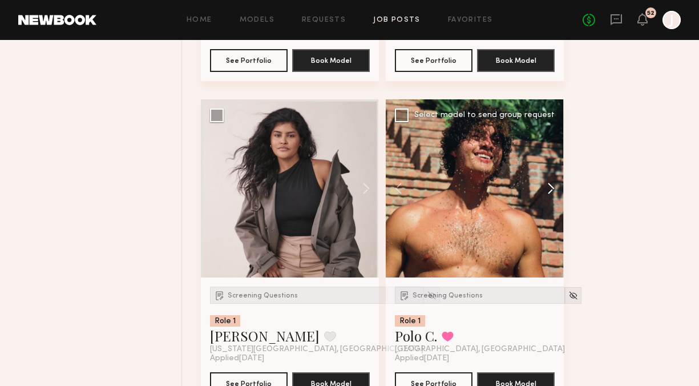
click at [552, 182] on button at bounding box center [545, 188] width 37 height 178
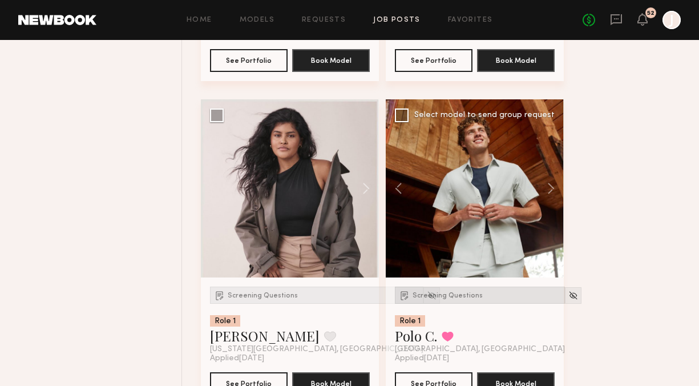
click at [444, 298] on span "Screening Questions" at bounding box center [447, 295] width 70 height 7
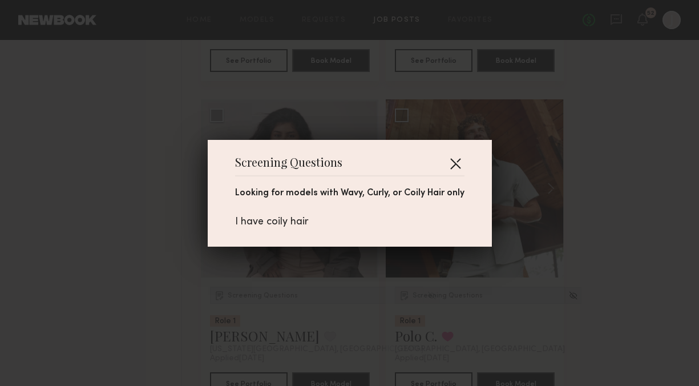
click at [455, 160] on button "button" at bounding box center [455, 163] width 18 height 18
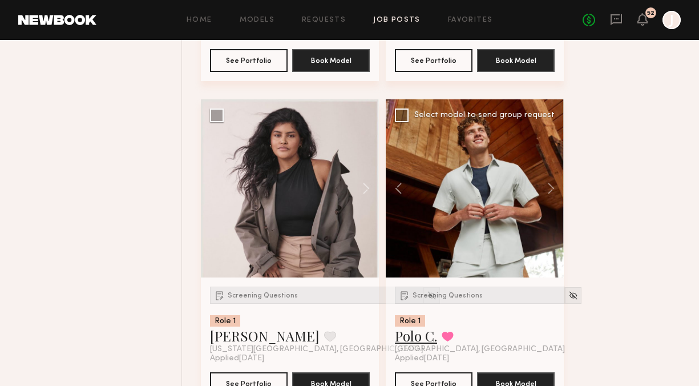
click at [408, 339] on link "Polo C." at bounding box center [416, 335] width 42 height 18
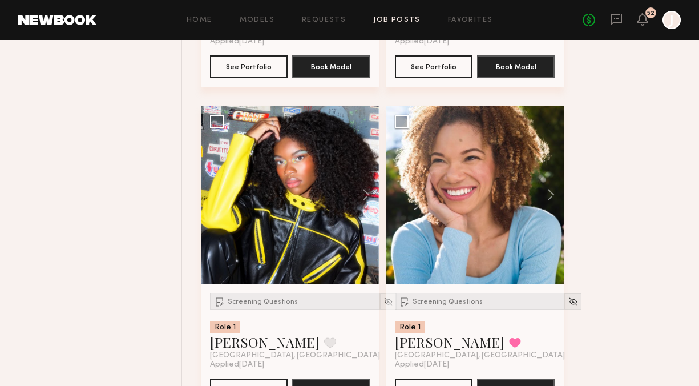
scroll to position [4627, 0]
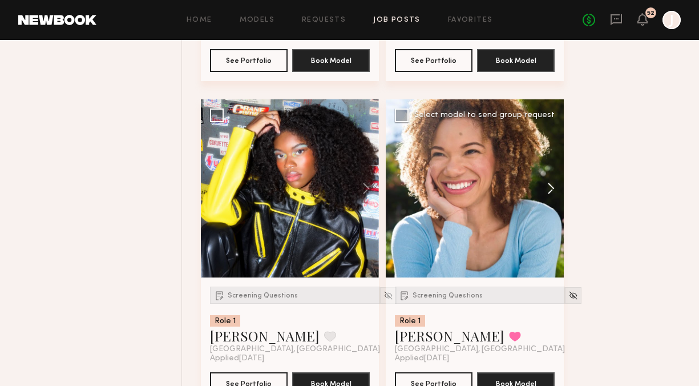
click at [554, 194] on button at bounding box center [545, 188] width 37 height 178
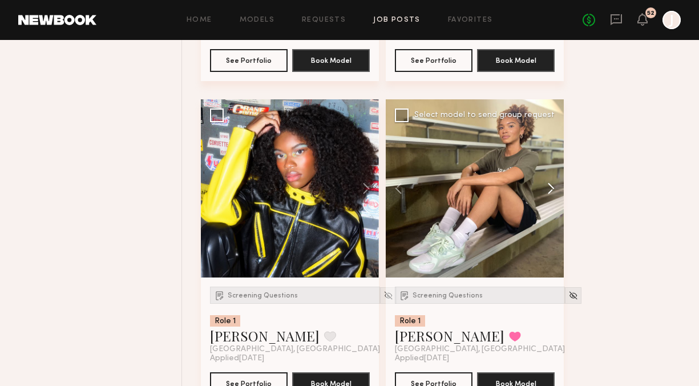
click at [552, 192] on button at bounding box center [545, 188] width 37 height 178
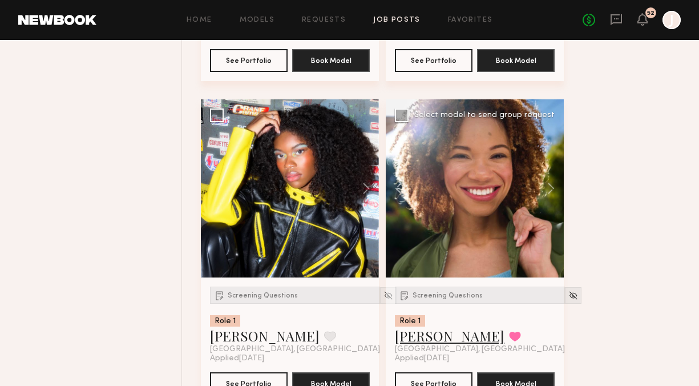
click at [428, 336] on link "Mandi W." at bounding box center [450, 335] width 110 height 18
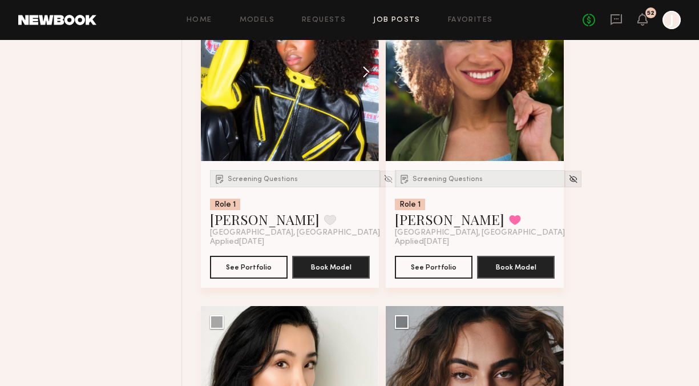
scroll to position [4672, 0]
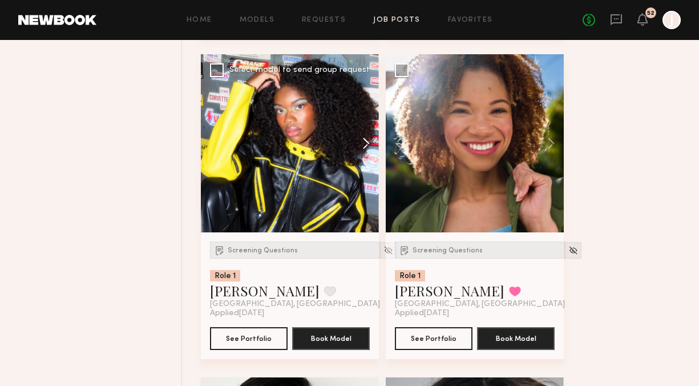
click at [363, 138] on button at bounding box center [360, 143] width 37 height 178
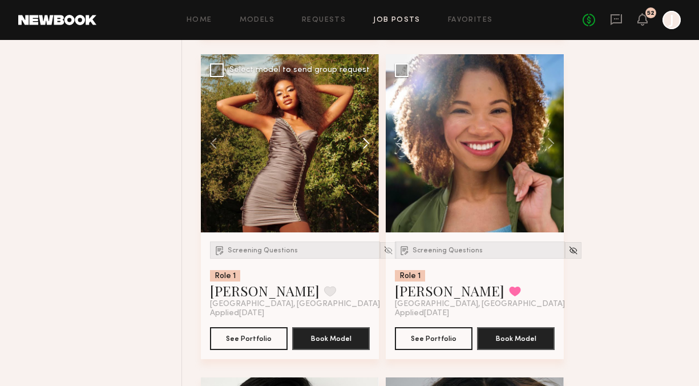
click at [366, 141] on button at bounding box center [360, 143] width 37 height 178
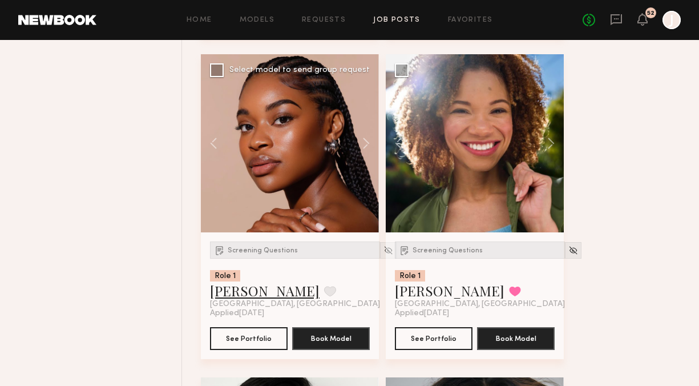
click at [243, 295] on link "Miya R." at bounding box center [265, 290] width 110 height 18
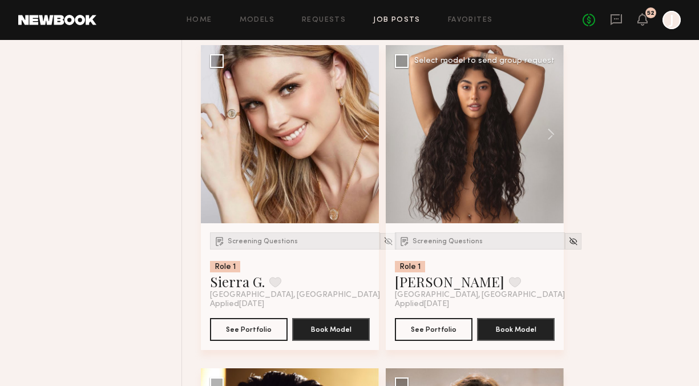
scroll to position [5333, 0]
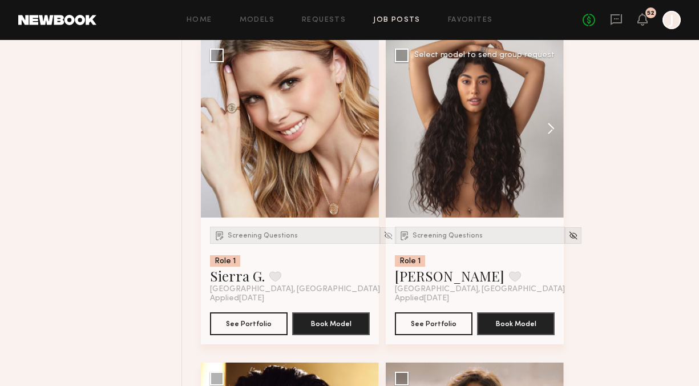
click at [551, 127] on button at bounding box center [545, 128] width 37 height 178
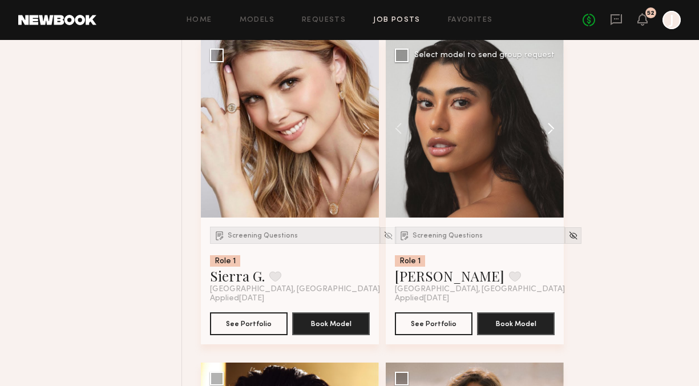
click at [551, 129] on button at bounding box center [545, 128] width 37 height 178
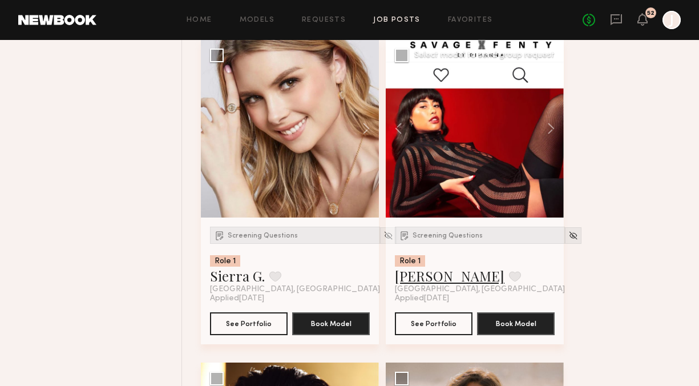
click at [424, 285] on link "Camila R." at bounding box center [450, 275] width 110 height 18
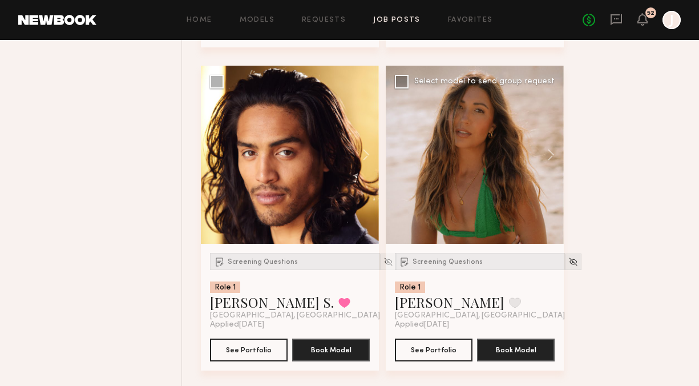
scroll to position [5631, 0]
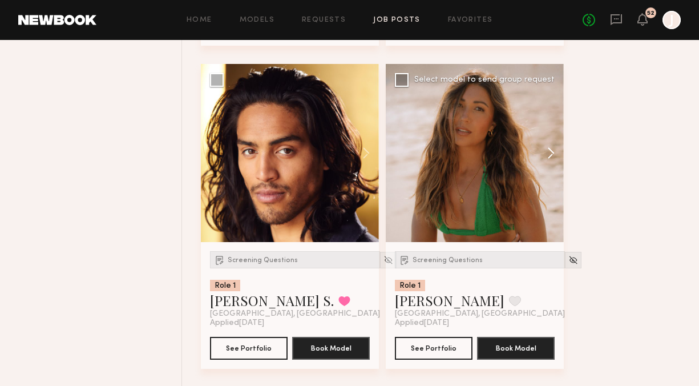
click at [547, 156] on button at bounding box center [545, 153] width 37 height 178
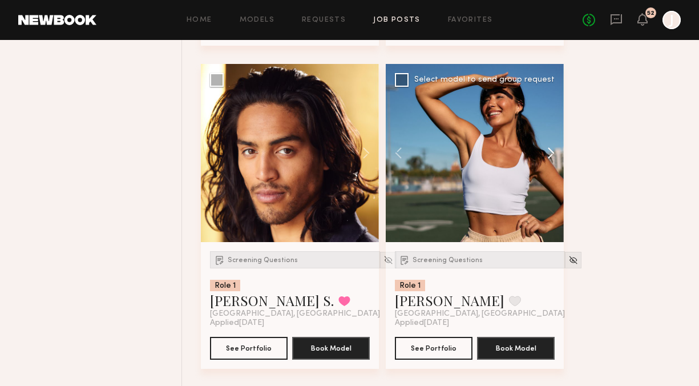
click at [548, 156] on button at bounding box center [545, 153] width 37 height 178
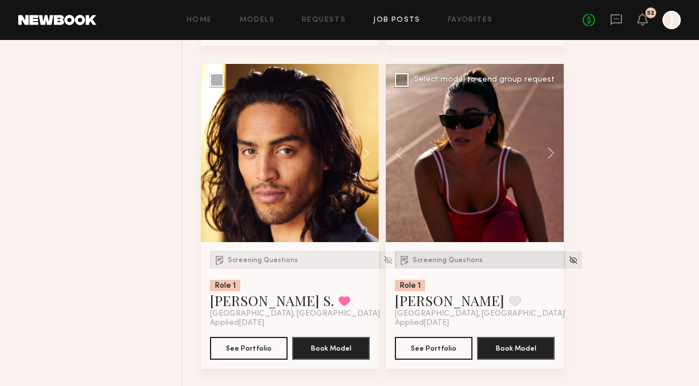
click at [414, 259] on div "Screening Questions" at bounding box center [480, 259] width 170 height 17
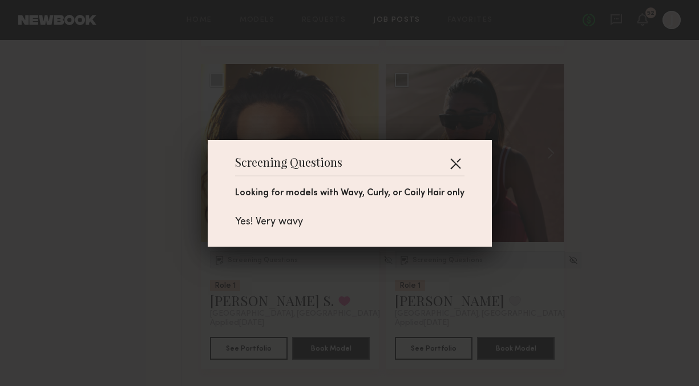
click at [452, 160] on button "button" at bounding box center [455, 163] width 18 height 18
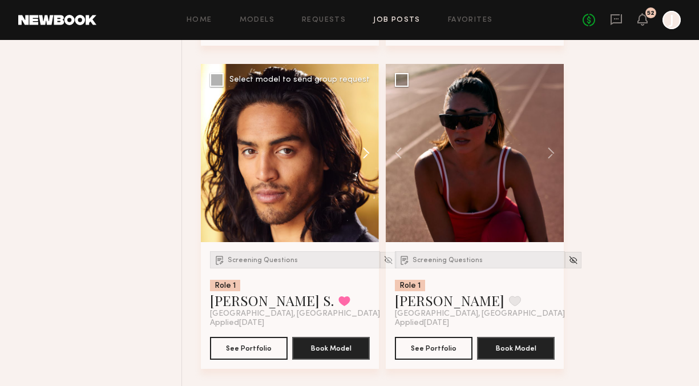
click at [367, 159] on button at bounding box center [360, 153] width 37 height 178
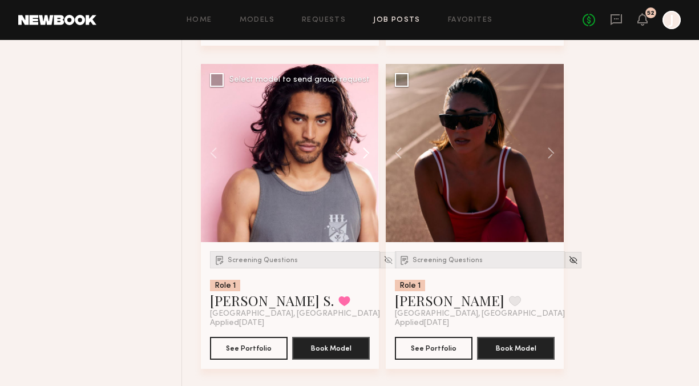
click at [367, 159] on button at bounding box center [360, 153] width 37 height 178
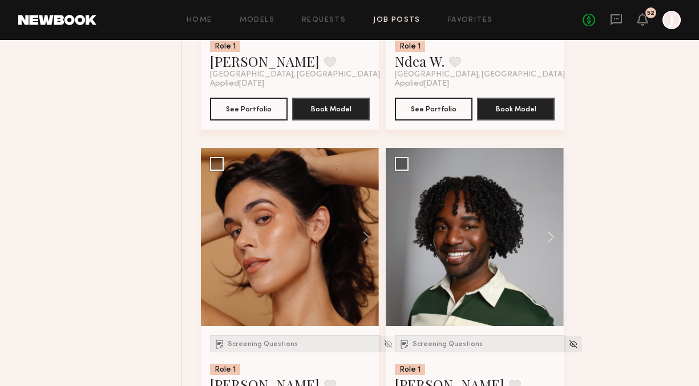
scroll to position [6203, 0]
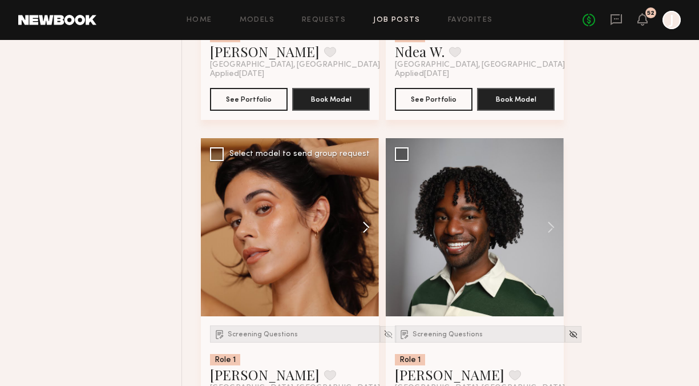
click at [367, 232] on button at bounding box center [360, 227] width 37 height 178
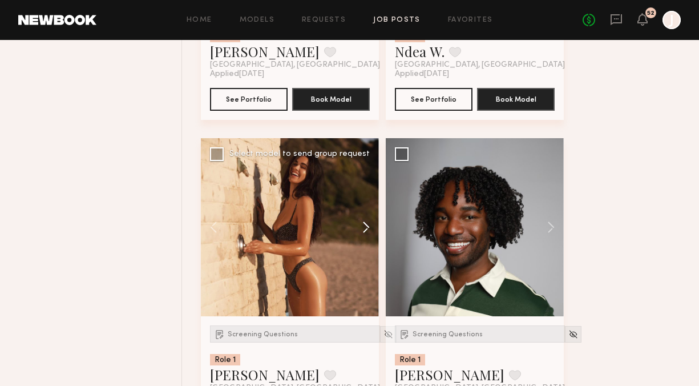
click at [367, 232] on button at bounding box center [360, 227] width 37 height 178
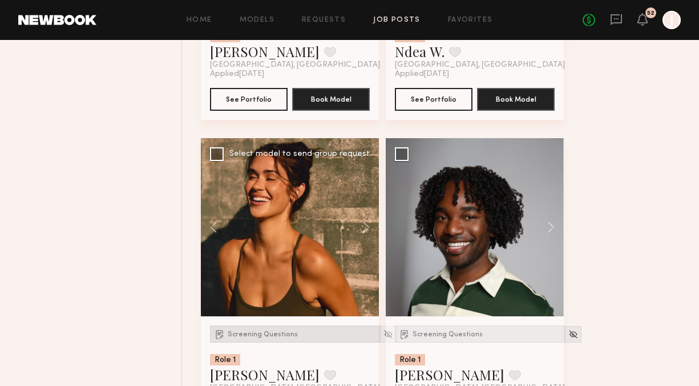
click at [269, 338] on span "Screening Questions" at bounding box center [263, 334] width 70 height 7
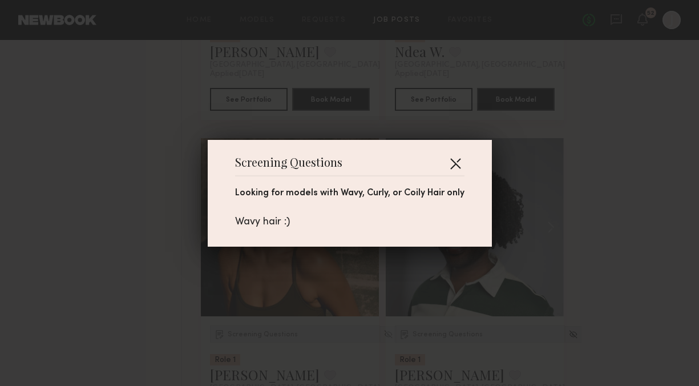
click at [455, 162] on button "button" at bounding box center [455, 163] width 18 height 18
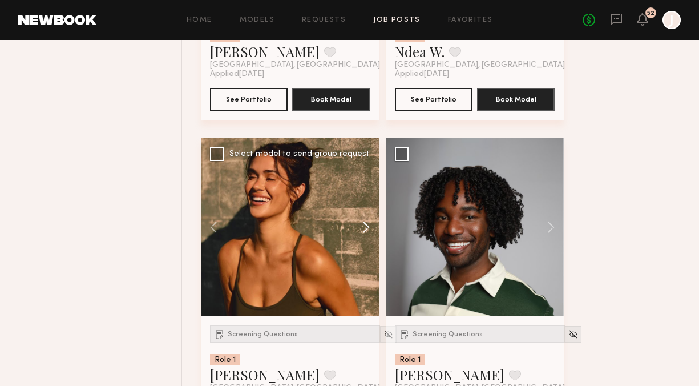
click at [363, 235] on button at bounding box center [360, 227] width 37 height 178
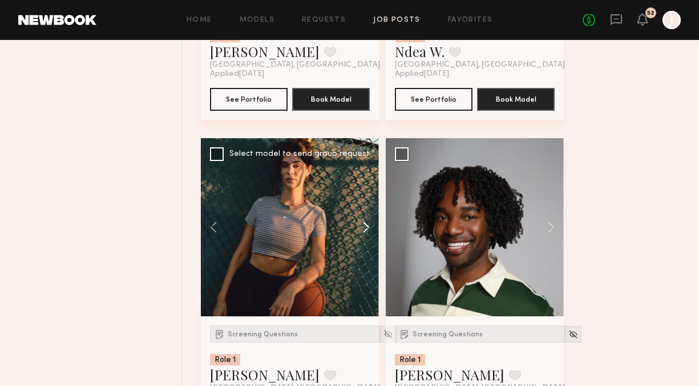
click at [363, 233] on button at bounding box center [360, 227] width 37 height 178
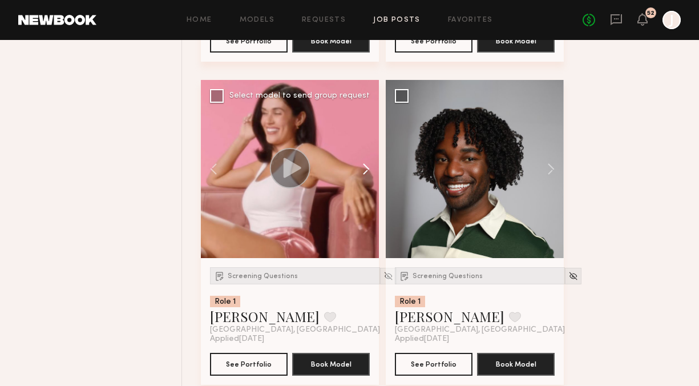
scroll to position [6264, 0]
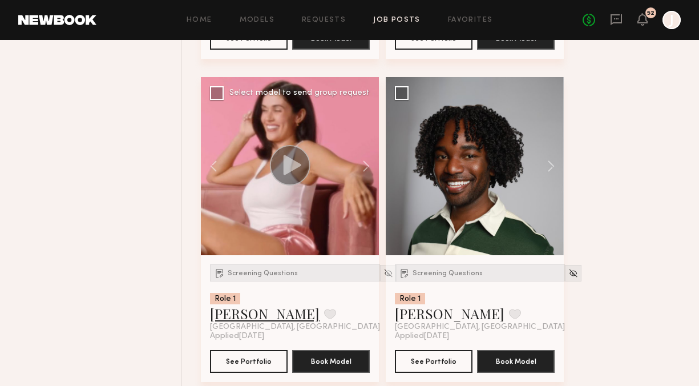
click at [238, 318] on link "Leah B." at bounding box center [265, 313] width 110 height 18
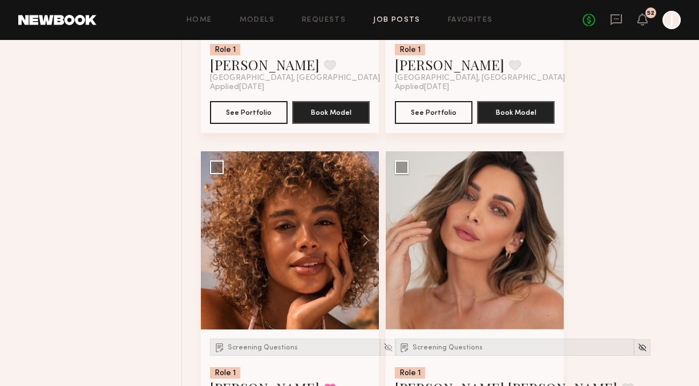
scroll to position [8777, 0]
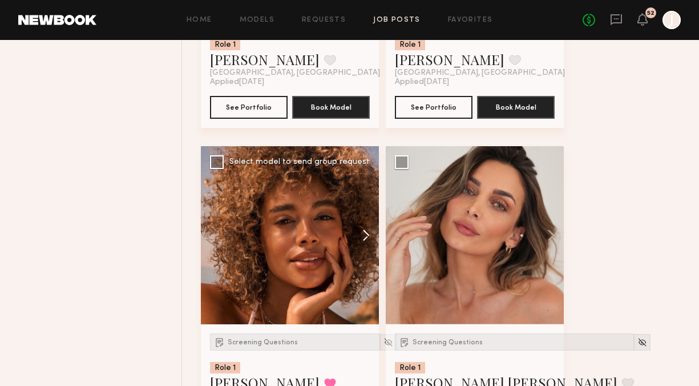
click at [363, 245] on button at bounding box center [360, 235] width 37 height 178
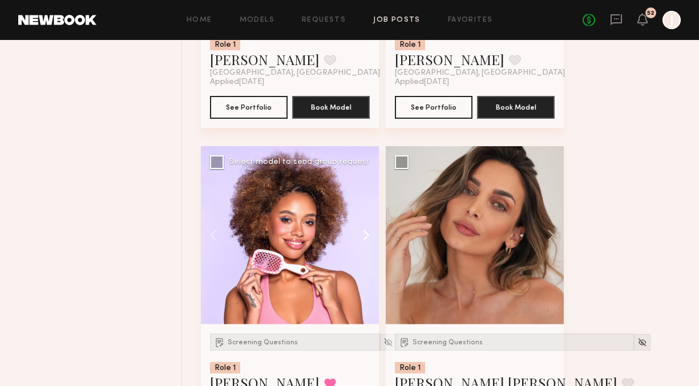
click at [365, 243] on button at bounding box center [360, 235] width 37 height 178
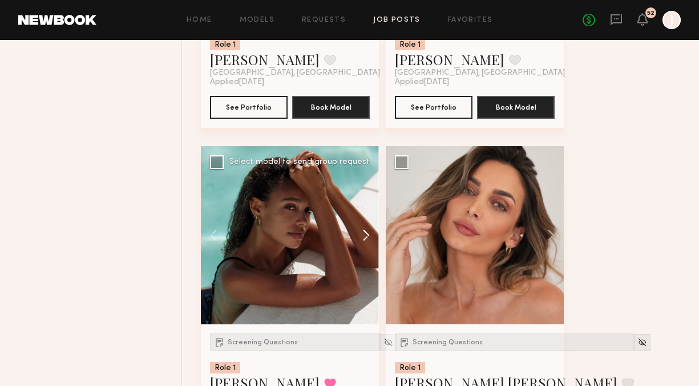
click at [365, 243] on button at bounding box center [360, 235] width 37 height 178
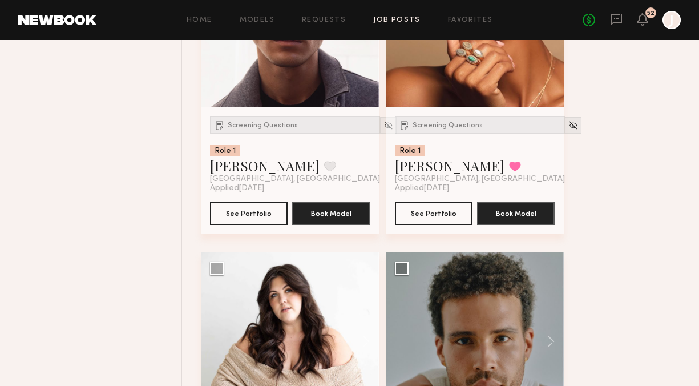
scroll to position [9228, 0]
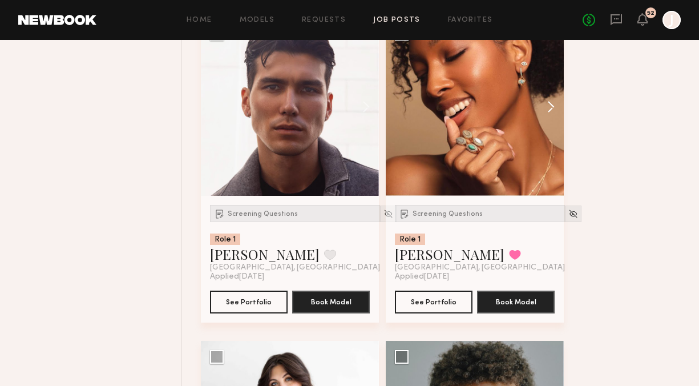
click at [553, 118] on button at bounding box center [545, 107] width 37 height 178
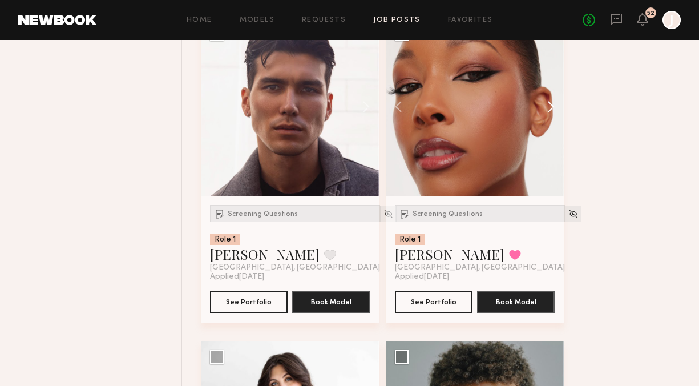
click at [551, 116] on button at bounding box center [545, 107] width 37 height 178
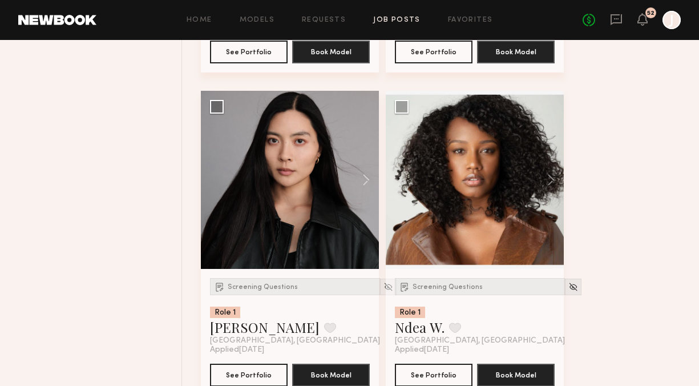
scroll to position [5929, 0]
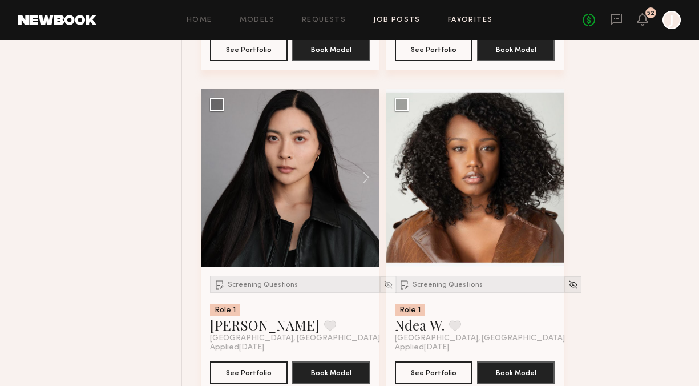
click at [453, 20] on link "Favorites" at bounding box center [470, 20] width 45 height 7
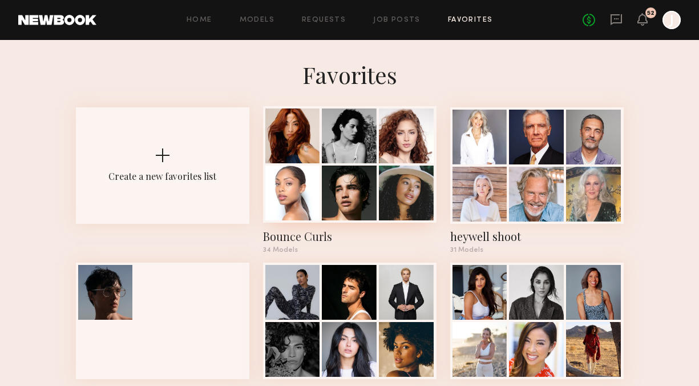
click at [353, 164] on div at bounding box center [349, 164] width 173 height 116
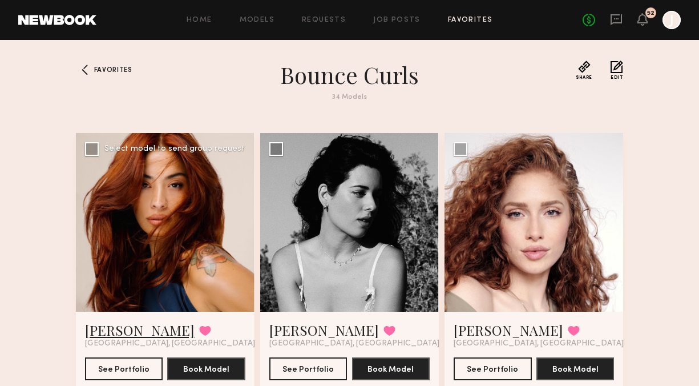
click at [118, 327] on link "Kimberly N." at bounding box center [140, 330] width 110 height 18
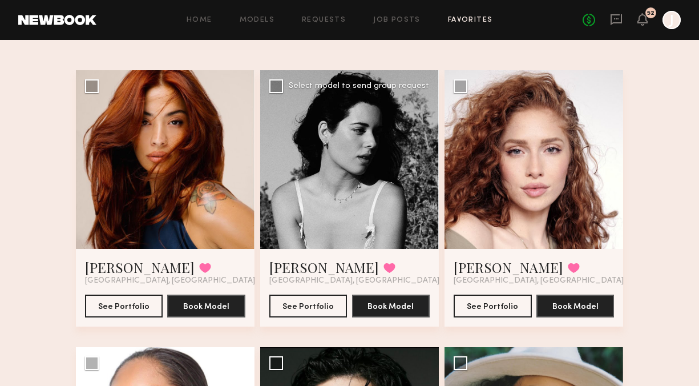
scroll to position [73, 0]
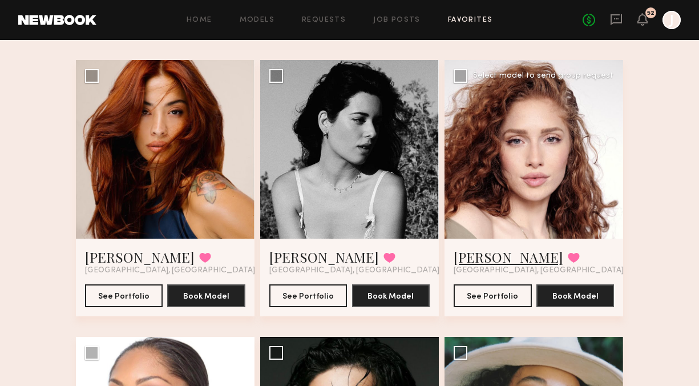
click at [477, 253] on link "Soula B." at bounding box center [508, 257] width 110 height 18
click at [294, 266] on span "[GEOGRAPHIC_DATA], [GEOGRAPHIC_DATA]" at bounding box center [354, 270] width 170 height 9
click at [294, 258] on link "Casilda G." at bounding box center [324, 257] width 110 height 18
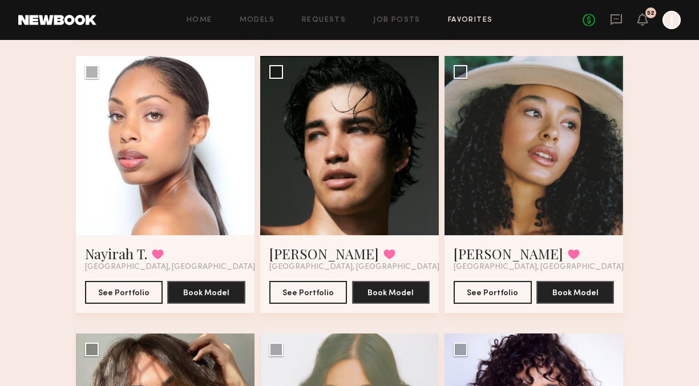
scroll to position [0, 0]
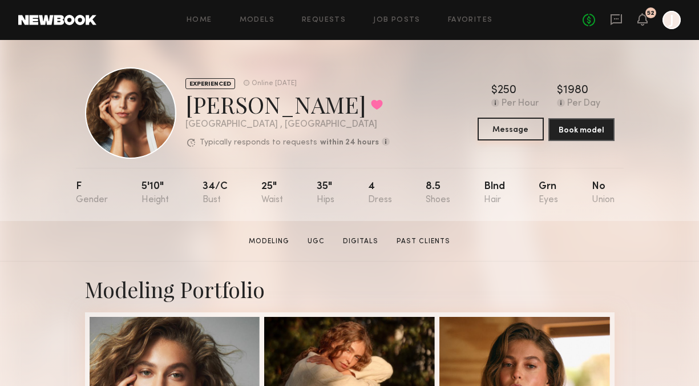
click at [495, 132] on button "Message" at bounding box center [510, 129] width 66 height 23
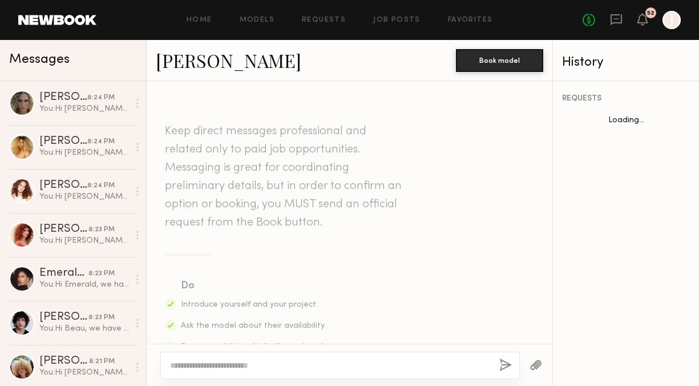
scroll to position [705, 0]
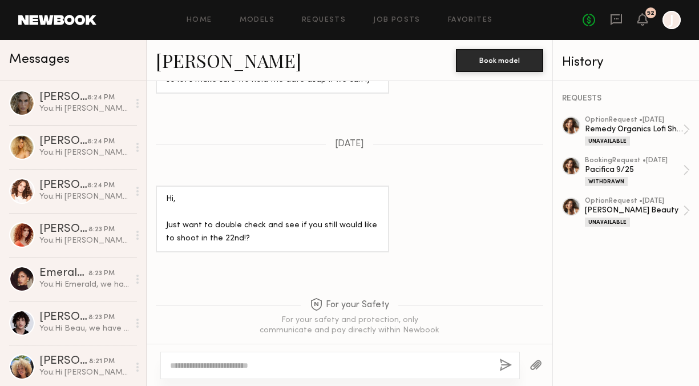
click at [274, 368] on textarea at bounding box center [330, 364] width 320 height 11
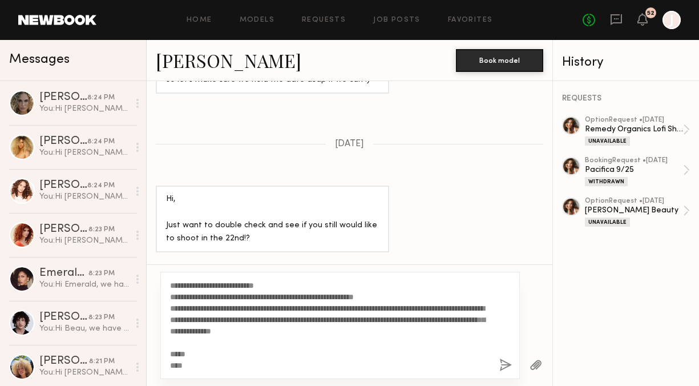
scroll to position [0, 0]
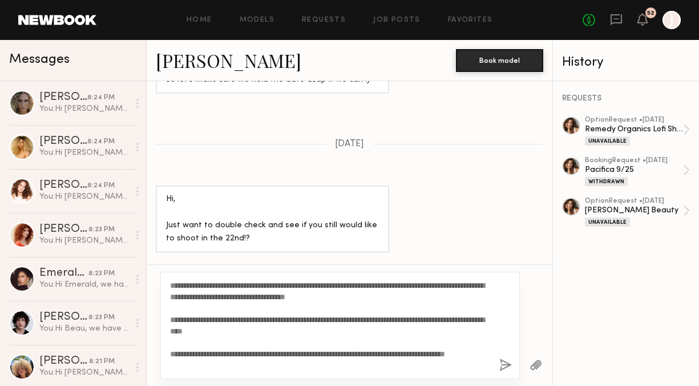
click at [197, 285] on textarea "**********" at bounding box center [330, 324] width 320 height 91
type textarea "**********"
click at [501, 362] on button "button" at bounding box center [505, 365] width 13 height 14
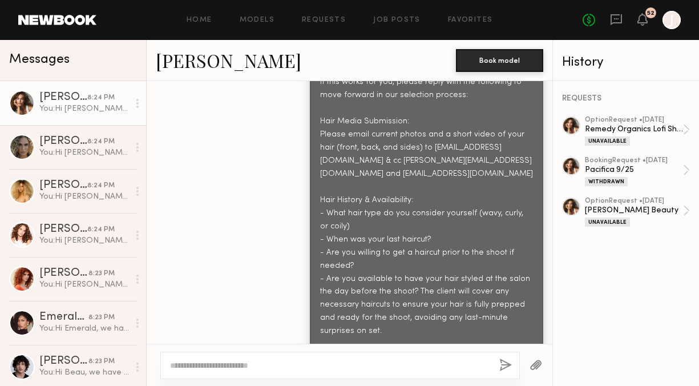
scroll to position [1335, 0]
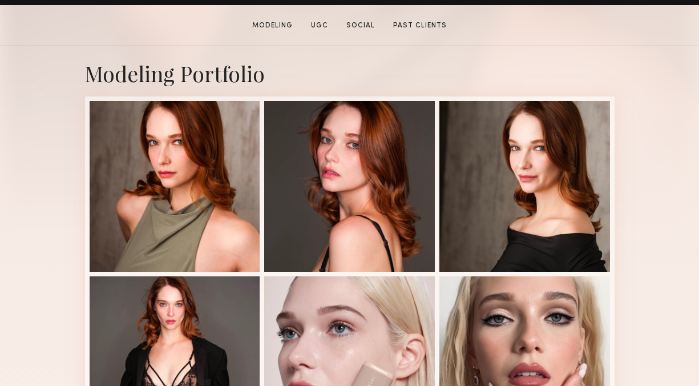
scroll to position [70, 0]
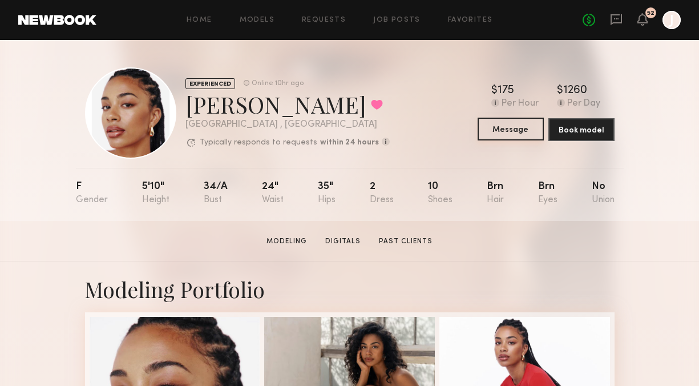
click at [512, 125] on button "Message" at bounding box center [510, 129] width 66 height 23
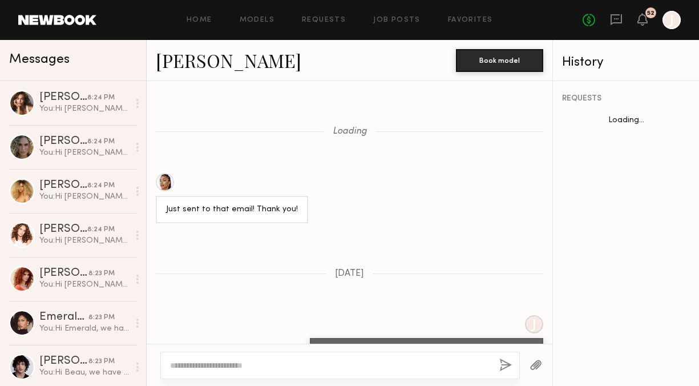
scroll to position [1156, 0]
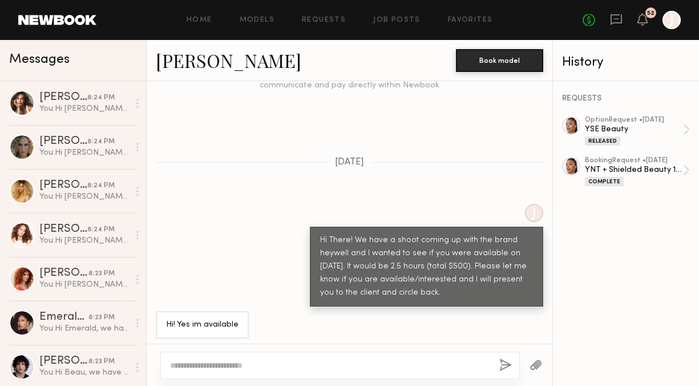
click at [236, 364] on textarea at bounding box center [330, 364] width 320 height 11
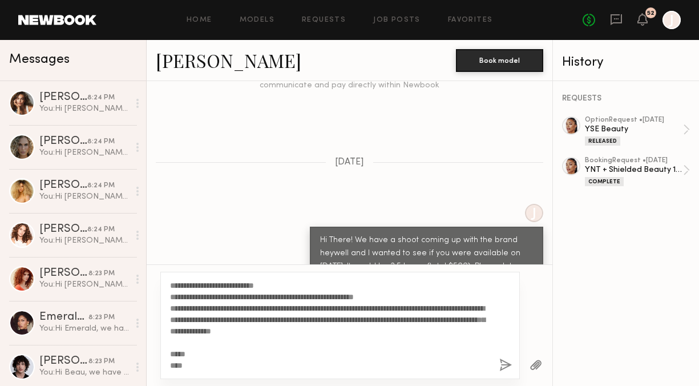
scroll to position [0, 0]
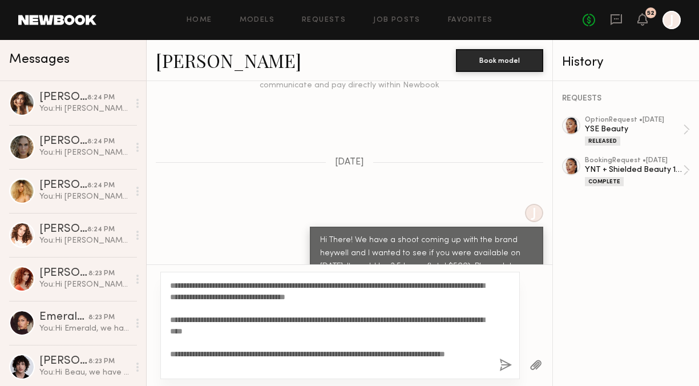
click at [197, 286] on textarea "**********" at bounding box center [330, 324] width 320 height 91
type textarea "**********"
click at [503, 367] on button "button" at bounding box center [505, 365] width 13 height 14
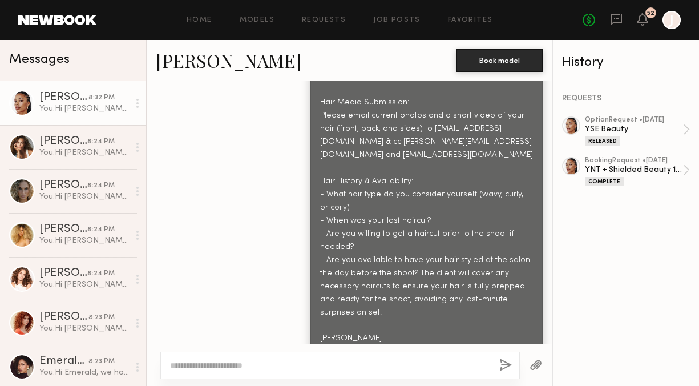
scroll to position [1808, 0]
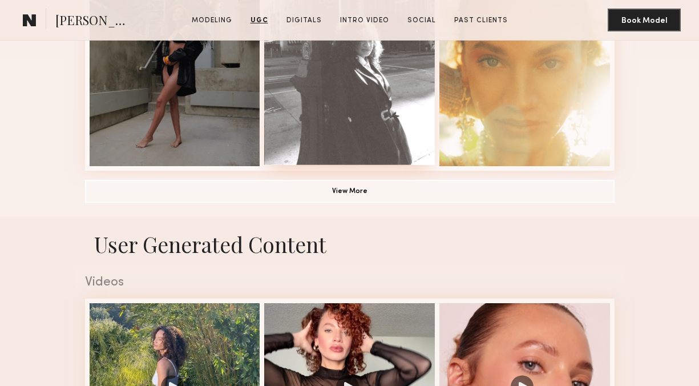
scroll to position [735, 0]
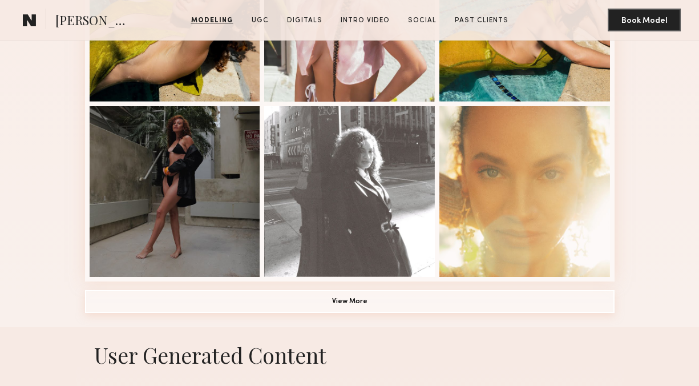
click at [394, 303] on button "View More" at bounding box center [349, 301] width 529 height 23
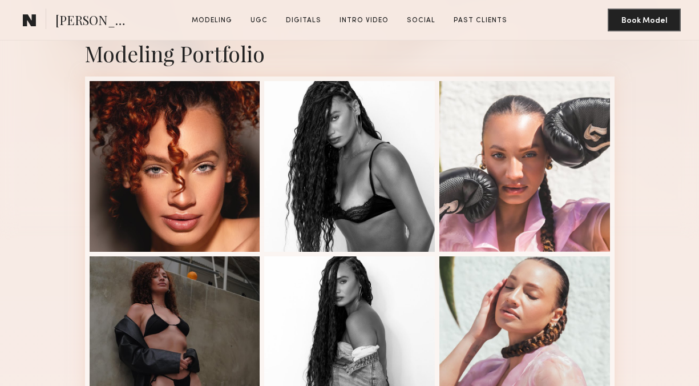
scroll to position [290, 0]
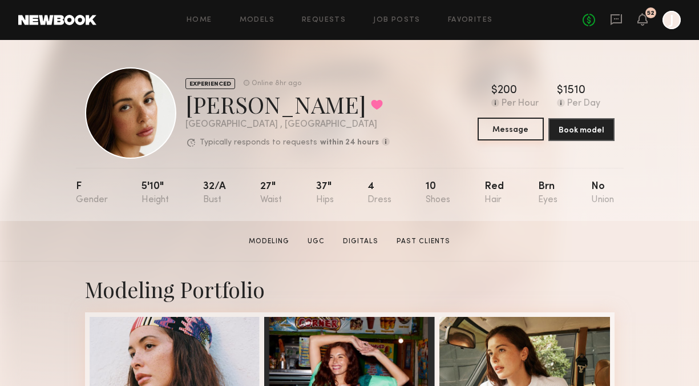
click at [487, 129] on button "Message" at bounding box center [510, 129] width 66 height 23
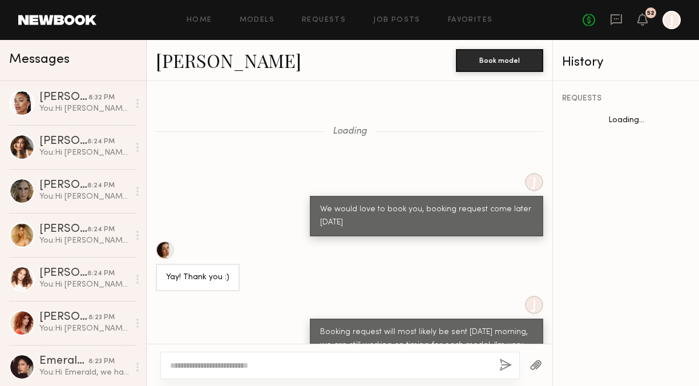
scroll to position [1898, 0]
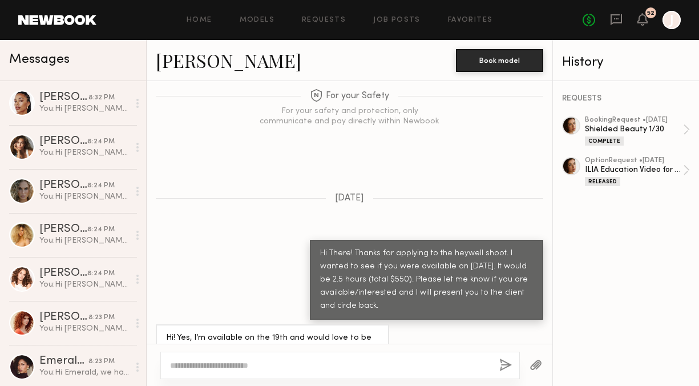
click at [297, 364] on textarea at bounding box center [330, 364] width 320 height 11
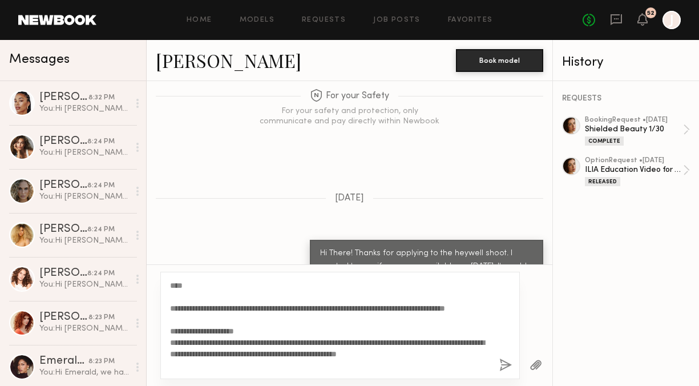
scroll to position [0, 0]
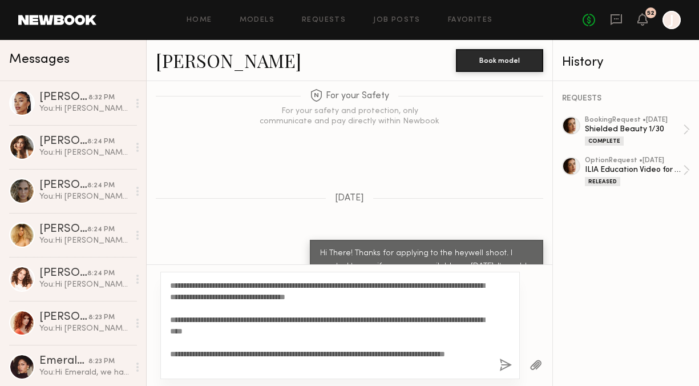
click at [198, 286] on textarea "**********" at bounding box center [330, 324] width 320 height 91
type textarea "**********"
click at [502, 364] on button "button" at bounding box center [505, 365] width 13 height 14
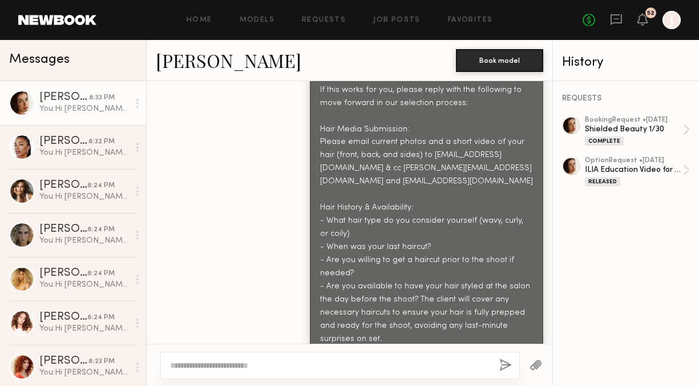
scroll to position [2551, 0]
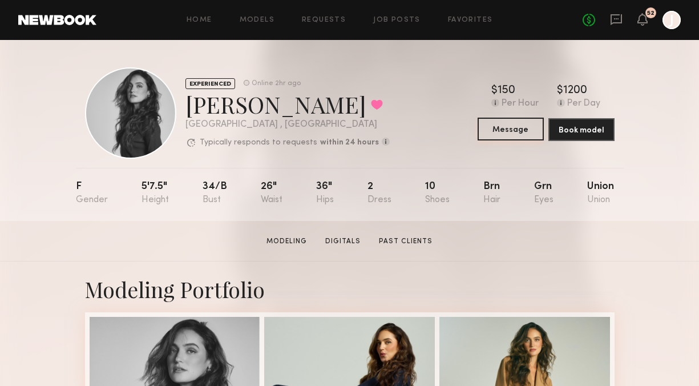
click at [499, 124] on button "Message" at bounding box center [510, 129] width 66 height 23
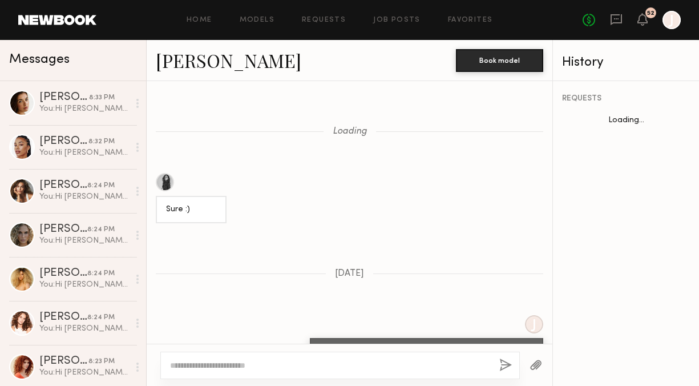
scroll to position [1817, 0]
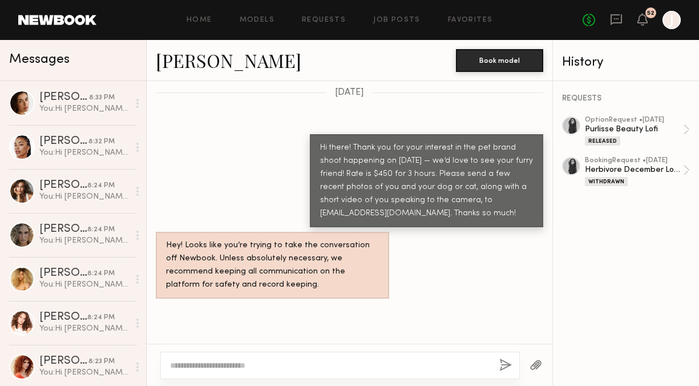
click at [272, 363] on textarea at bounding box center [330, 364] width 320 height 11
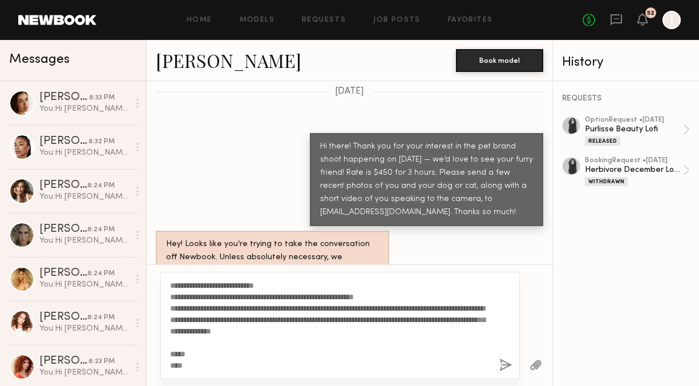
scroll to position [0, 0]
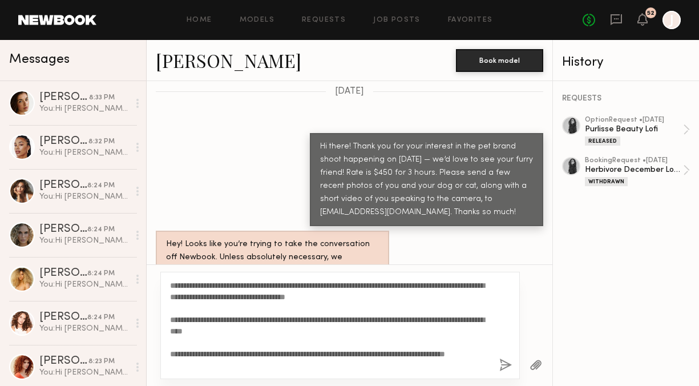
click at [198, 285] on textarea "**********" at bounding box center [330, 324] width 320 height 91
type textarea "**********"
click at [507, 364] on button "button" at bounding box center [505, 365] width 13 height 14
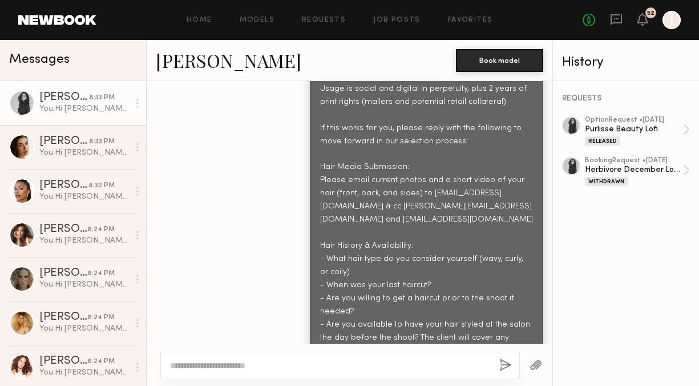
scroll to position [2448, 0]
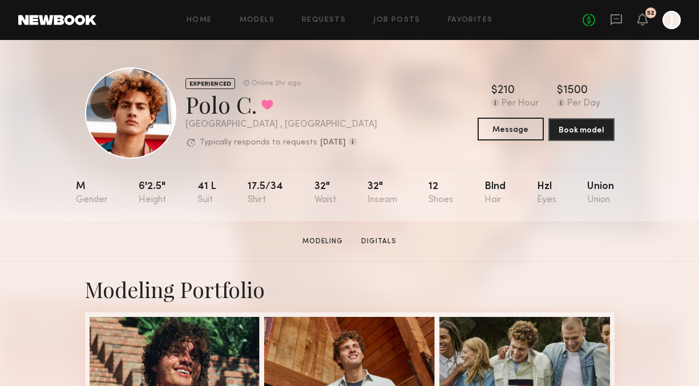
click at [504, 125] on button "Message" at bounding box center [510, 129] width 66 height 23
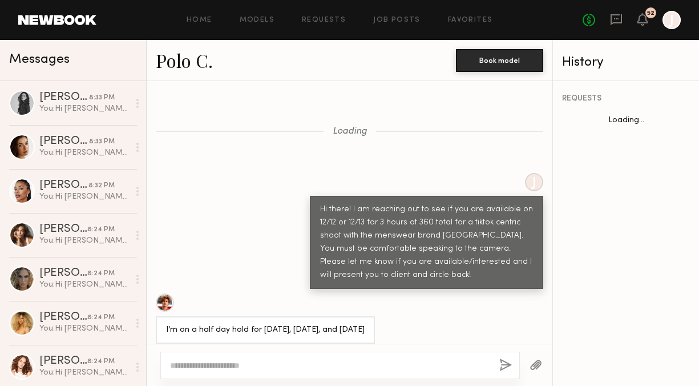
scroll to position [1115, 0]
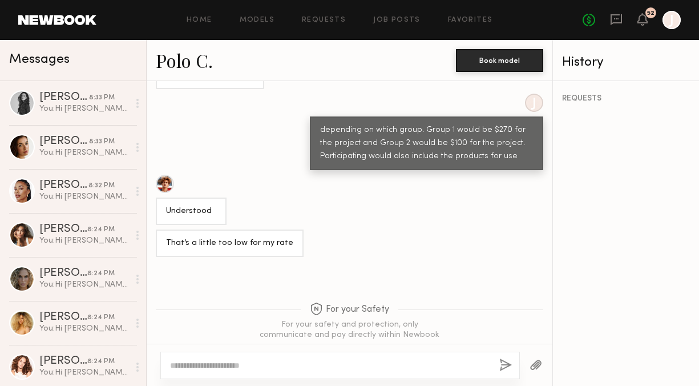
click at [260, 362] on textarea at bounding box center [330, 364] width 320 height 11
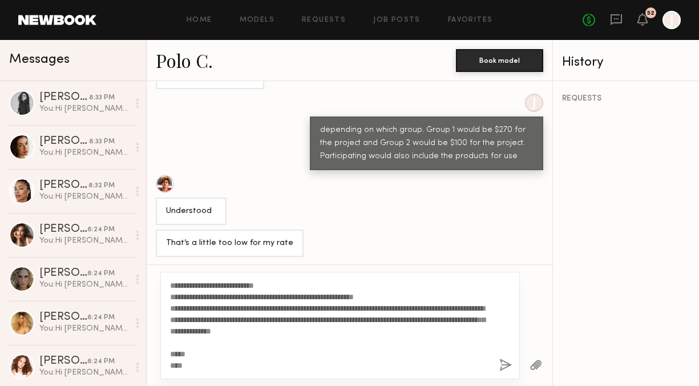
scroll to position [0, 0]
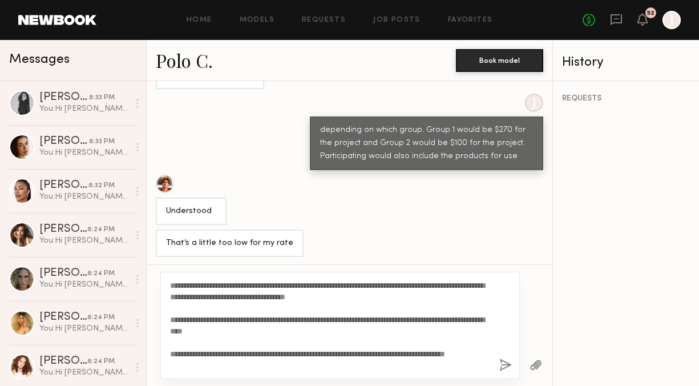
click at [198, 286] on textarea "**********" at bounding box center [330, 324] width 320 height 91
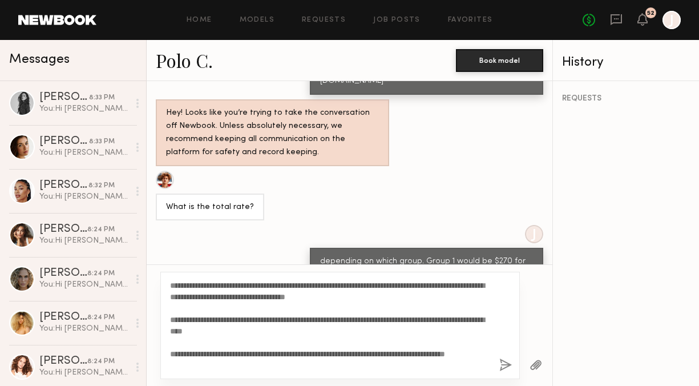
scroll to position [973, 0]
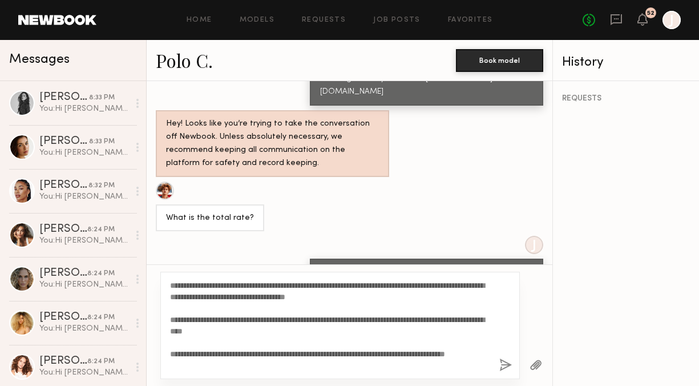
type textarea "**********"
click at [504, 364] on button "button" at bounding box center [505, 365] width 13 height 14
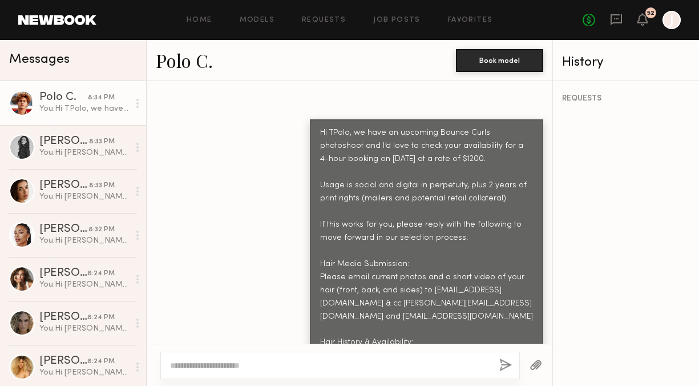
scroll to position [1416, 0]
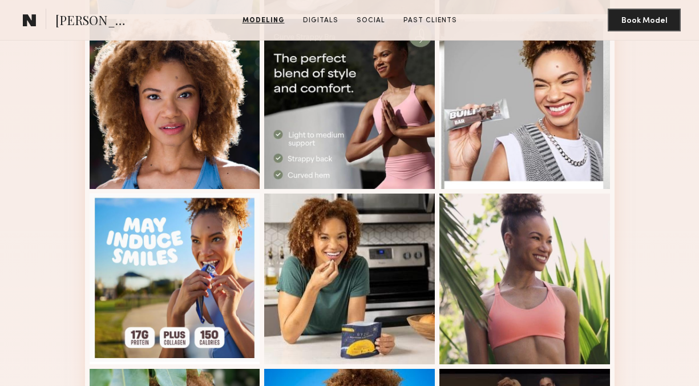
scroll to position [616, 0]
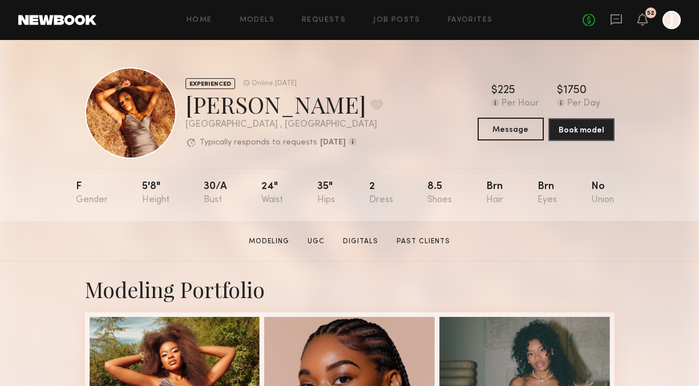
click at [497, 128] on button "Message" at bounding box center [510, 129] width 66 height 23
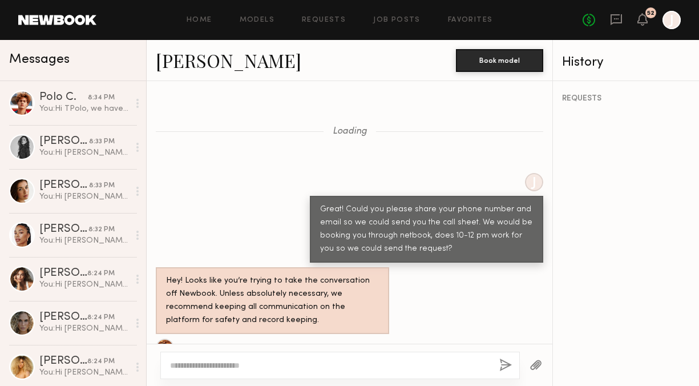
scroll to position [1602, 0]
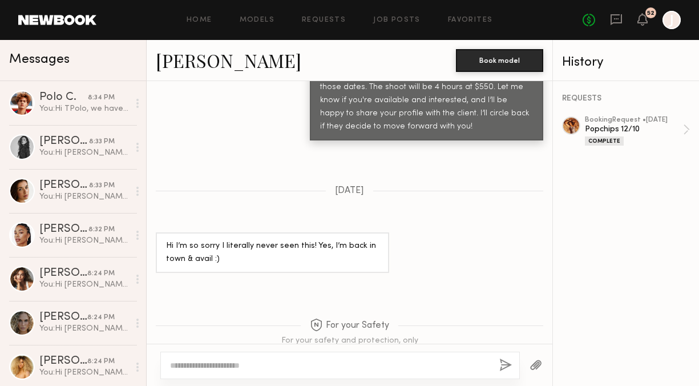
click at [263, 365] on textarea at bounding box center [330, 364] width 320 height 11
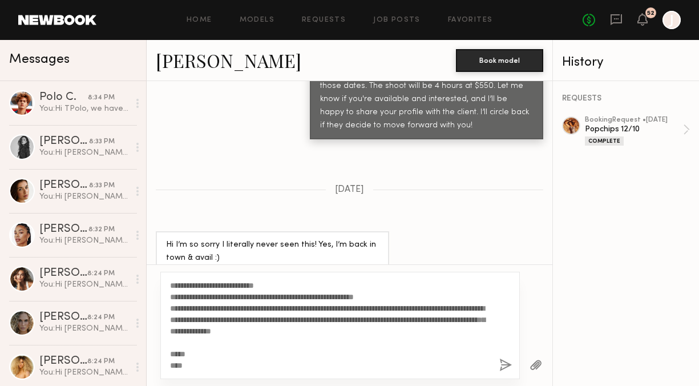
scroll to position [0, 0]
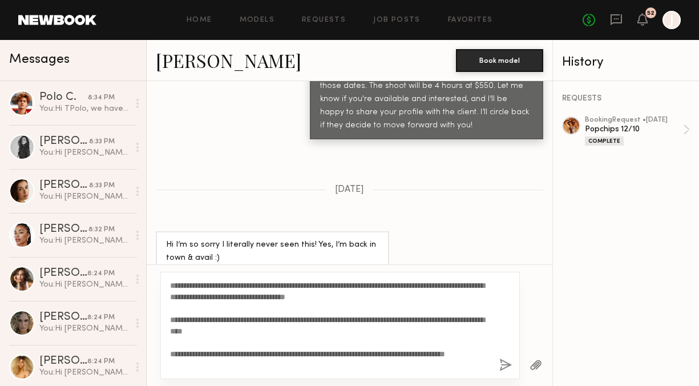
click at [197, 287] on textarea "**********" at bounding box center [330, 324] width 320 height 91
type textarea "**********"
click at [503, 365] on button "button" at bounding box center [505, 365] width 13 height 14
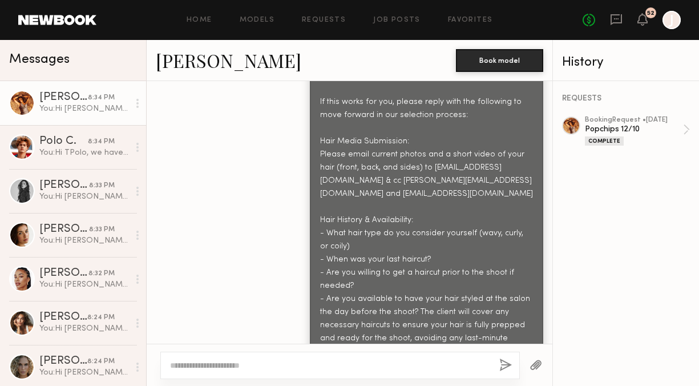
scroll to position [2255, 0]
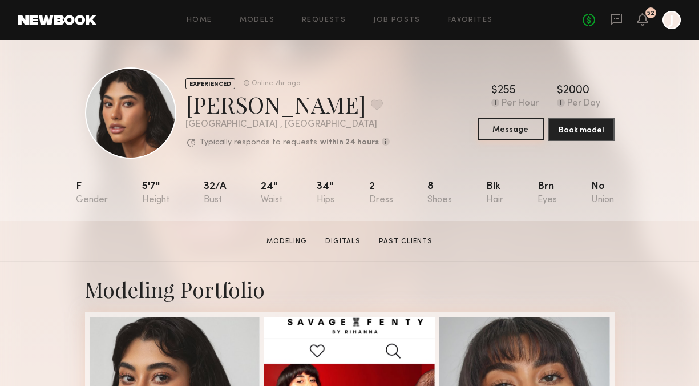
click at [503, 130] on button "Message" at bounding box center [510, 129] width 66 height 23
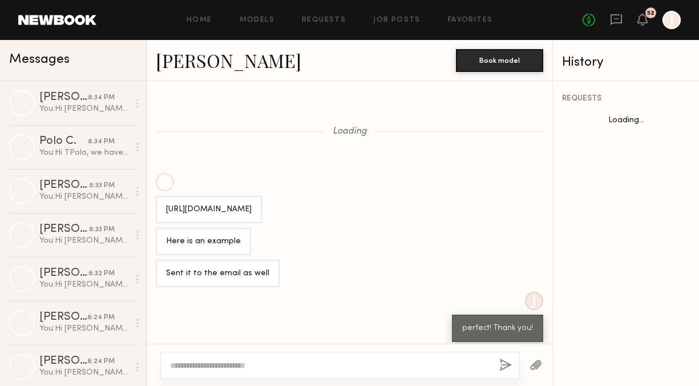
scroll to position [1261, 0]
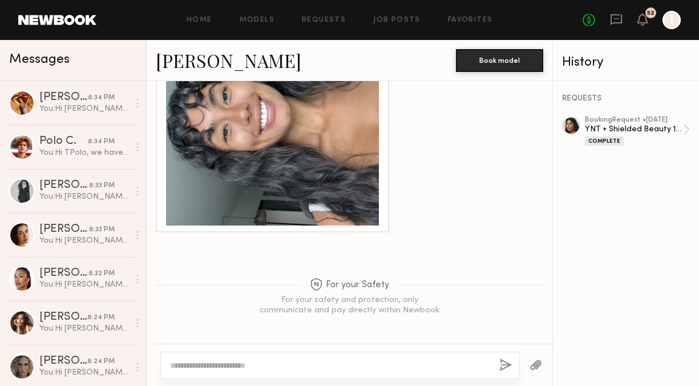
click at [268, 368] on textarea at bounding box center [330, 364] width 320 height 11
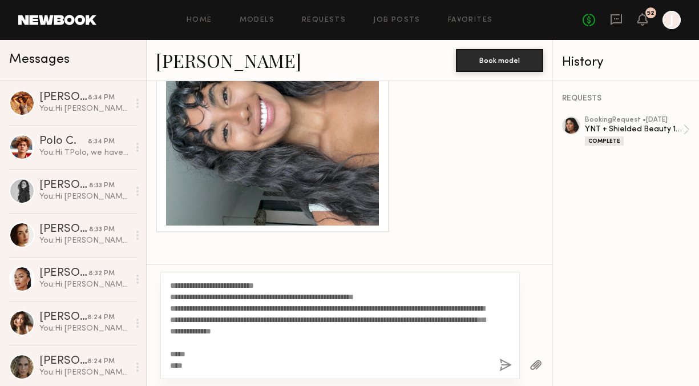
scroll to position [0, 0]
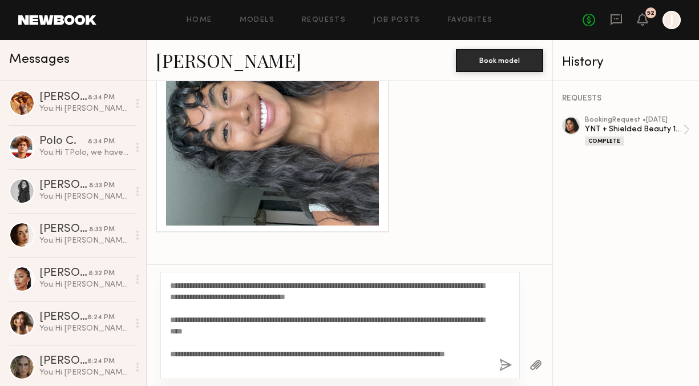
click at [198, 286] on textarea "**********" at bounding box center [330, 324] width 320 height 91
type textarea "**********"
click at [506, 366] on button "button" at bounding box center [505, 365] width 13 height 14
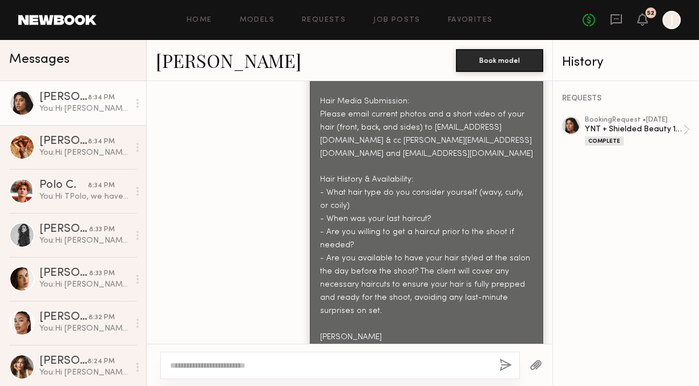
scroll to position [1891, 0]
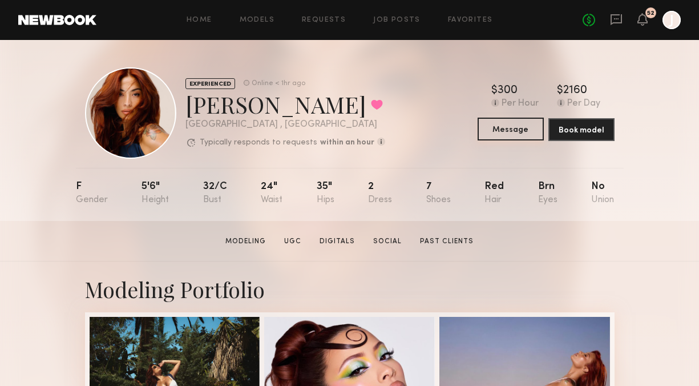
click at [496, 125] on button "Message" at bounding box center [510, 129] width 66 height 23
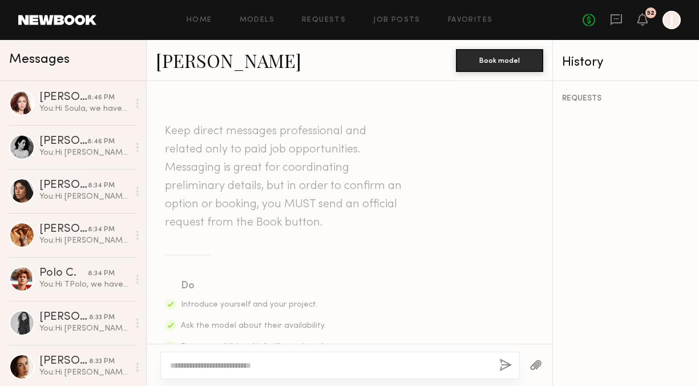
click at [266, 364] on textarea at bounding box center [330, 364] width 320 height 11
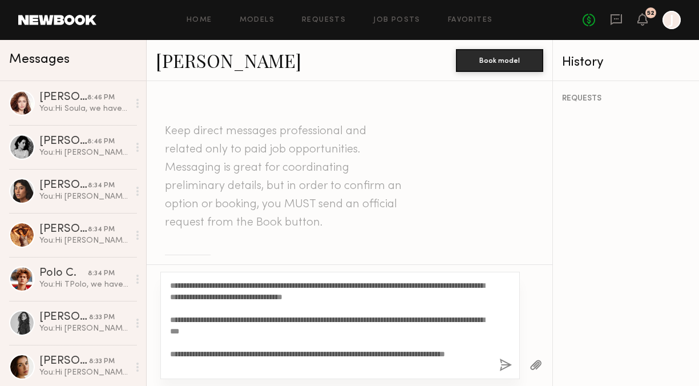
click at [200, 287] on textarea "**********" at bounding box center [330, 324] width 320 height 91
type textarea "**********"
click at [502, 365] on button "button" at bounding box center [505, 365] width 13 height 14
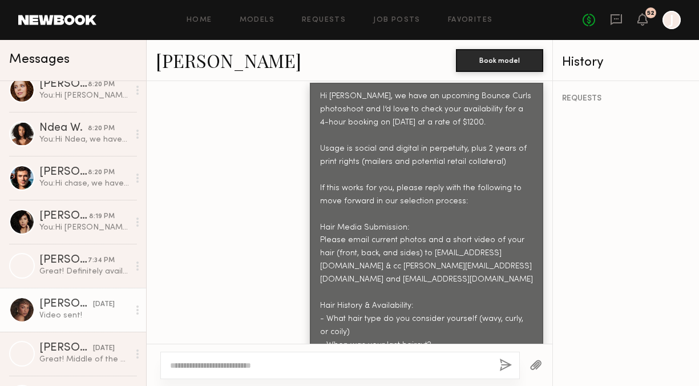
scroll to position [759, 0]
click at [63, 295] on link "[PERSON_NAME] [DATE] Video sent!" at bounding box center [73, 310] width 146 height 44
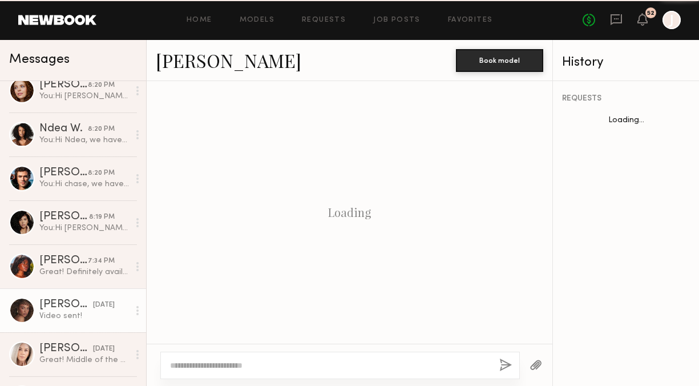
scroll to position [1760, 0]
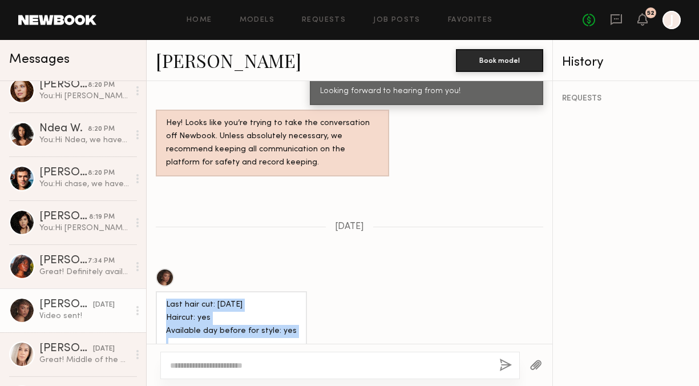
copy div "Last hair cut: [DATE] Haircut: yes Available day before for style: yes"
drag, startPoint x: 167, startPoint y: 223, endPoint x: 294, endPoint y: 245, distance: 129.0
click at [295, 291] on div "Last hair cut: [DATE] Haircut: yes Available day before for style: yes Sending …" at bounding box center [231, 337] width 151 height 93
click at [195, 55] on link "Chloe B." at bounding box center [228, 60] width 145 height 25
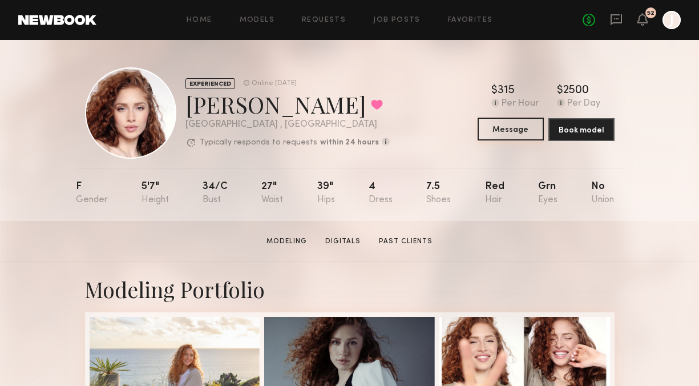
click at [504, 127] on button "Message" at bounding box center [510, 129] width 66 height 23
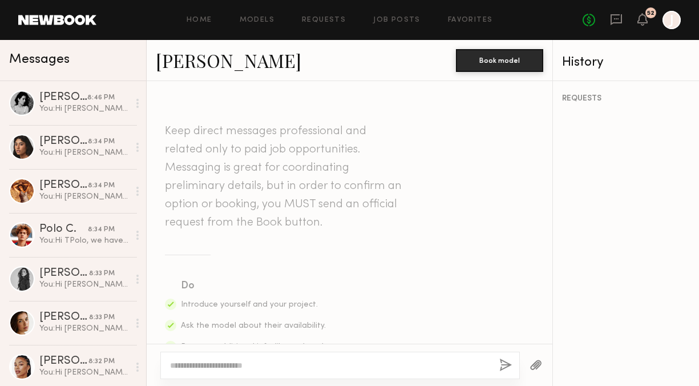
click at [261, 370] on textarea at bounding box center [330, 364] width 320 height 11
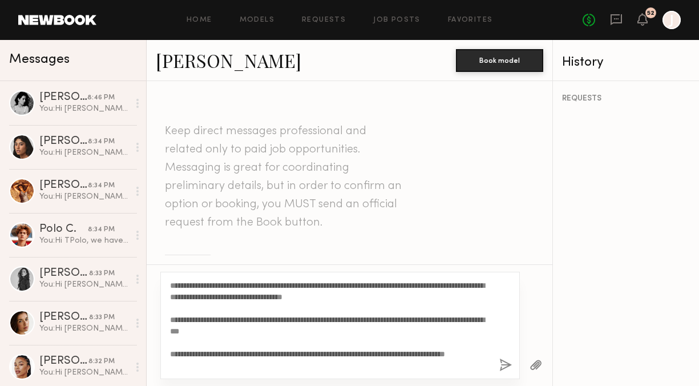
click at [200, 285] on textarea "**********" at bounding box center [330, 324] width 320 height 91
type textarea "**********"
click at [506, 363] on button "button" at bounding box center [505, 365] width 13 height 14
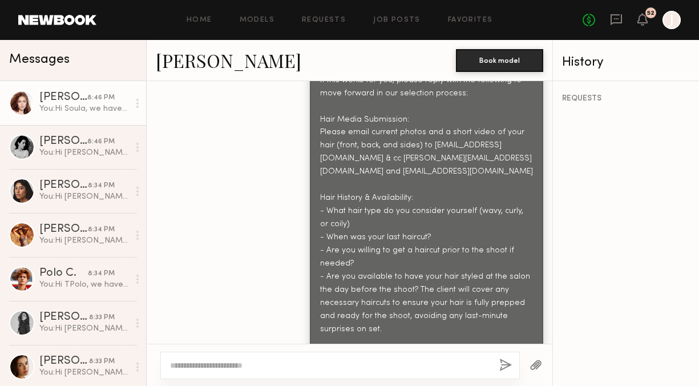
scroll to position [760, 0]
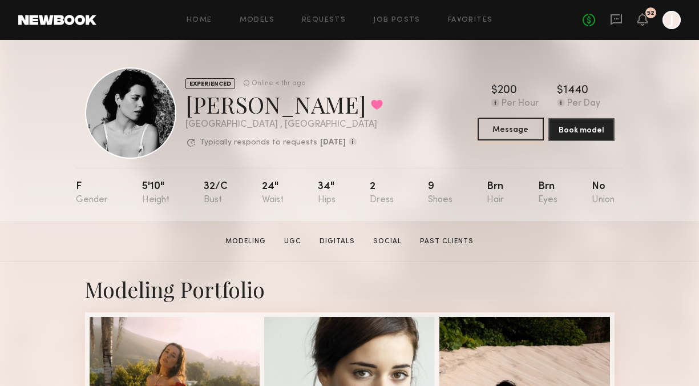
click at [496, 131] on button "Message" at bounding box center [510, 129] width 66 height 23
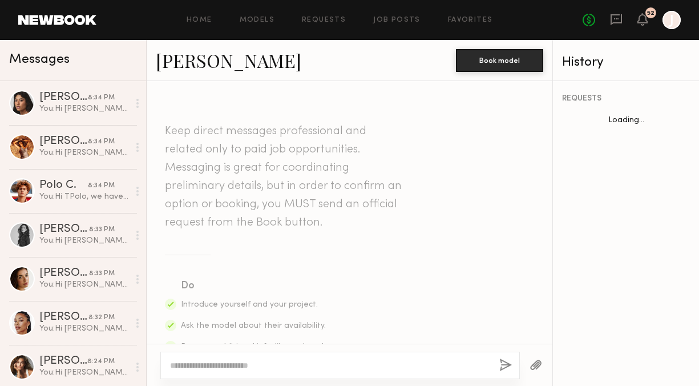
scroll to position [1260, 0]
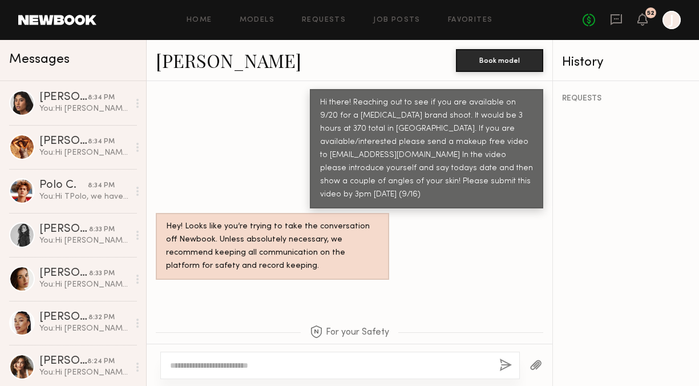
click at [260, 368] on textarea at bounding box center [330, 364] width 320 height 11
type textarea "*******"
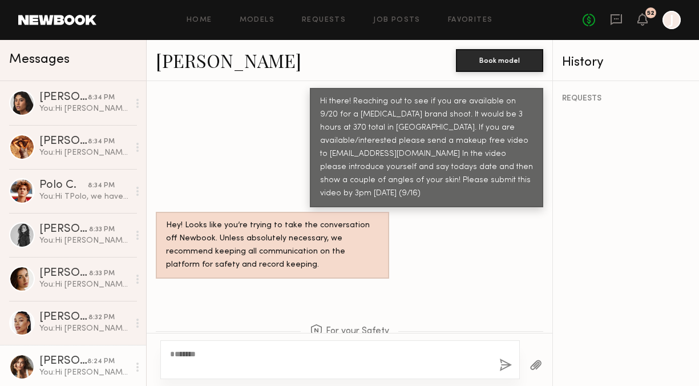
drag, startPoint x: 233, startPoint y: 364, endPoint x: 145, endPoint y: 364, distance: 88.4
click at [145, 364] on div "Messages Camila R. 8:34 PM You: Miya R. 8:34 PM You: Polo C. 8:34 PM You: Nicol…" at bounding box center [349, 213] width 699 height 346
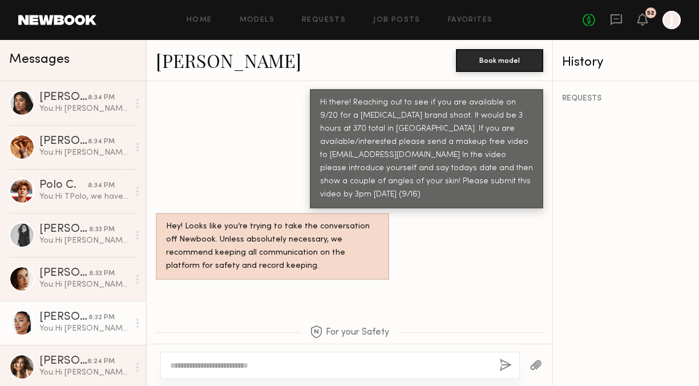
click at [110, 322] on div "8:32 PM" at bounding box center [101, 317] width 26 height 11
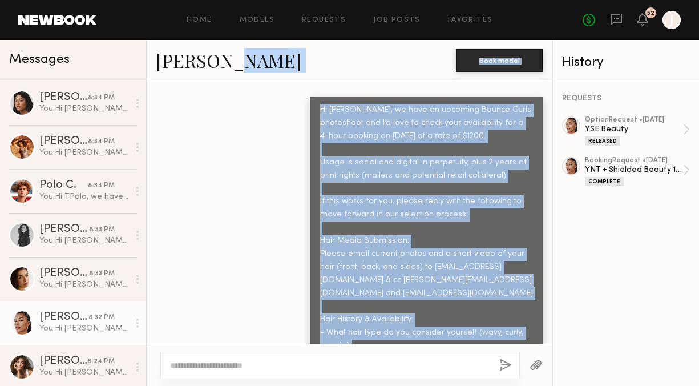
scroll to position [1282, 0]
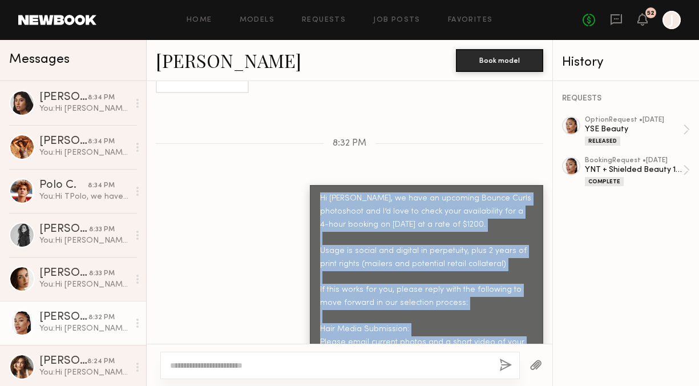
drag, startPoint x: 336, startPoint y: 249, endPoint x: 314, endPoint y: 195, distance: 57.8
click at [314, 195] on div "Hi Chloe, we have an upcoming Bounce Curls photoshoot and I’d love to check you…" at bounding box center [426, 382] width 233 height 394
copy div "Hi Chloe, we have an upcoming Bounce Curls photoshoot and I’d love to check you…"
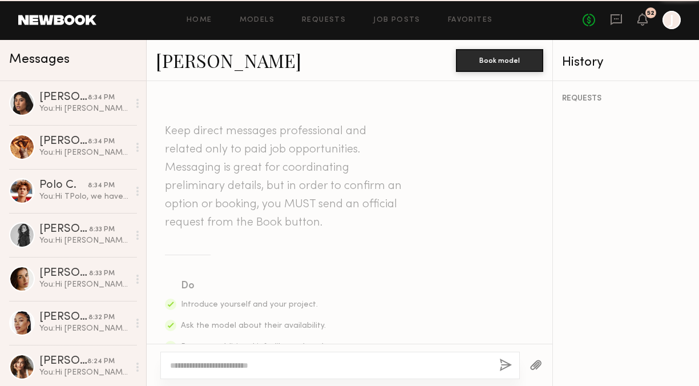
scroll to position [1260, 0]
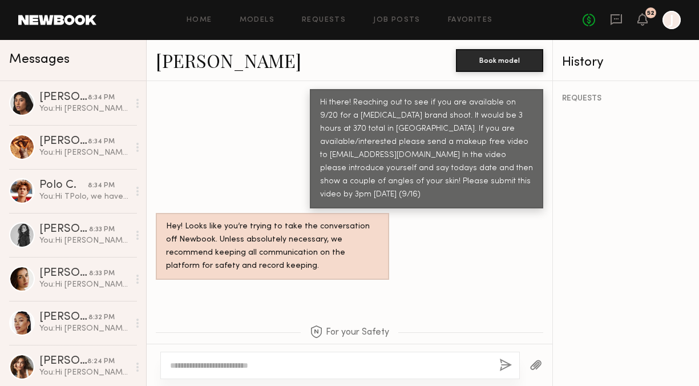
click at [334, 360] on textarea at bounding box center [330, 364] width 320 height 11
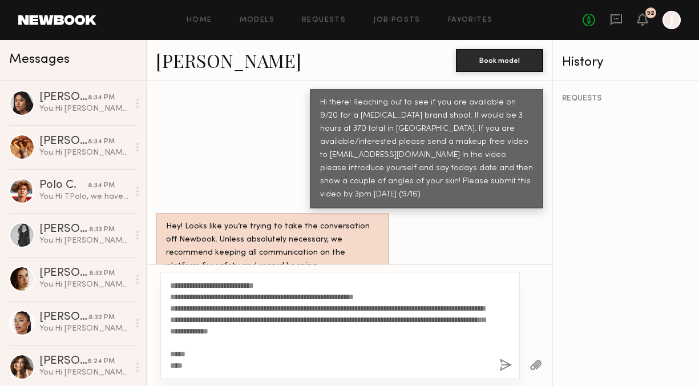
scroll to position [0, 0]
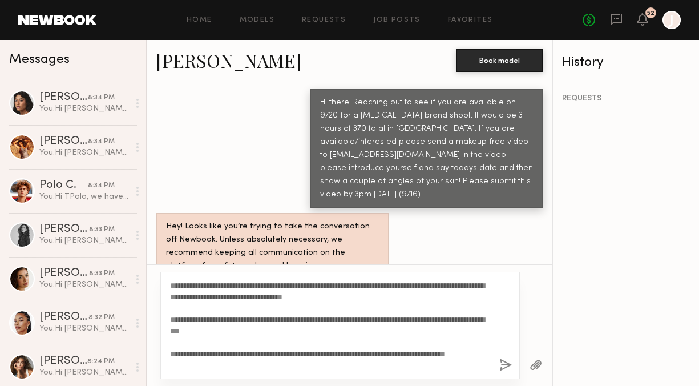
click at [198, 285] on textarea "**********" at bounding box center [330, 324] width 320 height 91
type textarea "**********"
click at [504, 367] on button "button" at bounding box center [505, 365] width 13 height 14
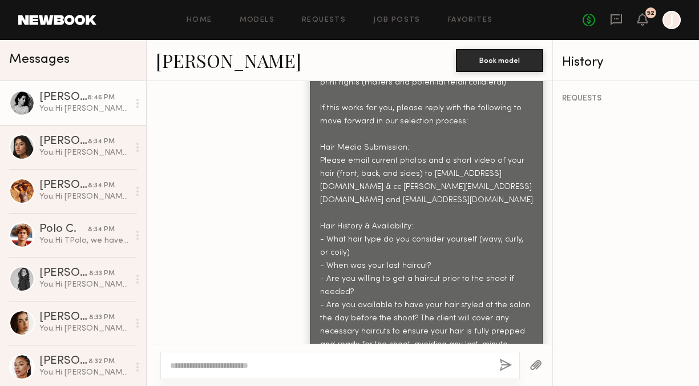
scroll to position [1826, 0]
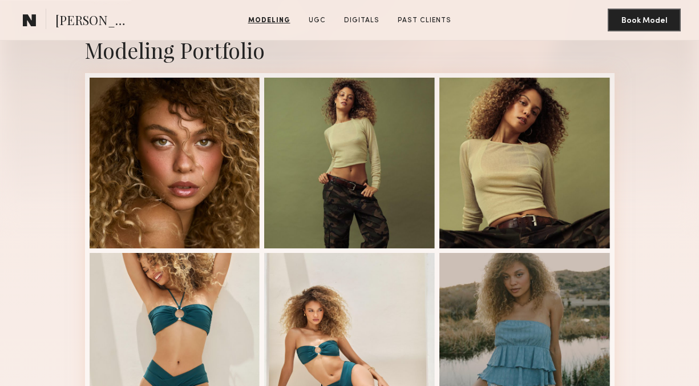
scroll to position [237, 0]
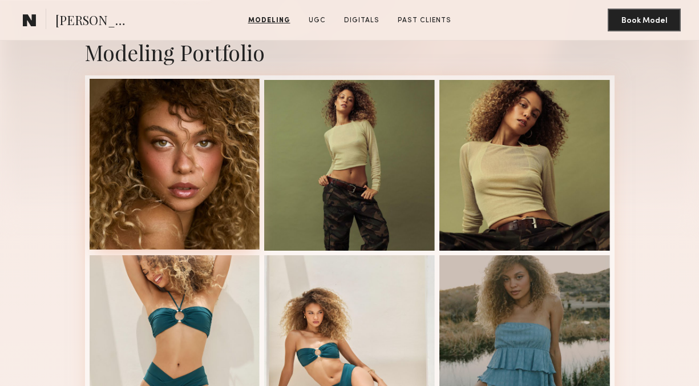
click at [204, 175] on div at bounding box center [175, 164] width 171 height 171
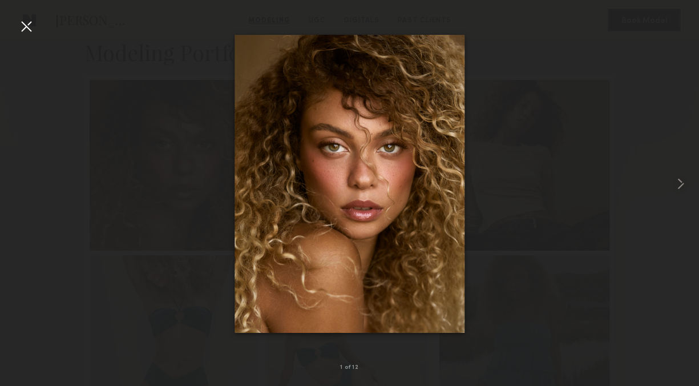
click at [27, 31] on div at bounding box center [26, 26] width 18 height 18
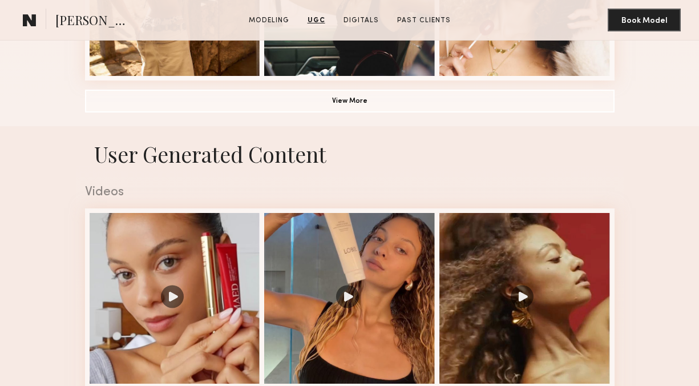
scroll to position [877, 0]
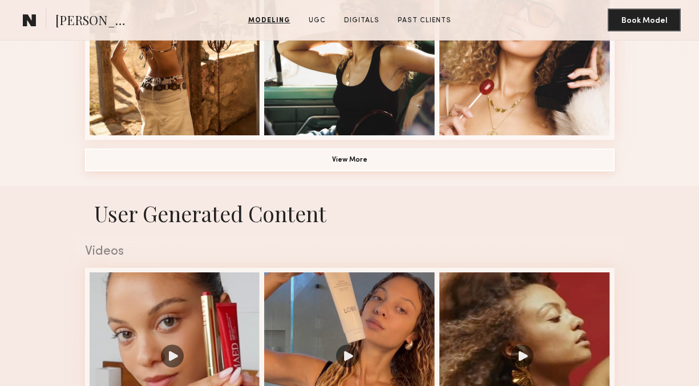
click at [297, 157] on button "View More" at bounding box center [349, 159] width 529 height 23
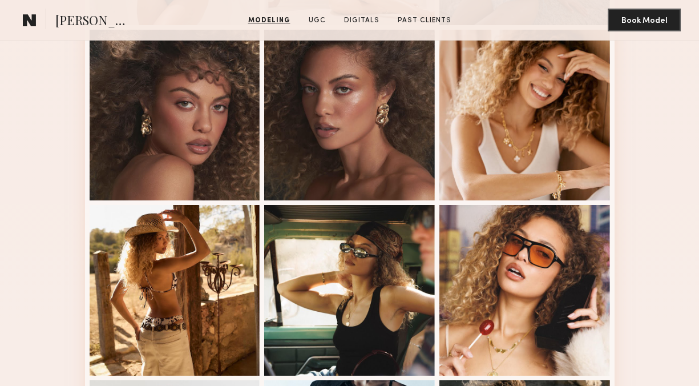
scroll to position [532, 0]
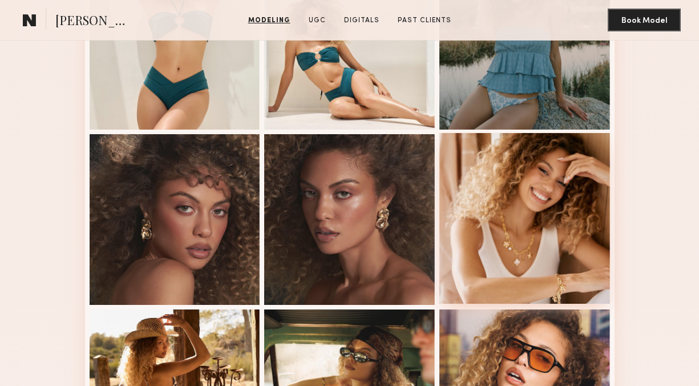
click at [501, 244] on div at bounding box center [524, 218] width 171 height 171
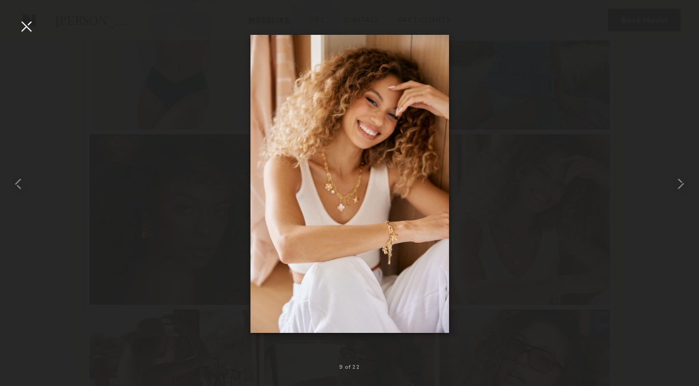
click at [19, 23] on div at bounding box center [26, 26] width 18 height 18
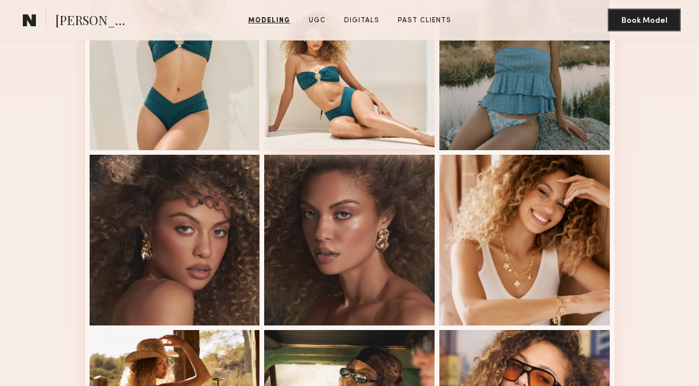
scroll to position [365, 0]
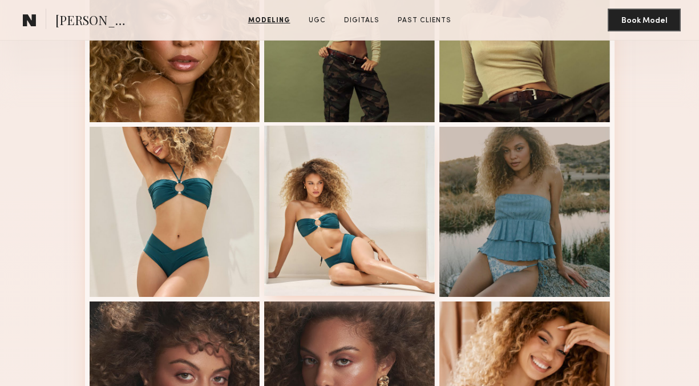
click at [359, 175] on div at bounding box center [349, 210] width 171 height 171
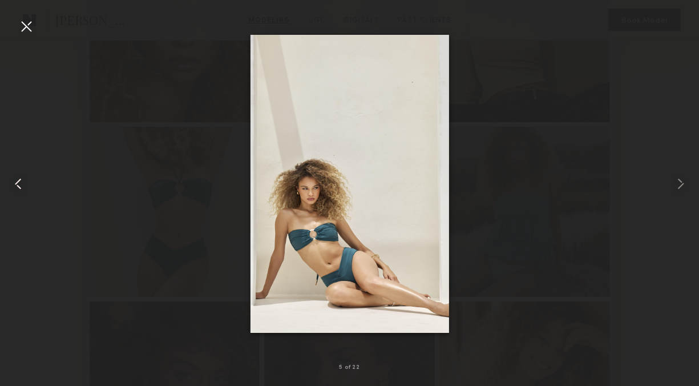
click at [21, 185] on common-icon at bounding box center [18, 184] width 18 height 18
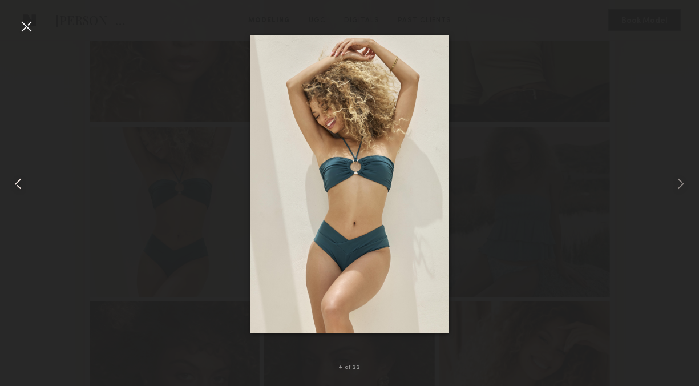
click at [21, 185] on common-icon at bounding box center [18, 184] width 18 height 18
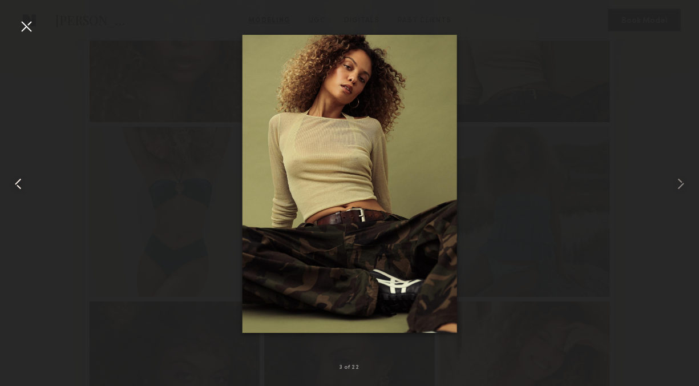
click at [21, 185] on common-icon at bounding box center [18, 184] width 18 height 18
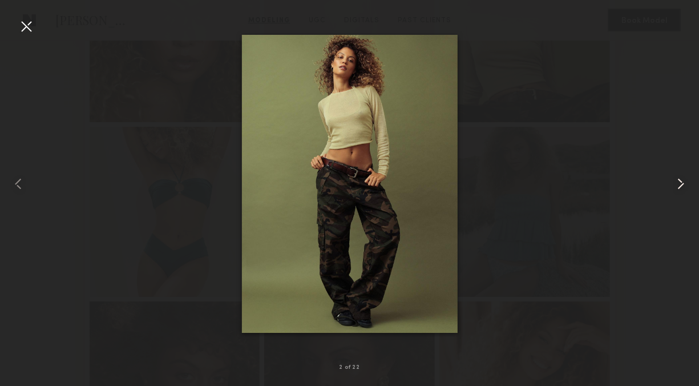
click at [676, 188] on common-icon at bounding box center [680, 184] width 18 height 18
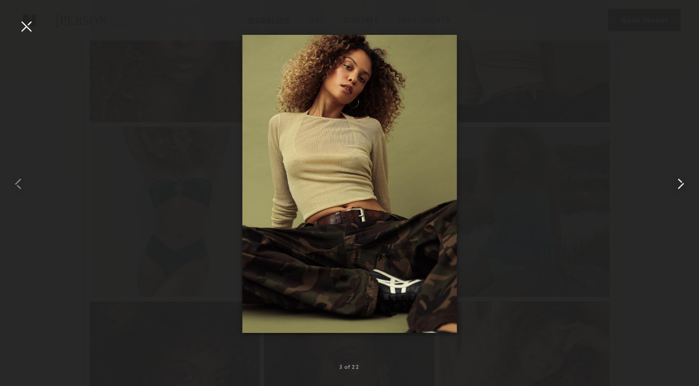
click at [676, 188] on common-icon at bounding box center [680, 184] width 18 height 18
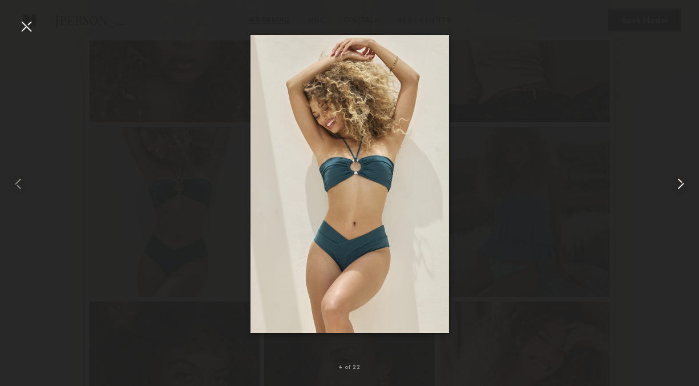
click at [676, 188] on common-icon at bounding box center [680, 184] width 18 height 18
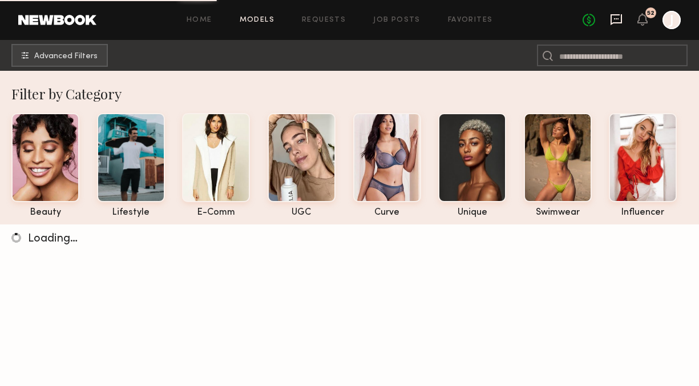
click at [617, 17] on icon at bounding box center [616, 19] width 13 height 13
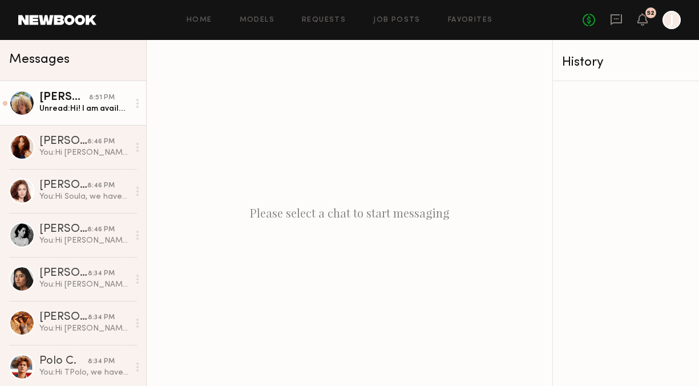
click at [107, 105] on div "Unread: Hi! I am available and will submit [DATE] through the email! :)" at bounding box center [84, 108] width 90 height 11
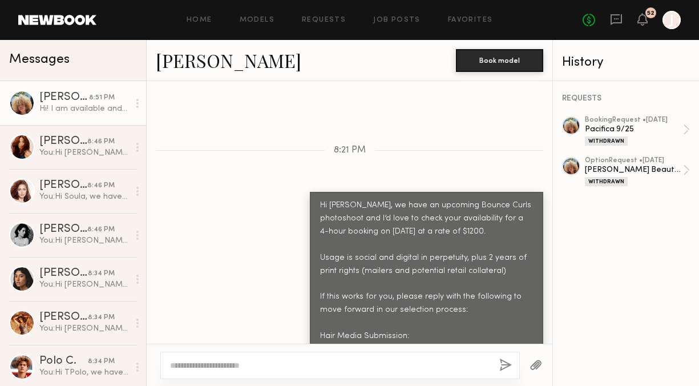
scroll to position [1966, 0]
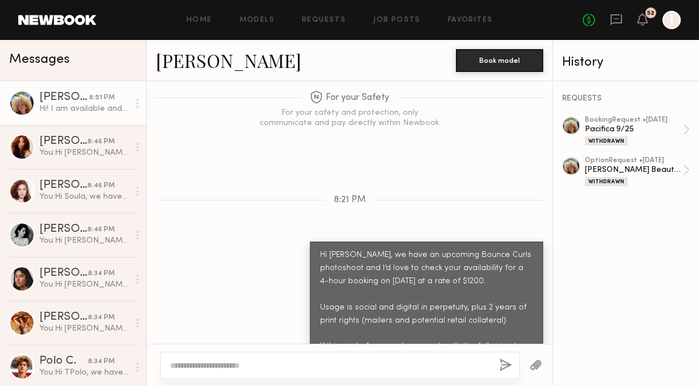
click at [199, 63] on link "[PERSON_NAME]" at bounding box center [228, 60] width 145 height 25
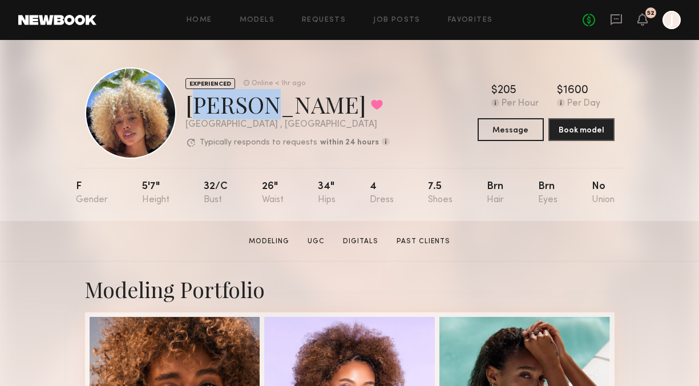
drag, startPoint x: 185, startPoint y: 101, endPoint x: 258, endPoint y: 102, distance: 73.6
click at [259, 102] on div "[PERSON_NAME] Favorited" at bounding box center [287, 104] width 204 height 30
copy div "[PERSON_NAME]"
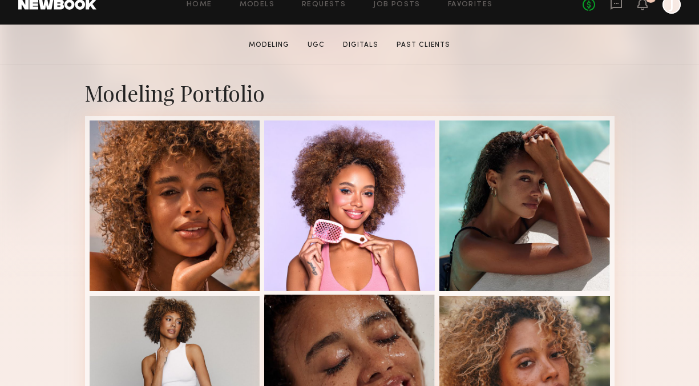
scroll to position [273, 0]
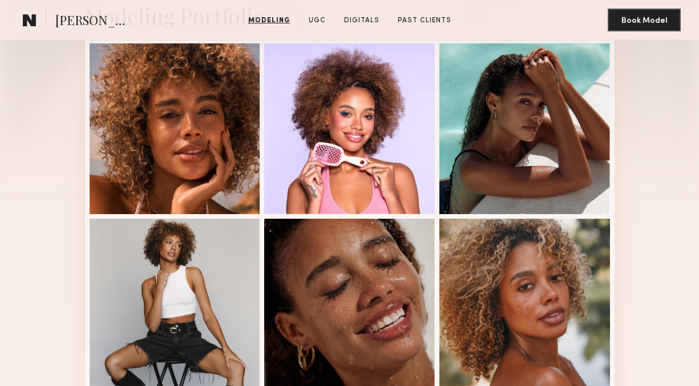
click at [41, 222] on div "Modeling Portfolio View More" at bounding box center [349, 388] width 699 height 801
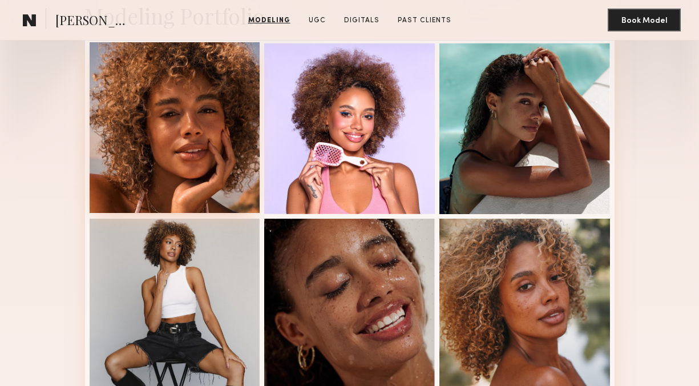
click at [146, 162] on div at bounding box center [175, 127] width 171 height 171
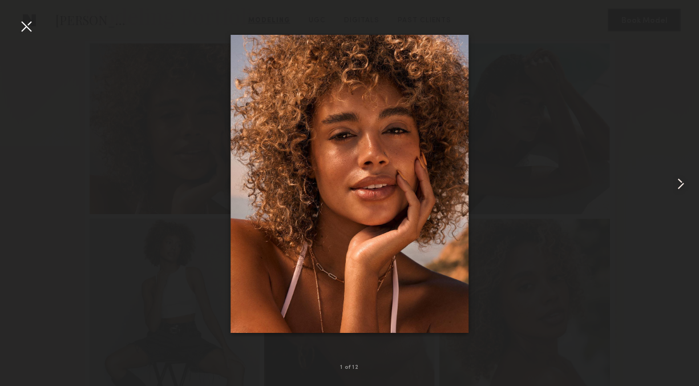
click at [690, 180] on div at bounding box center [685, 183] width 28 height 331
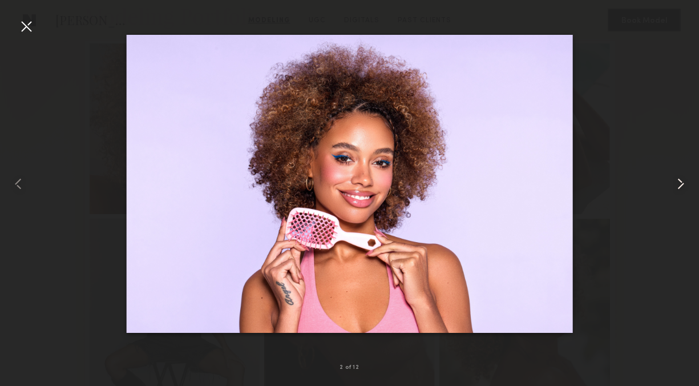
click at [685, 180] on common-icon at bounding box center [680, 184] width 18 height 18
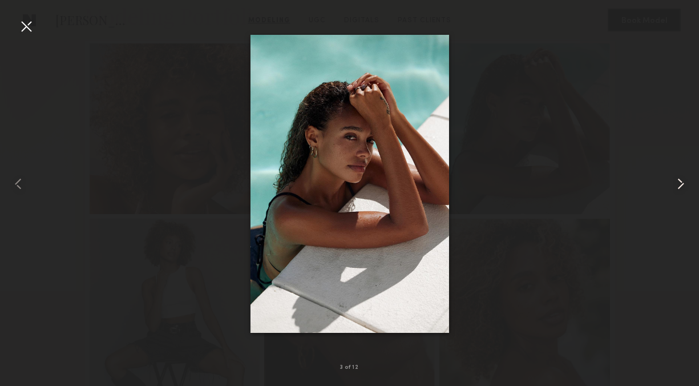
click at [685, 180] on common-icon at bounding box center [680, 184] width 18 height 18
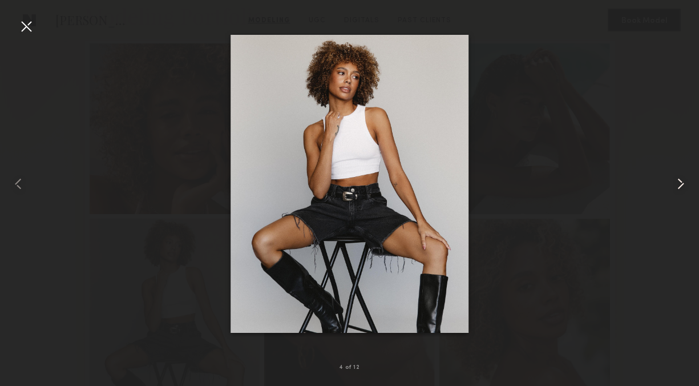
click at [685, 180] on common-icon at bounding box center [680, 184] width 18 height 18
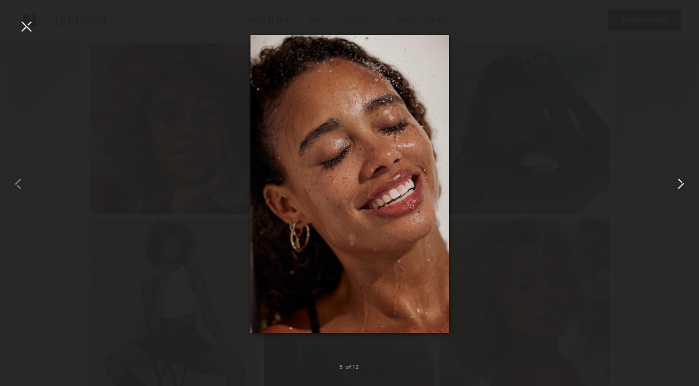
click at [685, 180] on common-icon at bounding box center [680, 184] width 18 height 18
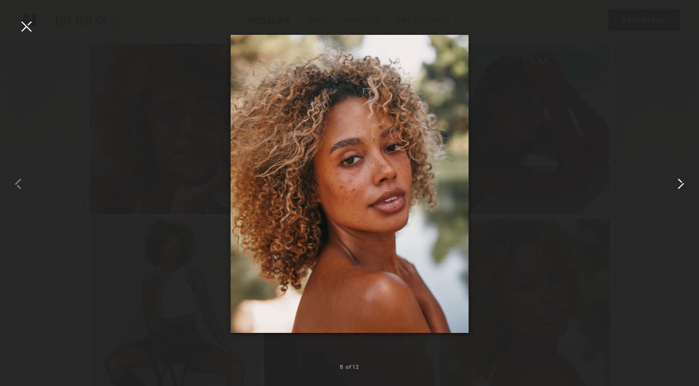
click at [684, 181] on common-icon at bounding box center [680, 184] width 18 height 18
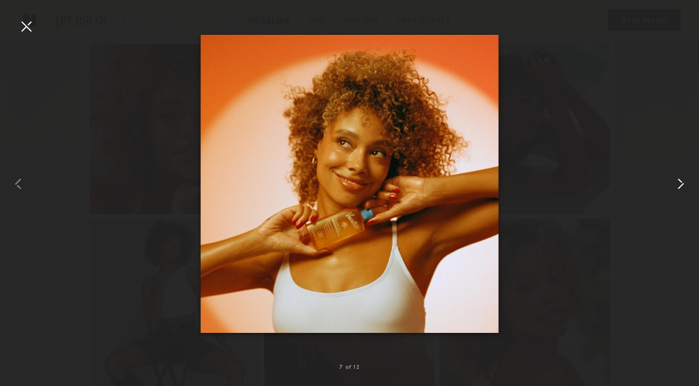
click at [684, 181] on common-icon at bounding box center [680, 184] width 18 height 18
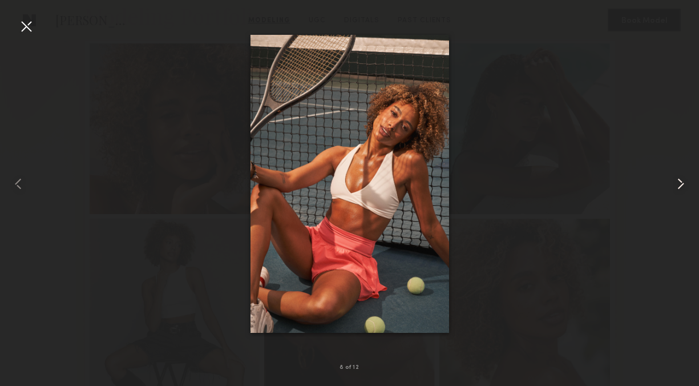
click at [684, 181] on common-icon at bounding box center [680, 184] width 18 height 18
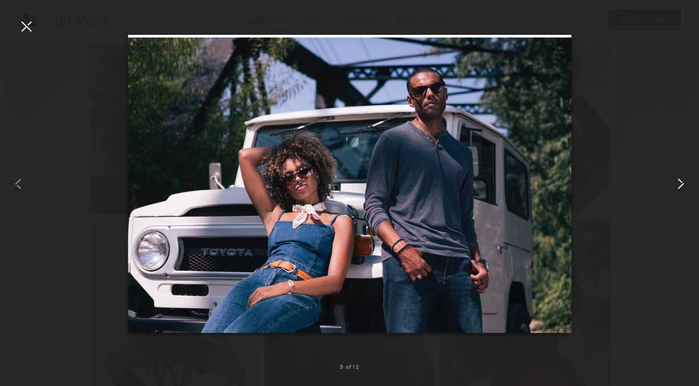
click at [684, 181] on common-icon at bounding box center [680, 184] width 18 height 18
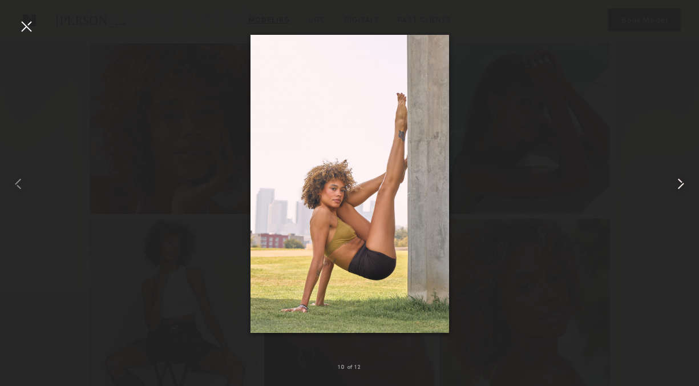
click at [684, 181] on common-icon at bounding box center [680, 184] width 18 height 18
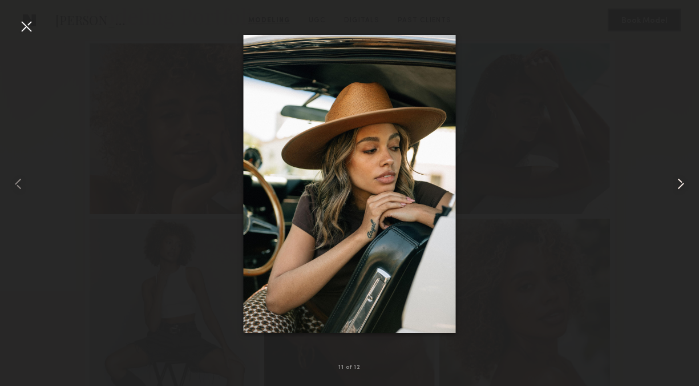
click at [684, 181] on common-icon at bounding box center [680, 184] width 18 height 18
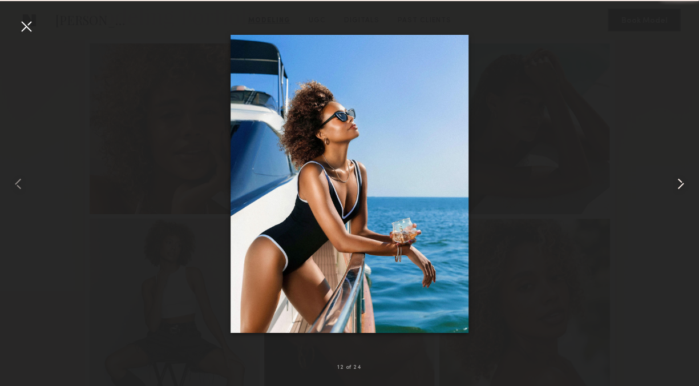
click at [684, 181] on common-icon at bounding box center [680, 184] width 18 height 18
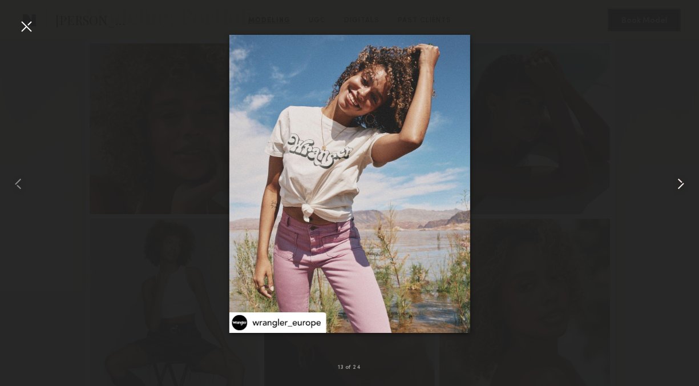
click at [684, 181] on common-icon at bounding box center [680, 184] width 18 height 18
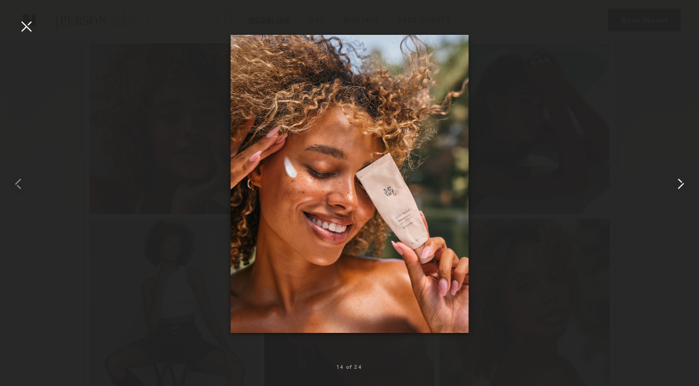
click at [684, 181] on common-icon at bounding box center [680, 184] width 18 height 18
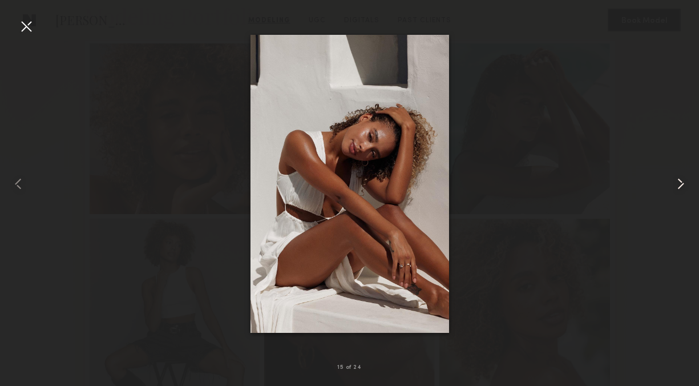
click at [684, 181] on common-icon at bounding box center [680, 184] width 18 height 18
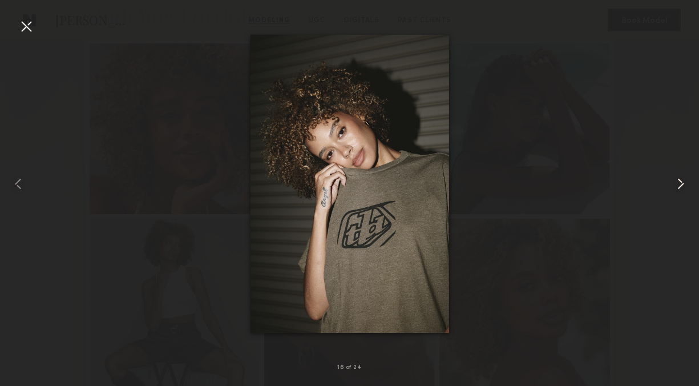
click at [684, 181] on common-icon at bounding box center [680, 184] width 18 height 18
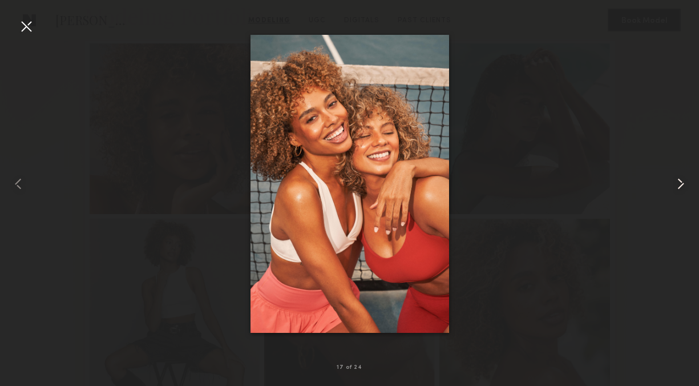
click at [684, 181] on common-icon at bounding box center [680, 184] width 18 height 18
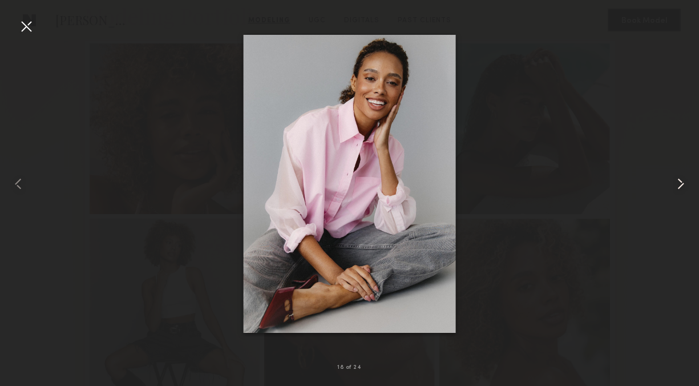
click at [684, 181] on common-icon at bounding box center [680, 184] width 18 height 18
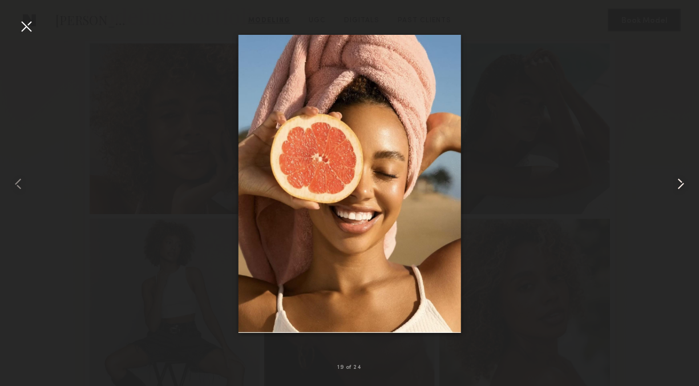
click at [684, 181] on common-icon at bounding box center [680, 184] width 18 height 18
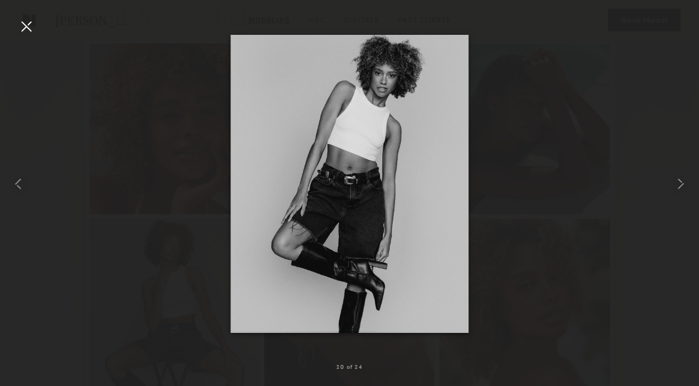
click at [30, 29] on div at bounding box center [26, 26] width 18 height 18
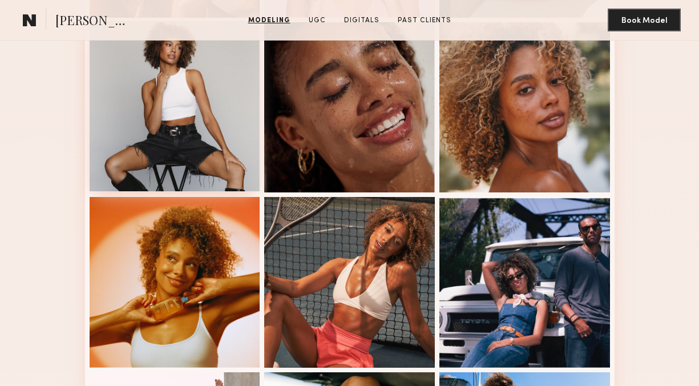
scroll to position [472, 0]
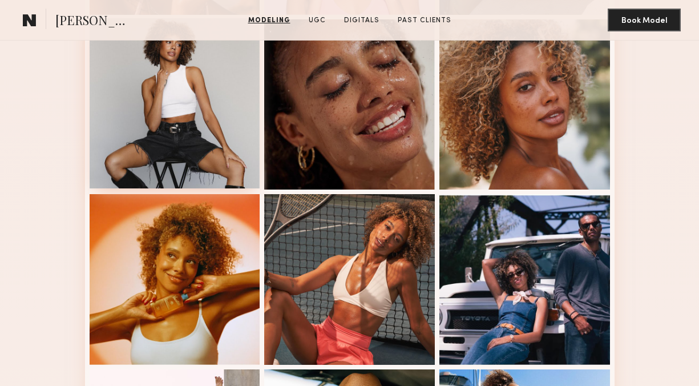
click at [224, 133] on div at bounding box center [175, 103] width 171 height 171
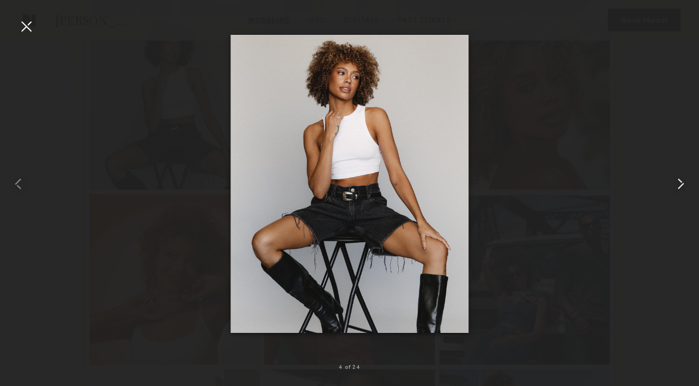
click at [678, 187] on common-icon at bounding box center [680, 184] width 18 height 18
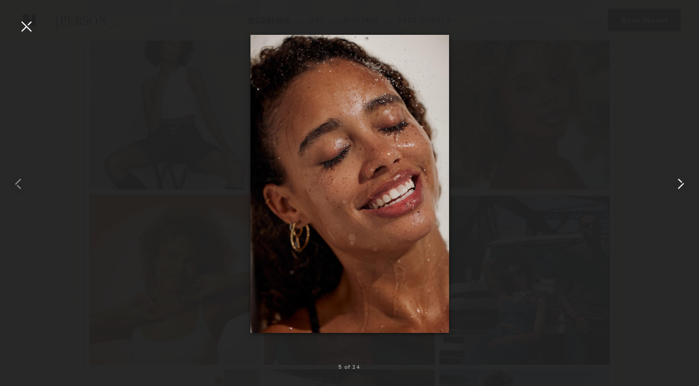
click at [678, 187] on common-icon at bounding box center [680, 184] width 18 height 18
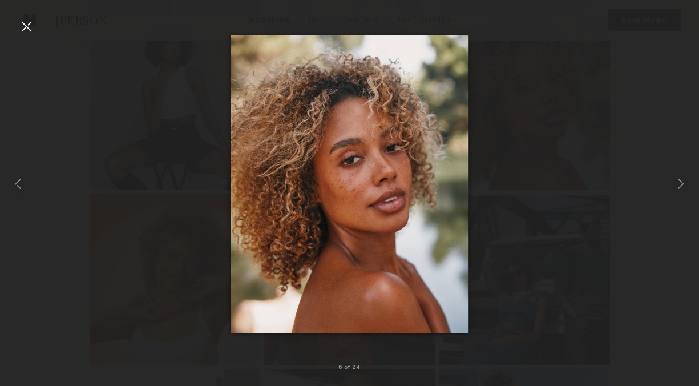
click at [24, 19] on div at bounding box center [26, 26] width 18 height 18
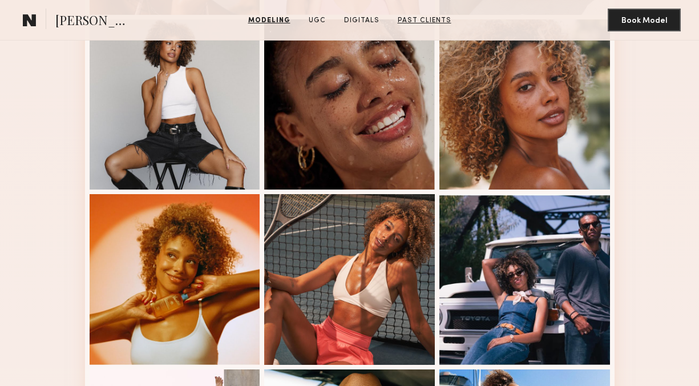
scroll to position [0, 0]
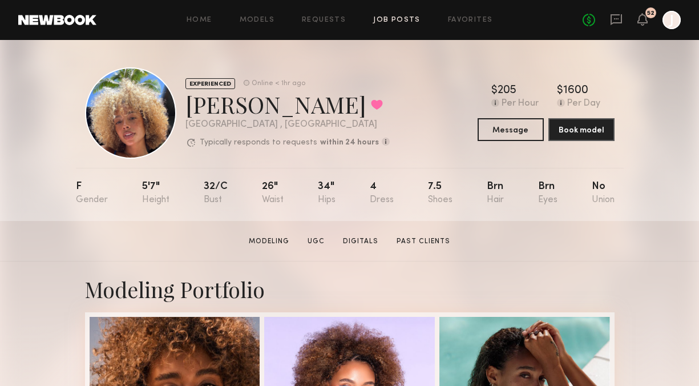
click at [404, 23] on link "Job Posts" at bounding box center [396, 20] width 47 height 7
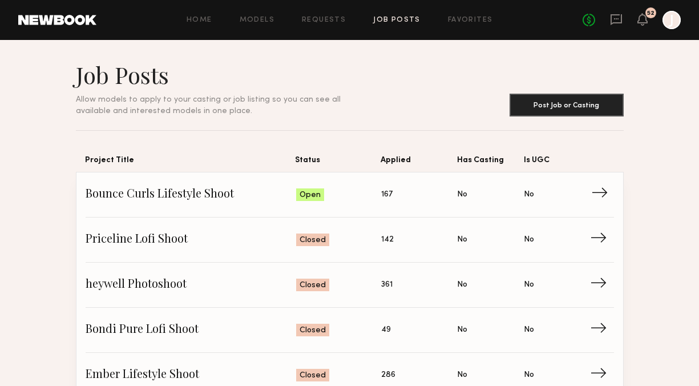
click at [604, 195] on span "→" at bounding box center [602, 194] width 23 height 17
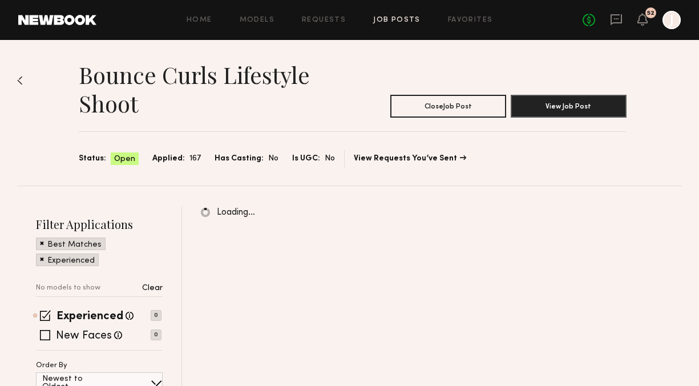
scroll to position [9, 0]
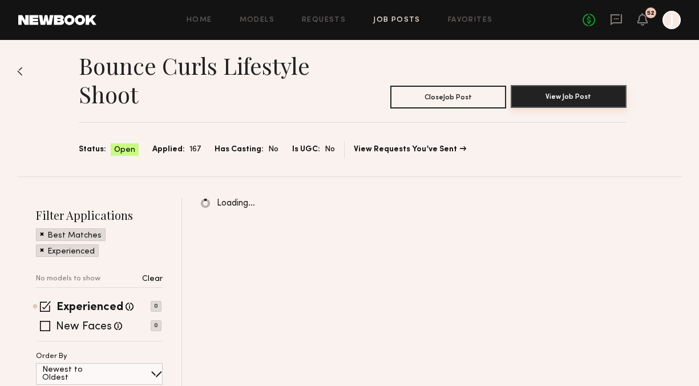
click at [557, 93] on button "View Job Post" at bounding box center [569, 96] width 116 height 23
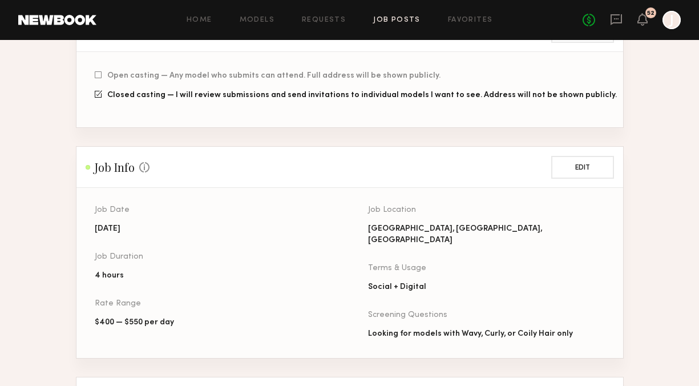
scroll to position [313, 0]
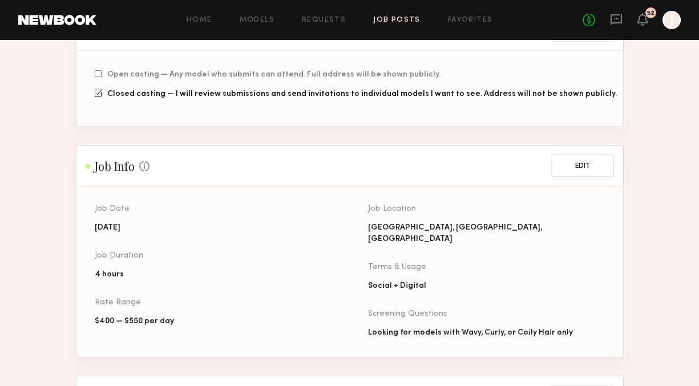
click at [578, 171] on button "Edit" at bounding box center [582, 165] width 63 height 23
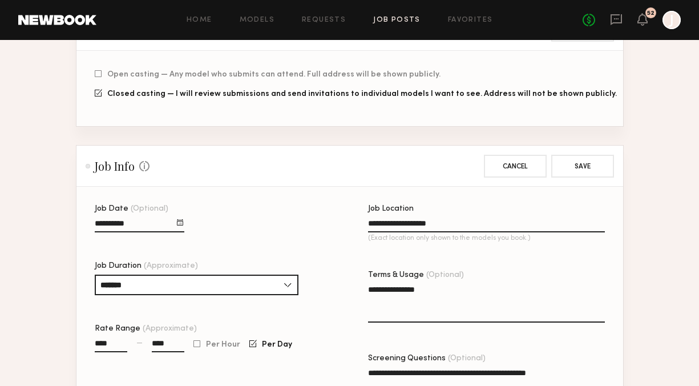
drag, startPoint x: 114, startPoint y: 344, endPoint x: 88, endPoint y: 343, distance: 25.7
click at [88, 343] on section "**********" at bounding box center [349, 307] width 546 height 240
type input "******"
drag, startPoint x: 172, startPoint y: 341, endPoint x: 129, endPoint y: 343, distance: 42.3
click at [129, 343] on div "****** — ****" at bounding box center [140, 350] width 90 height 26
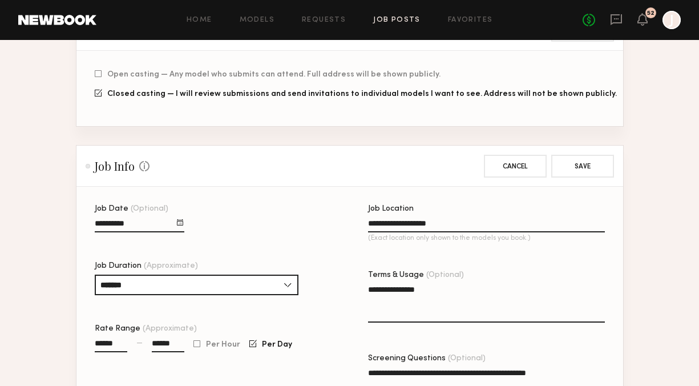
type input "******"
drag, startPoint x: 424, startPoint y: 290, endPoint x: 355, endPoint y: 290, distance: 69.0
click at [355, 290] on div "**********" at bounding box center [368, 315] width 546 height 221
paste textarea "**********"
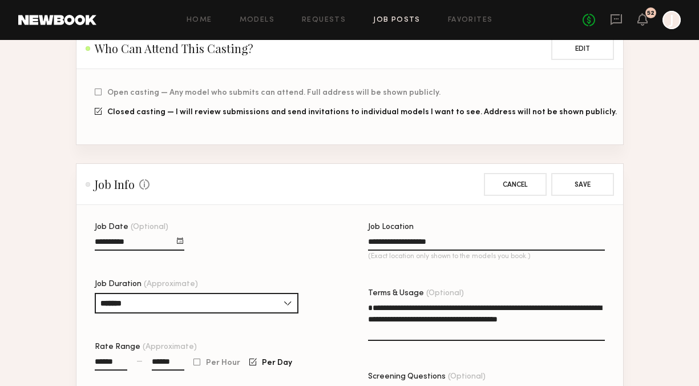
scroll to position [294, 0]
type textarea "**********"
click at [595, 182] on button "Save" at bounding box center [582, 184] width 63 height 23
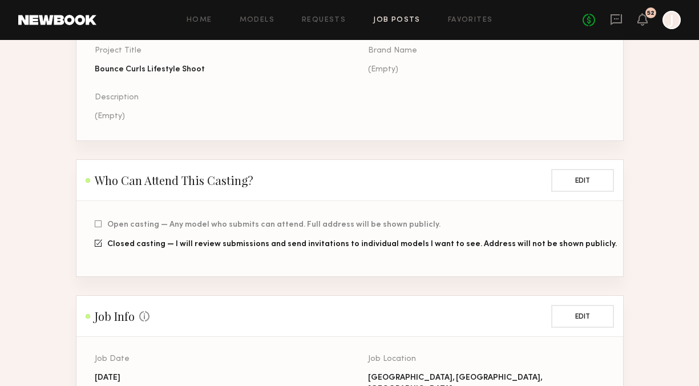
scroll to position [0, 0]
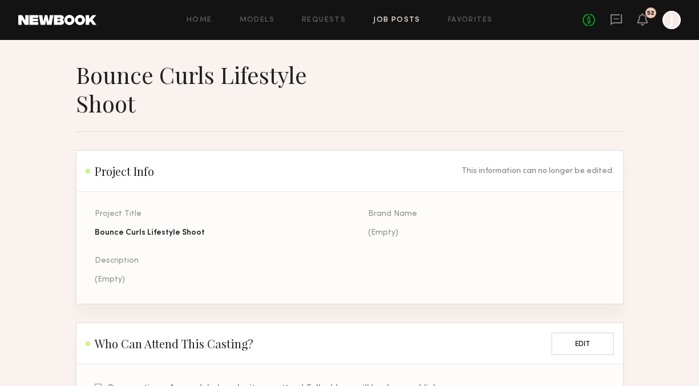
click at [397, 17] on link "Job Posts" at bounding box center [396, 20] width 47 height 7
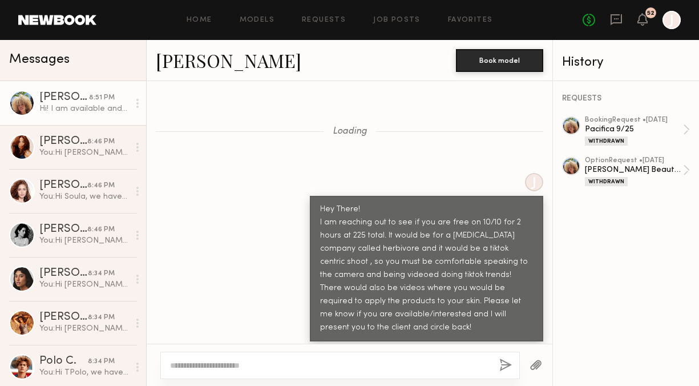
scroll to position [2302, 0]
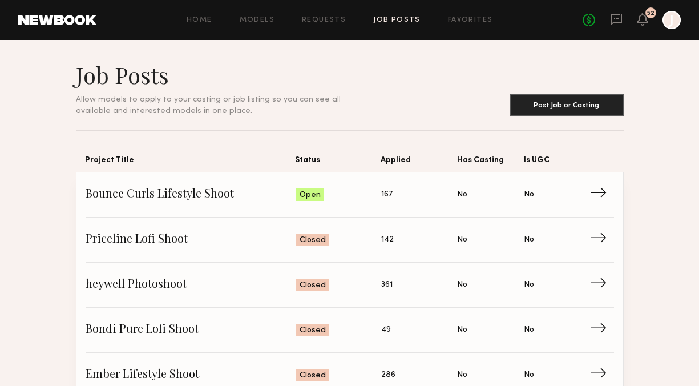
click at [380, 23] on div "Home Models Requests Job Posts Favorites Sign Out No fees up to $5,000 52 J" at bounding box center [388, 20] width 584 height 18
click at [603, 196] on span "→" at bounding box center [602, 194] width 23 height 17
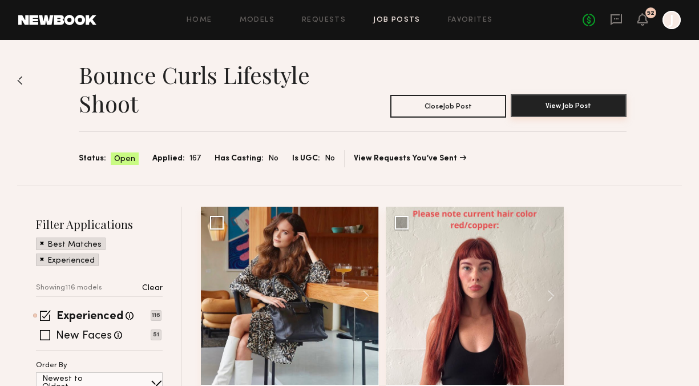
click at [552, 109] on button "View Job Post" at bounding box center [569, 105] width 116 height 23
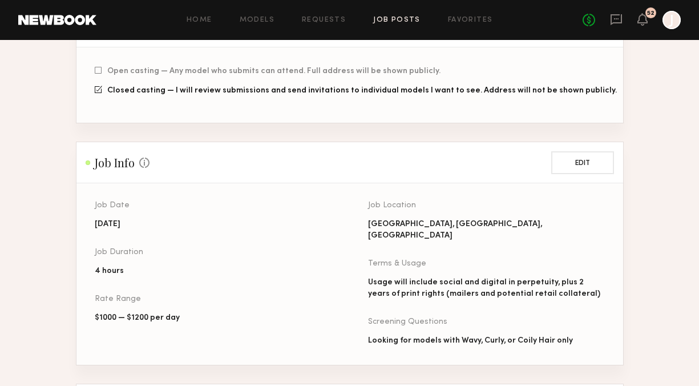
scroll to position [321, 0]
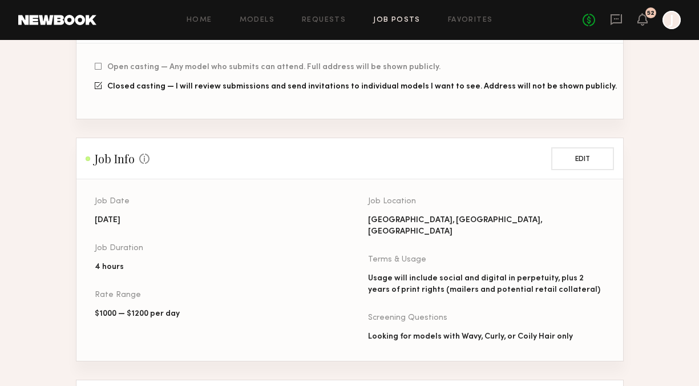
click at [619, 27] on div "No fees up to $5,000 52 J" at bounding box center [631, 20] width 98 height 18
click at [614, 17] on icon at bounding box center [616, 19] width 13 height 13
